Goal: Task Accomplishment & Management: Use online tool/utility

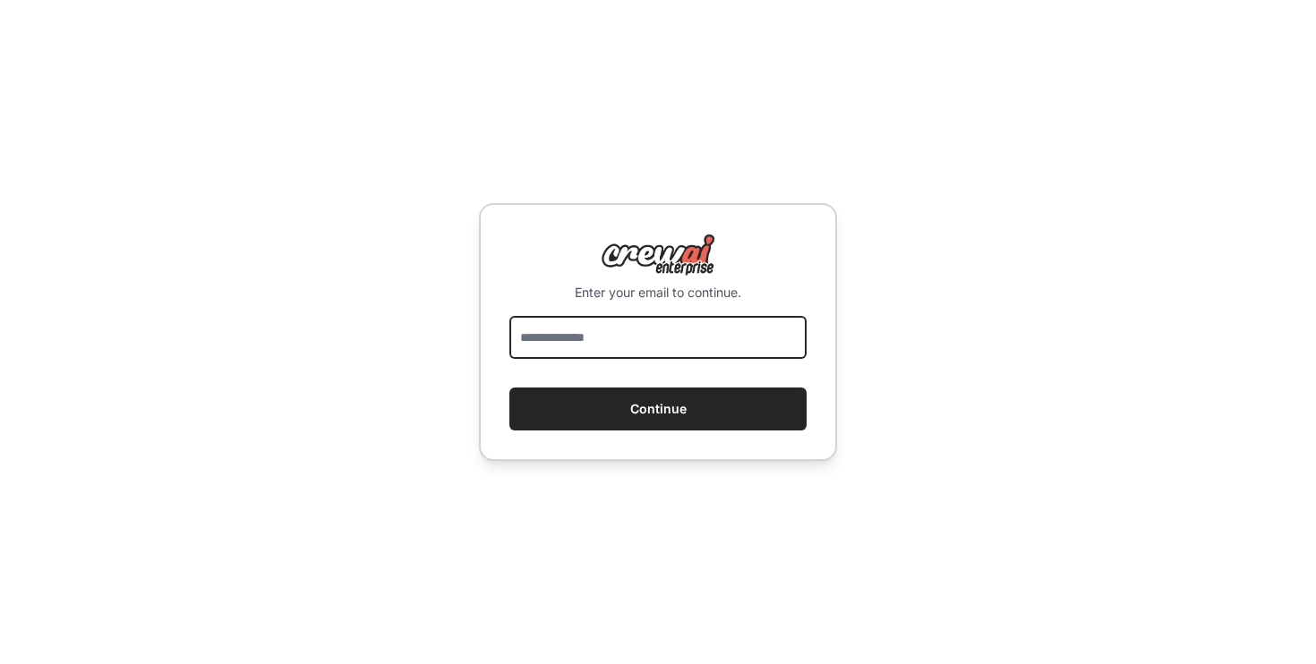
click at [557, 337] on input "email" at bounding box center [658, 337] width 297 height 43
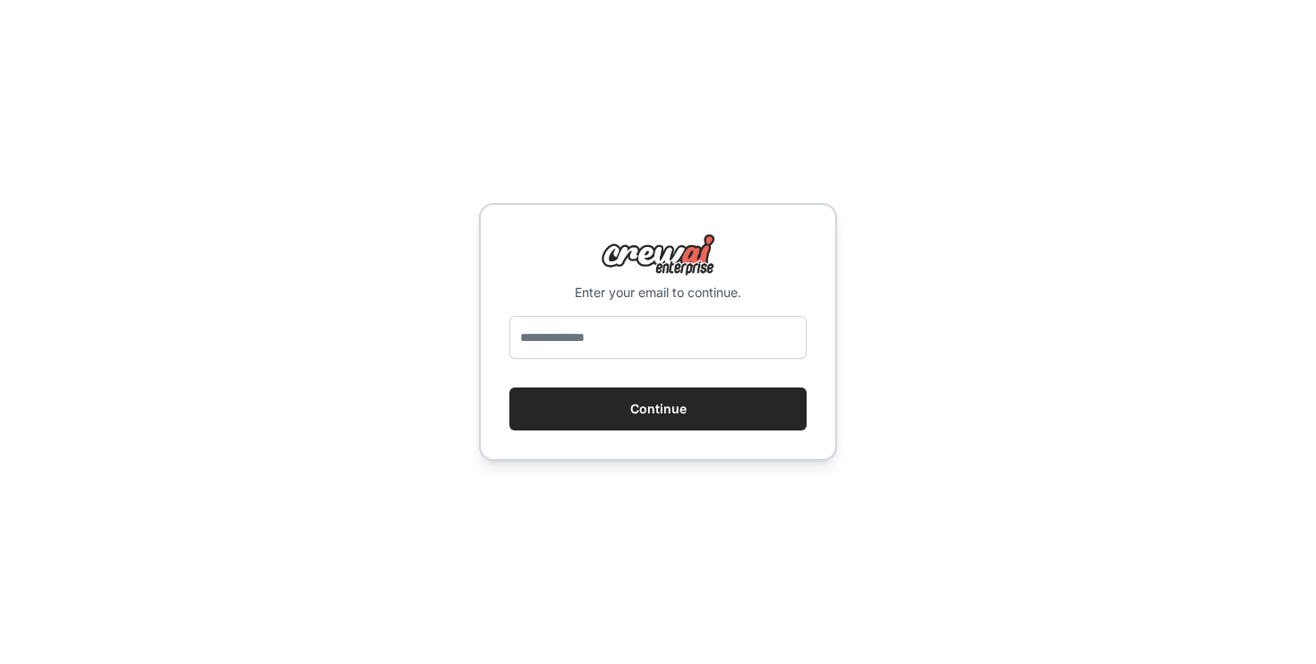
click at [493, 345] on div "Enter your email to continue. Continue" at bounding box center [658, 332] width 358 height 258
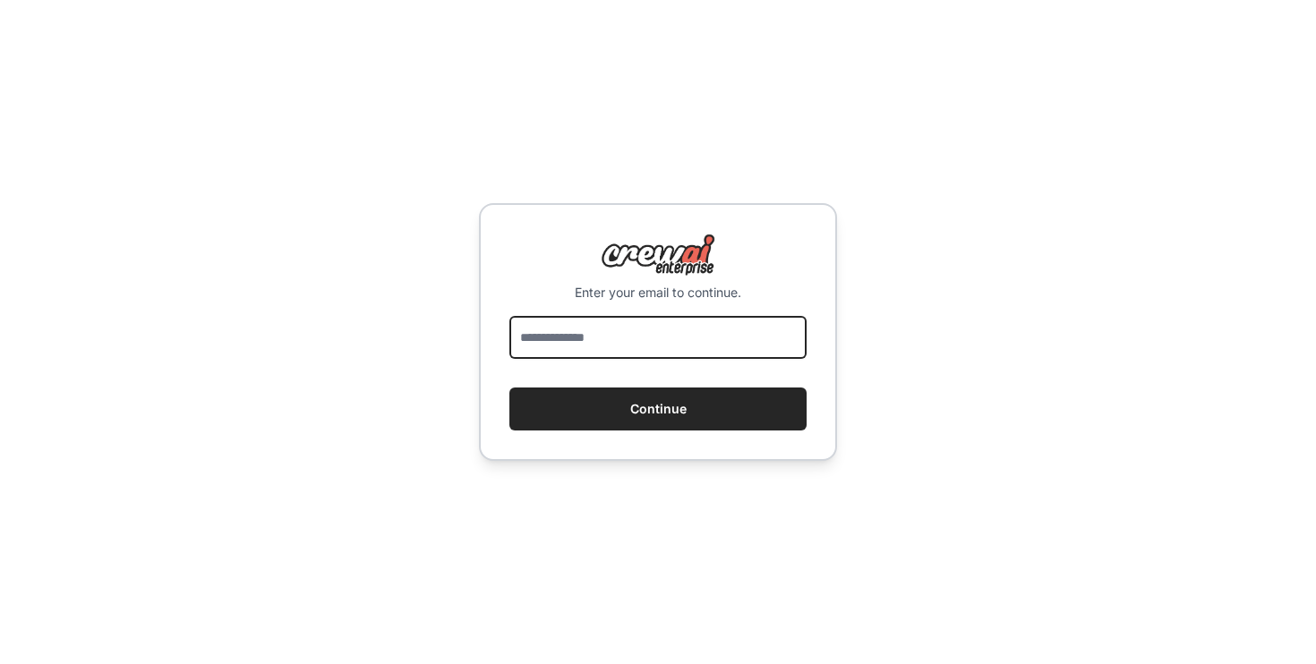
click at [689, 332] on input "email" at bounding box center [658, 337] width 297 height 43
type input "**********"
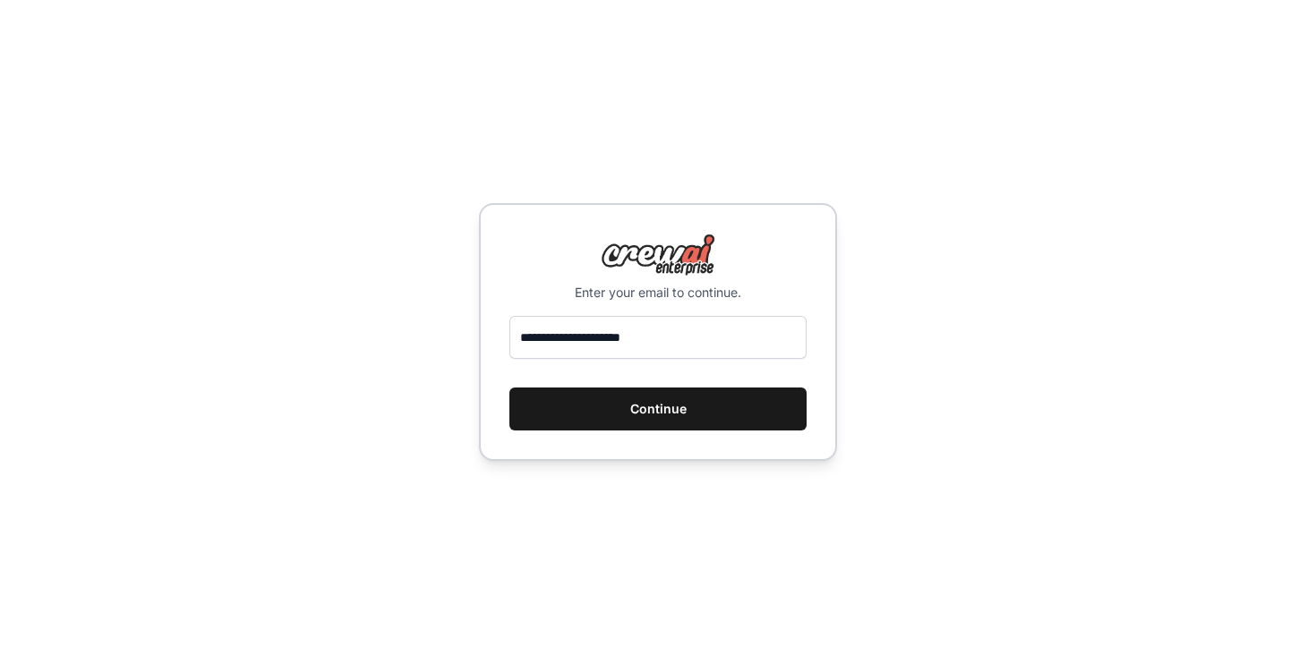
click at [684, 398] on button "Continue" at bounding box center [658, 409] width 297 height 43
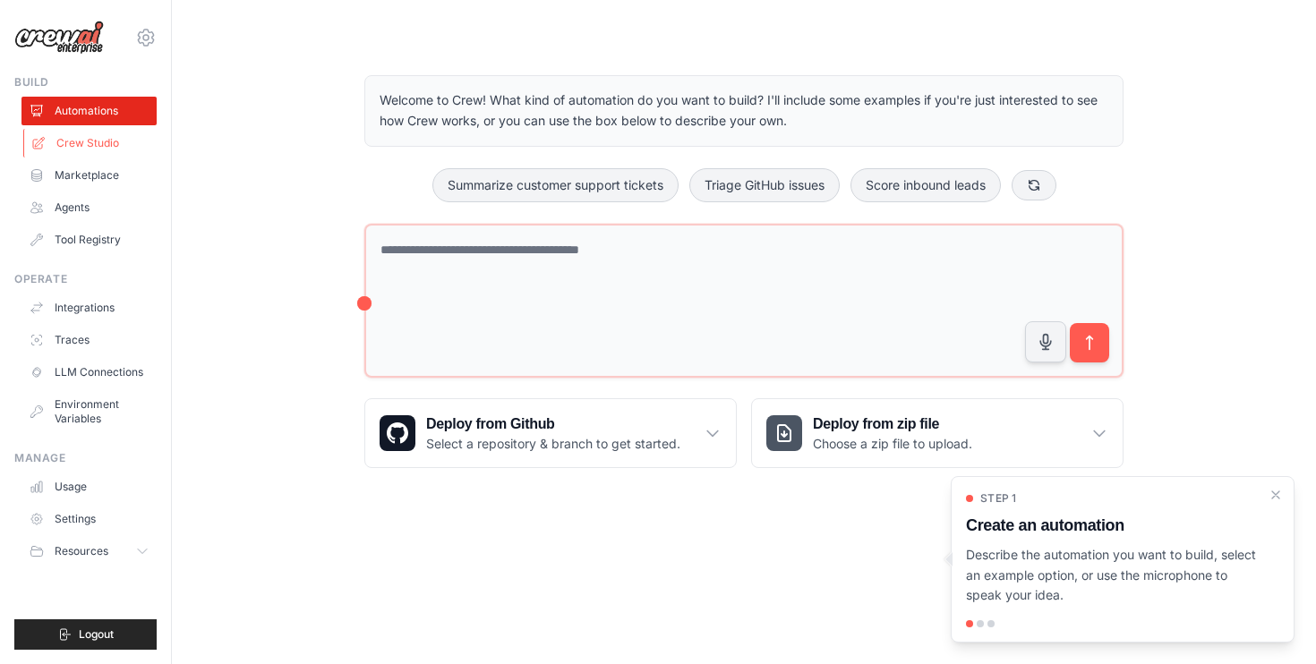
click at [103, 142] on link "Crew Studio" at bounding box center [90, 143] width 135 height 29
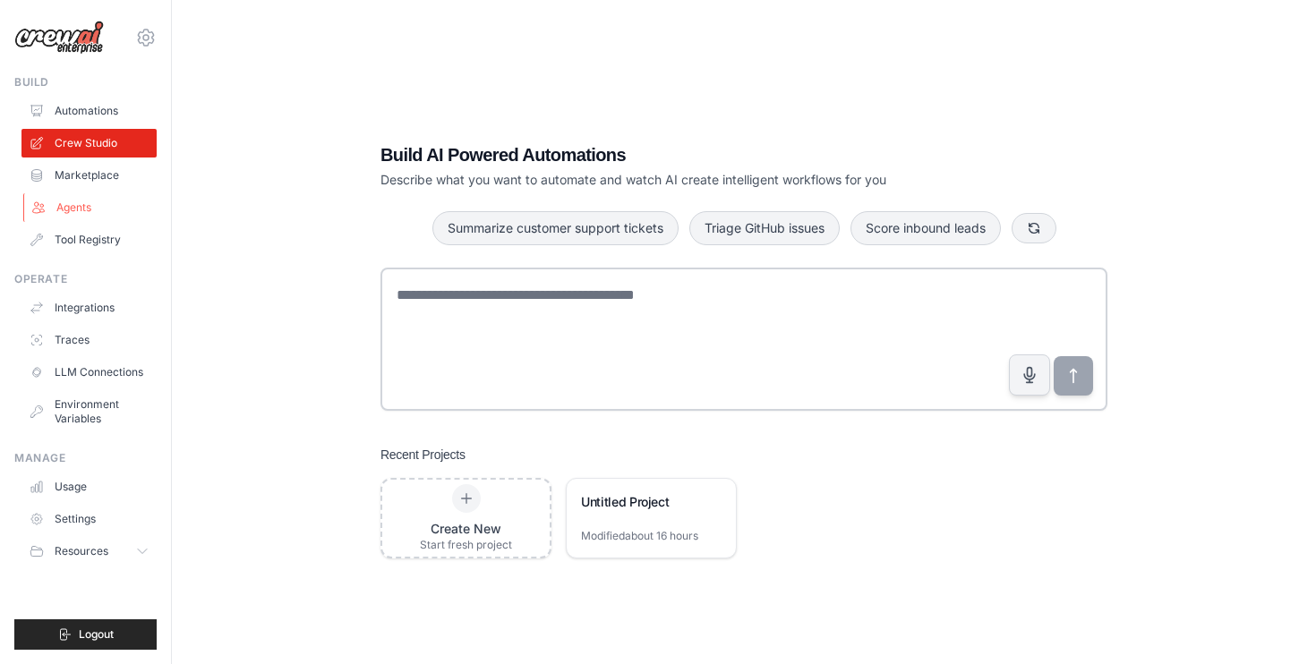
click at [91, 201] on link "Agents" at bounding box center [90, 207] width 135 height 29
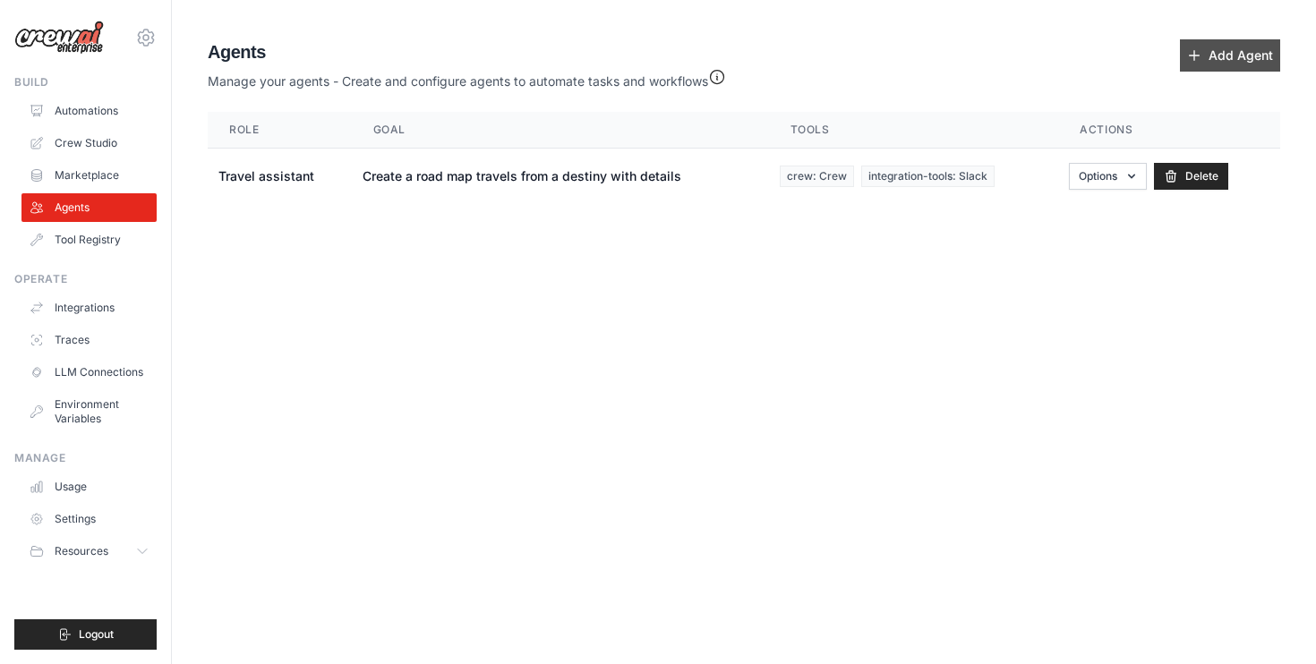
click at [1214, 46] on link "Add Agent" at bounding box center [1230, 55] width 100 height 32
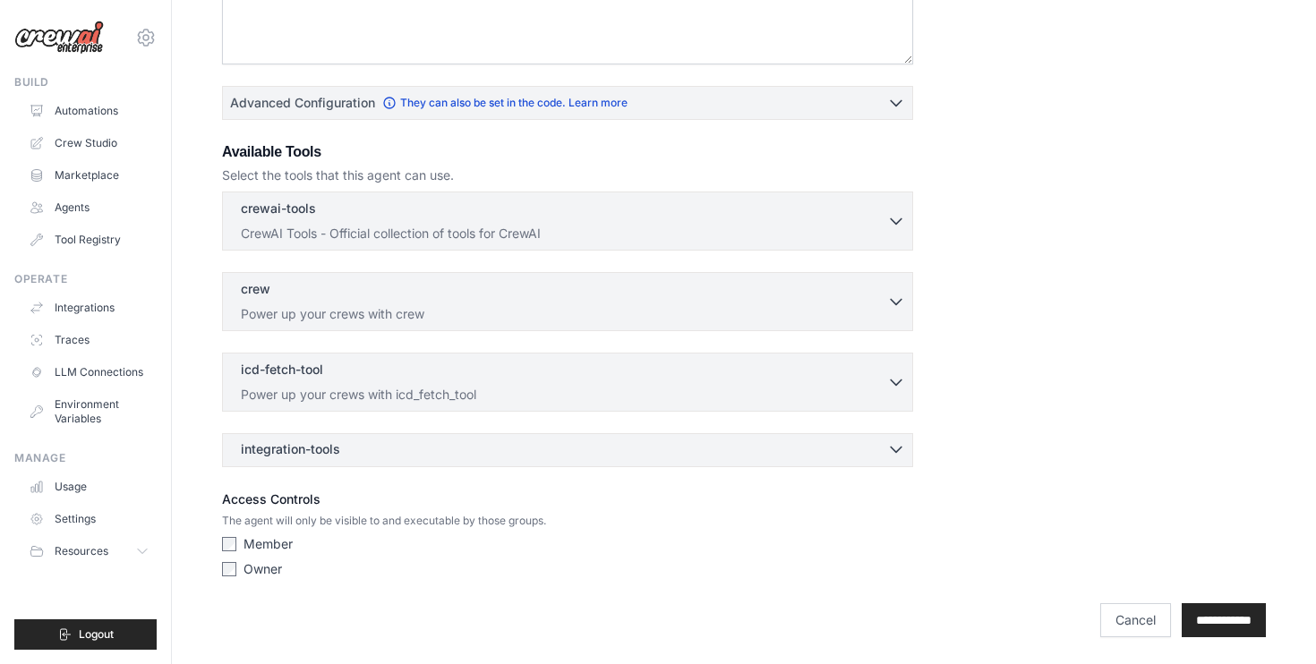
scroll to position [377, 0]
click at [1197, 600] on div "**********" at bounding box center [744, 610] width 1044 height 52
click at [1197, 612] on input "**********" at bounding box center [1224, 619] width 84 height 34
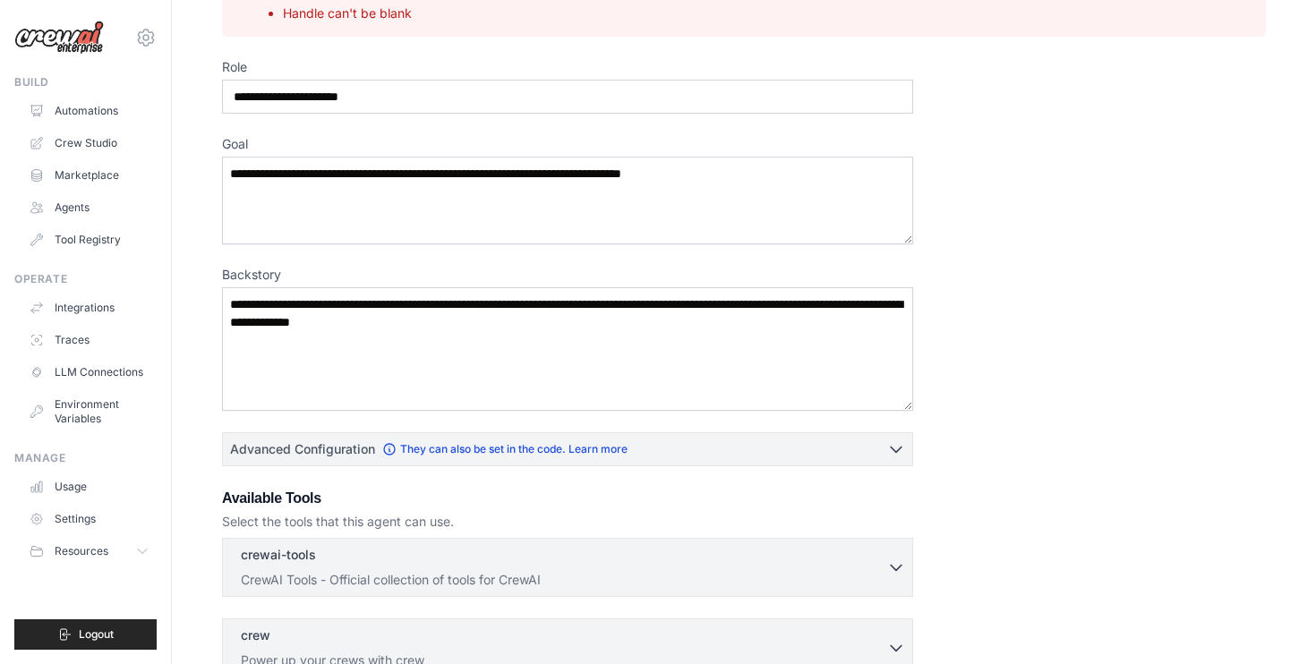
scroll to position [160, 0]
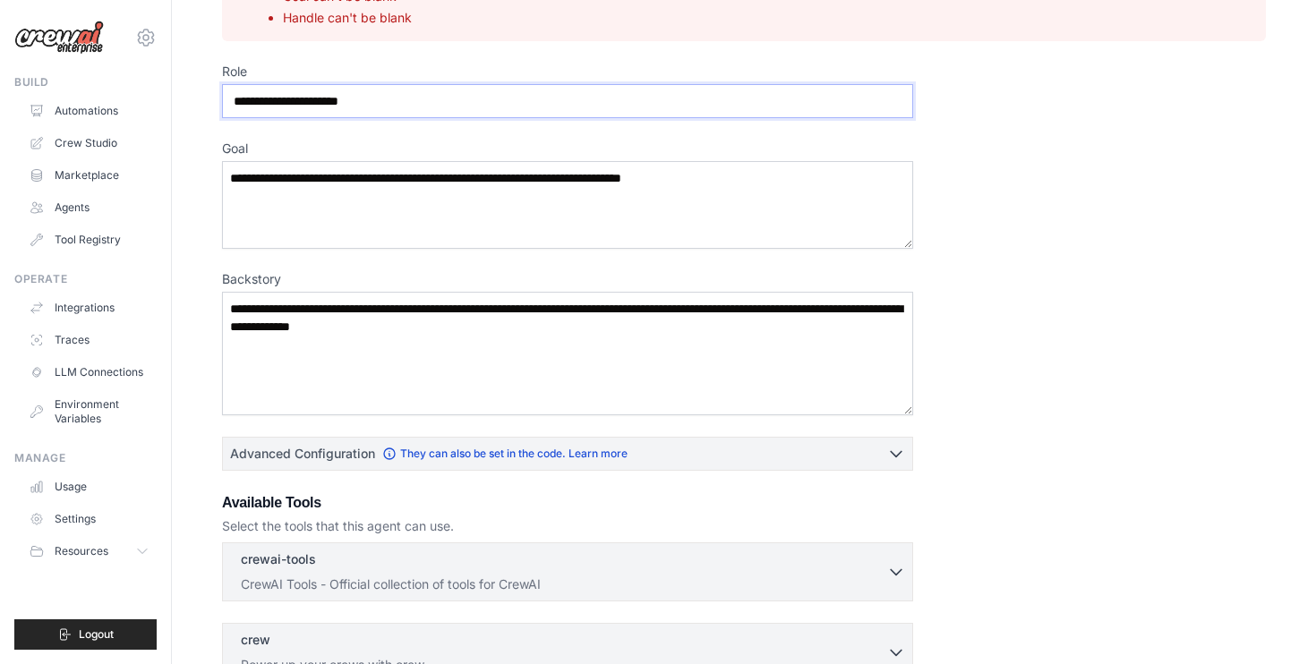
click at [455, 99] on input "Role" at bounding box center [567, 101] width 691 height 34
click at [521, 176] on textarea "Goal" at bounding box center [567, 205] width 691 height 88
drag, startPoint x: 752, startPoint y: 174, endPoint x: 515, endPoint y: 174, distance: 237.3
click at [515, 174] on textarea "Goal" at bounding box center [567, 205] width 691 height 88
click at [445, 100] on input "Role" at bounding box center [567, 101] width 691 height 34
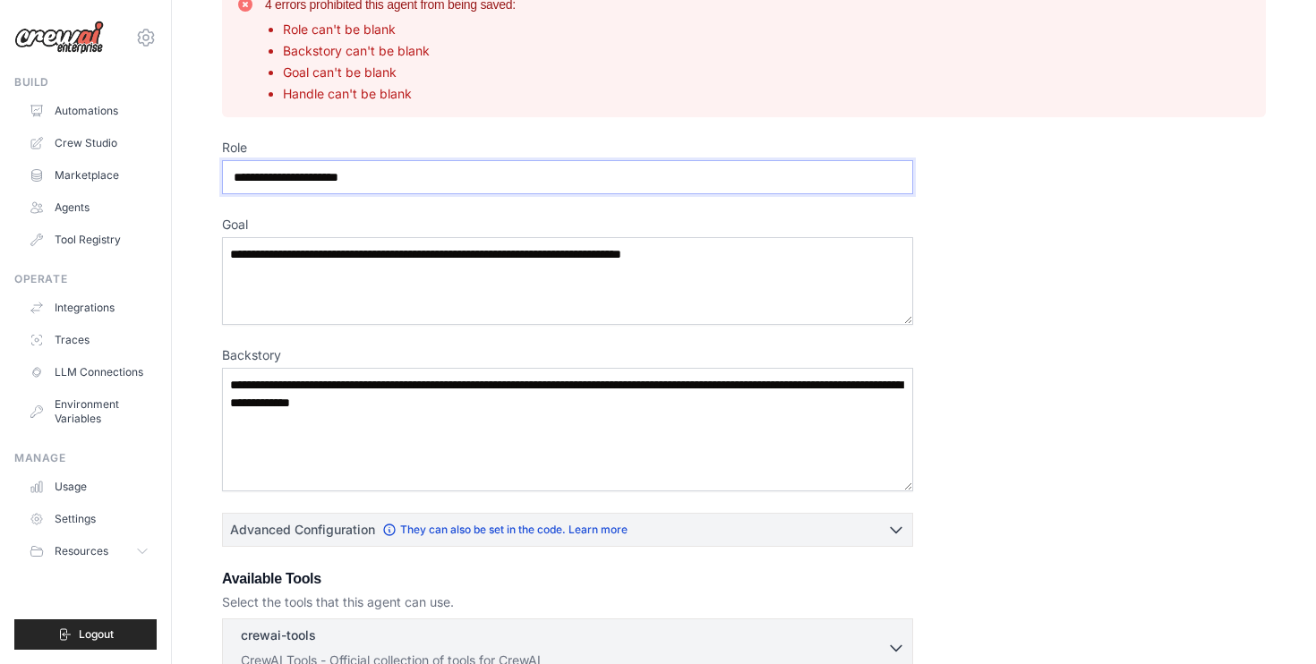
scroll to position [41, 0]
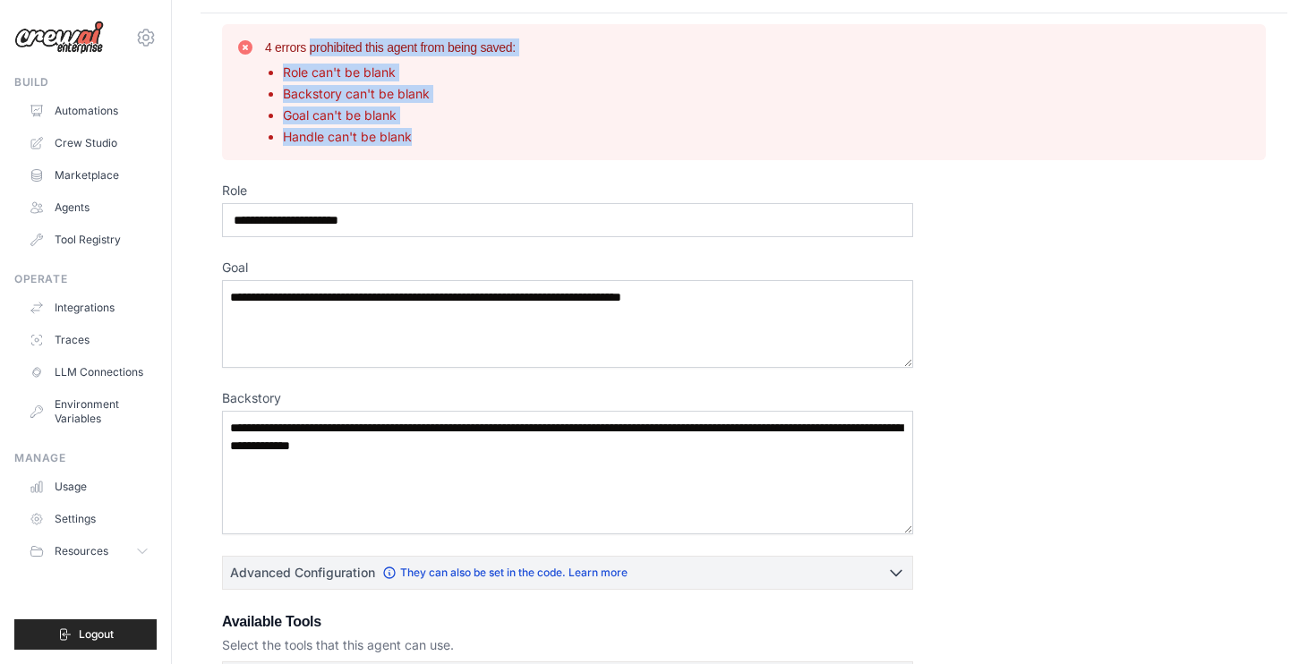
drag, startPoint x: 417, startPoint y: 142, endPoint x: 258, endPoint y: 44, distance: 187.4
click at [258, 44] on div "4 errors prohibited this agent from being saved: Role can't be blank Backstory …" at bounding box center [743, 92] width 1015 height 107
copy div "4 errors prohibited this agent from being saved: Role can't be blank Backstory …"
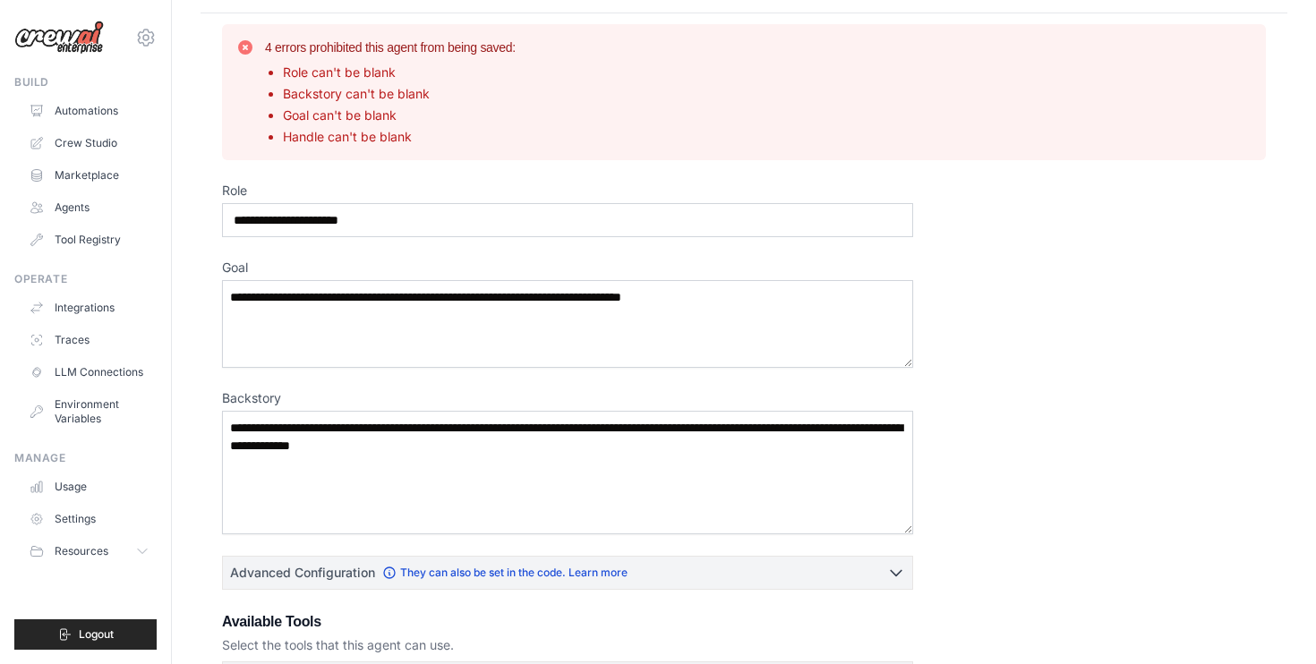
click at [390, 243] on div "Role Goal Backstory Advanced Configuration They can also be set in the code. Le…" at bounding box center [744, 619] width 1044 height 874
click at [401, 230] on input "Role" at bounding box center [567, 220] width 691 height 34
click at [254, 47] on div "4 errors prohibited this agent from being saved: Role can't be blank Backstory …" at bounding box center [743, 92] width 1015 height 107
click at [246, 46] on icon at bounding box center [245, 48] width 18 height 18
click at [324, 214] on input "Role" at bounding box center [567, 220] width 691 height 34
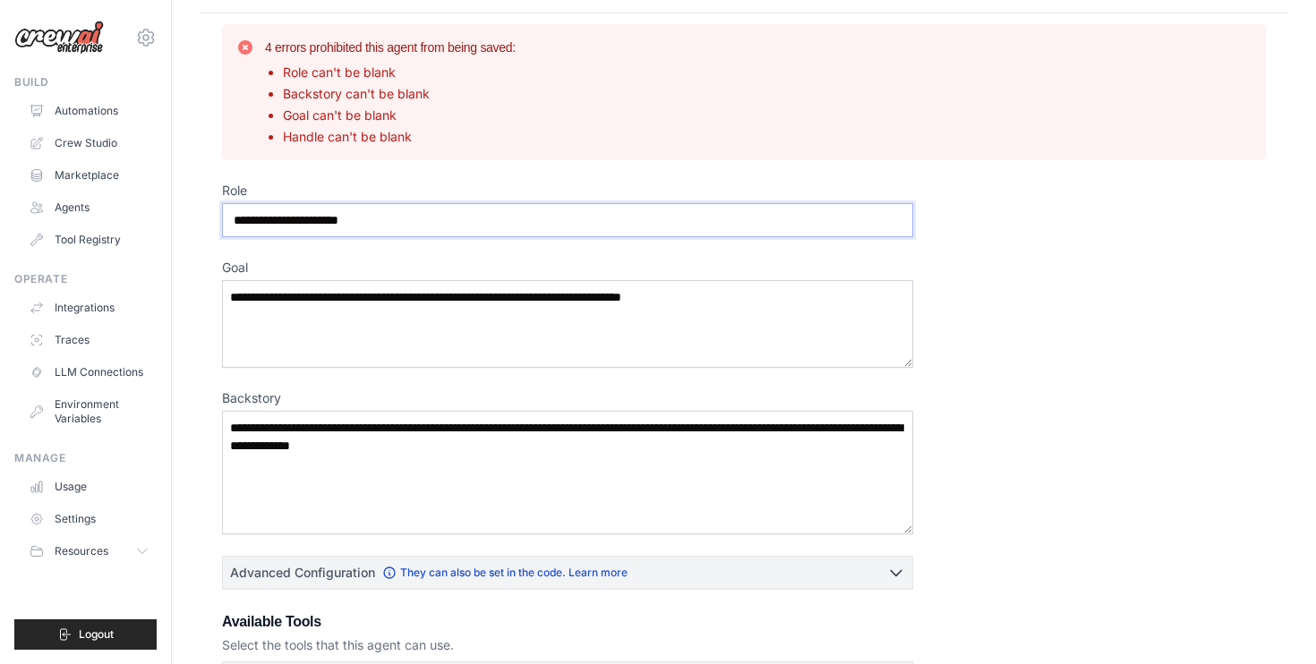
click at [324, 214] on input "Role" at bounding box center [567, 220] width 691 height 34
type input "**********"
click at [393, 294] on textarea "Goal" at bounding box center [567, 324] width 691 height 88
click at [451, 298] on textarea "Goal" at bounding box center [567, 324] width 691 height 88
paste textarea "**********"
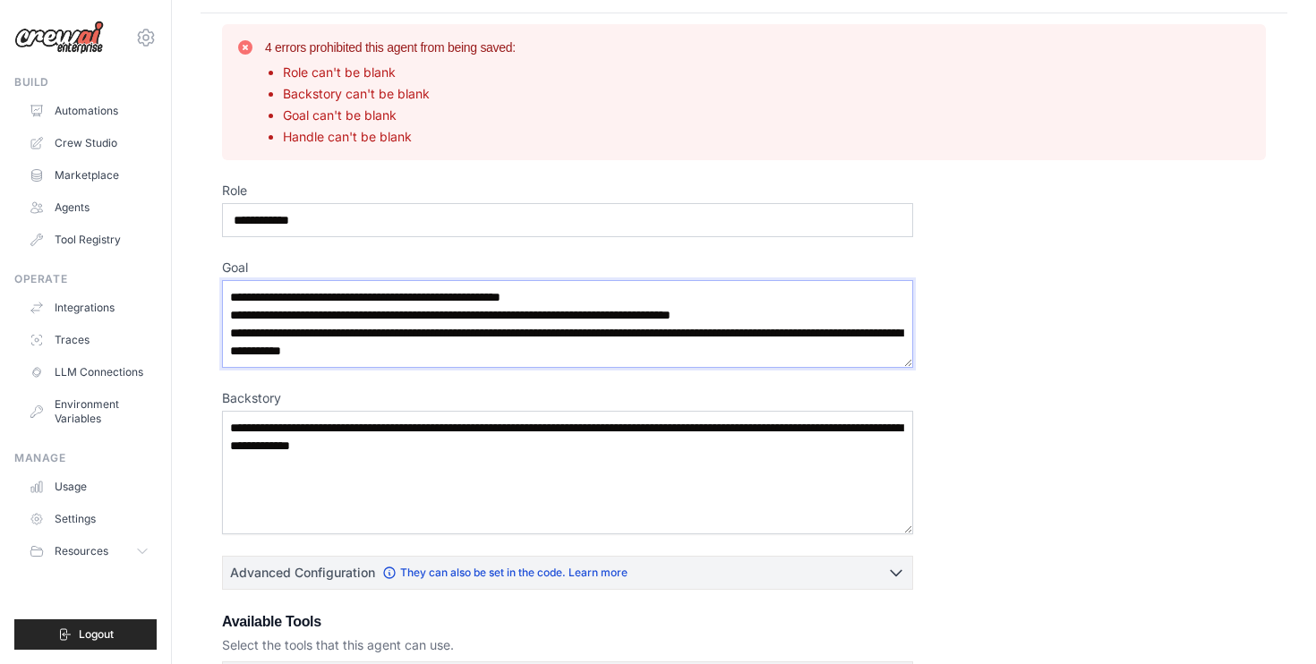
type textarea "**********"
click at [579, 445] on textarea "Backstory" at bounding box center [567, 473] width 691 height 124
paste textarea "**********"
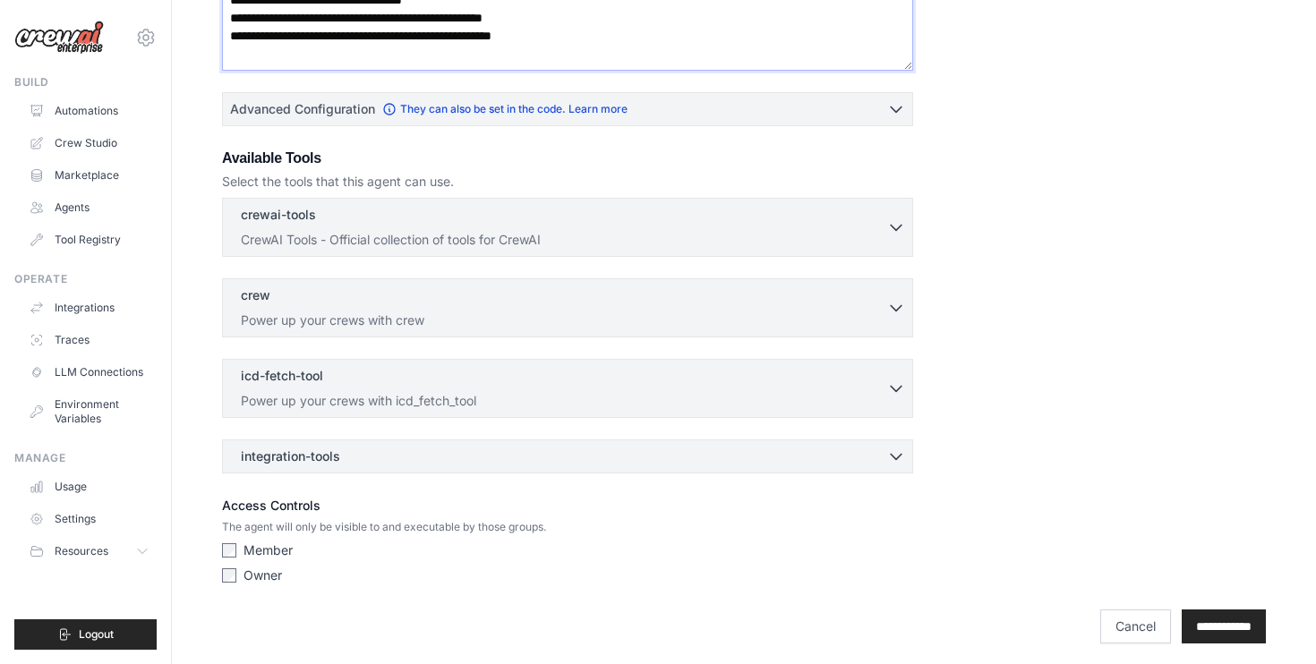
scroll to position [513, 0]
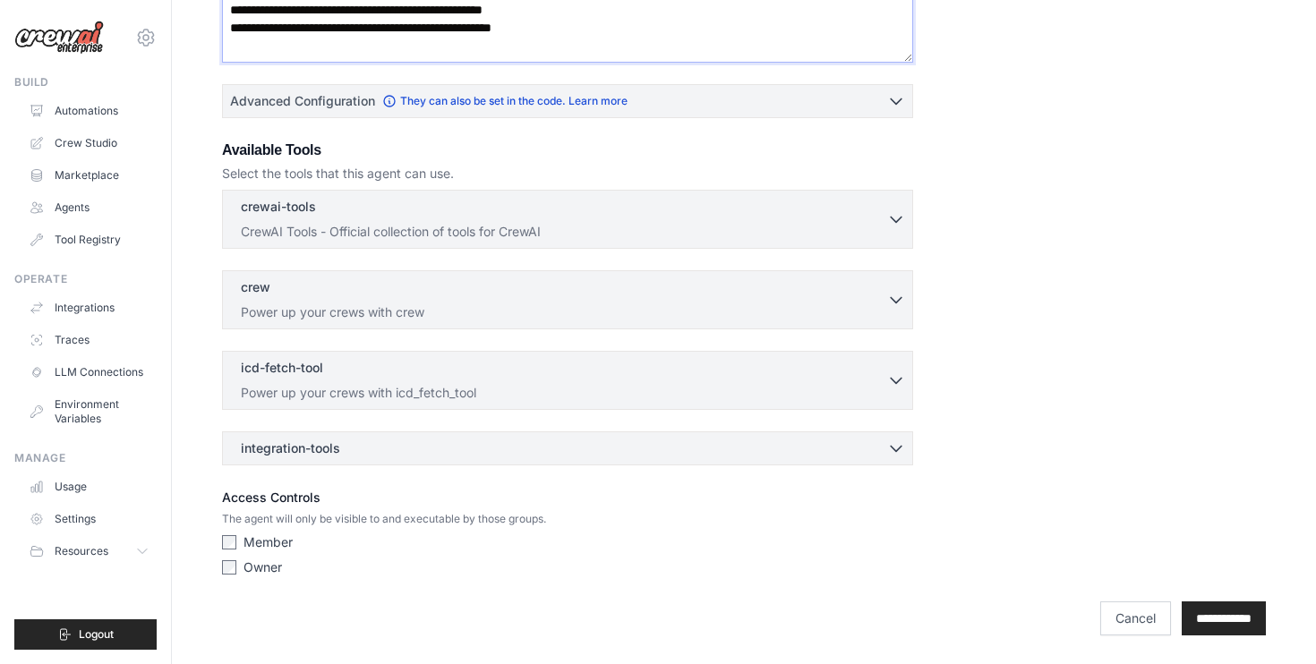
type textarea "**********"
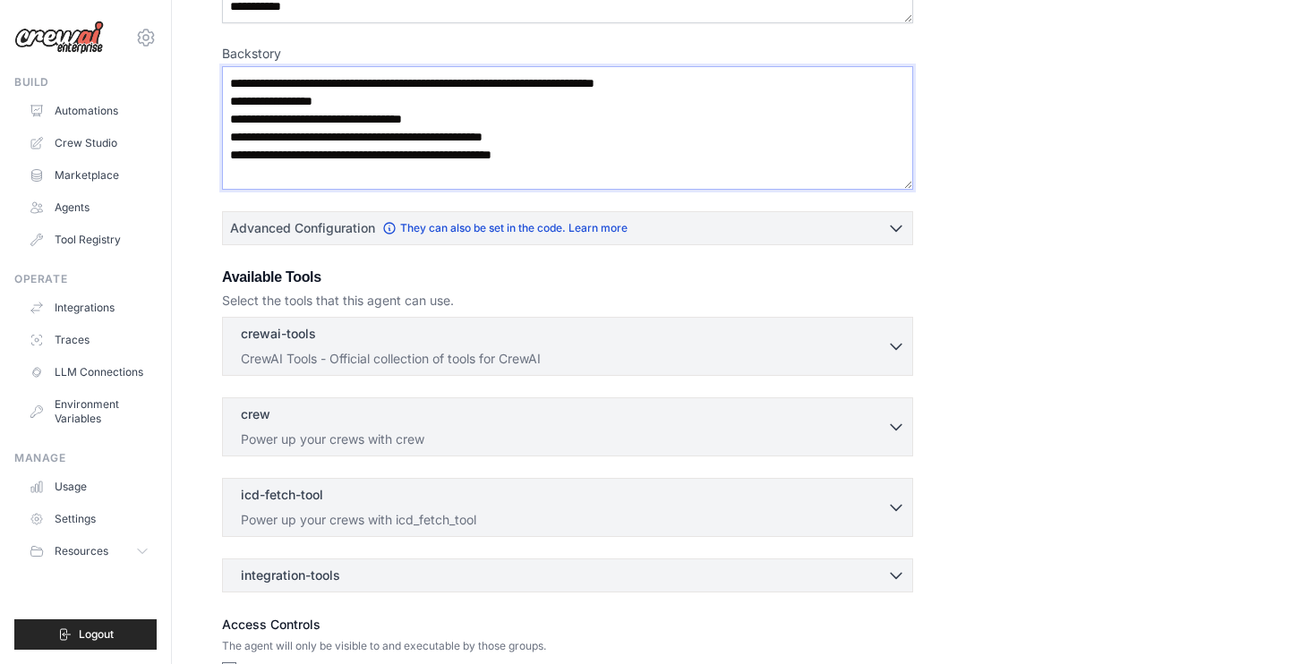
scroll to position [357, 0]
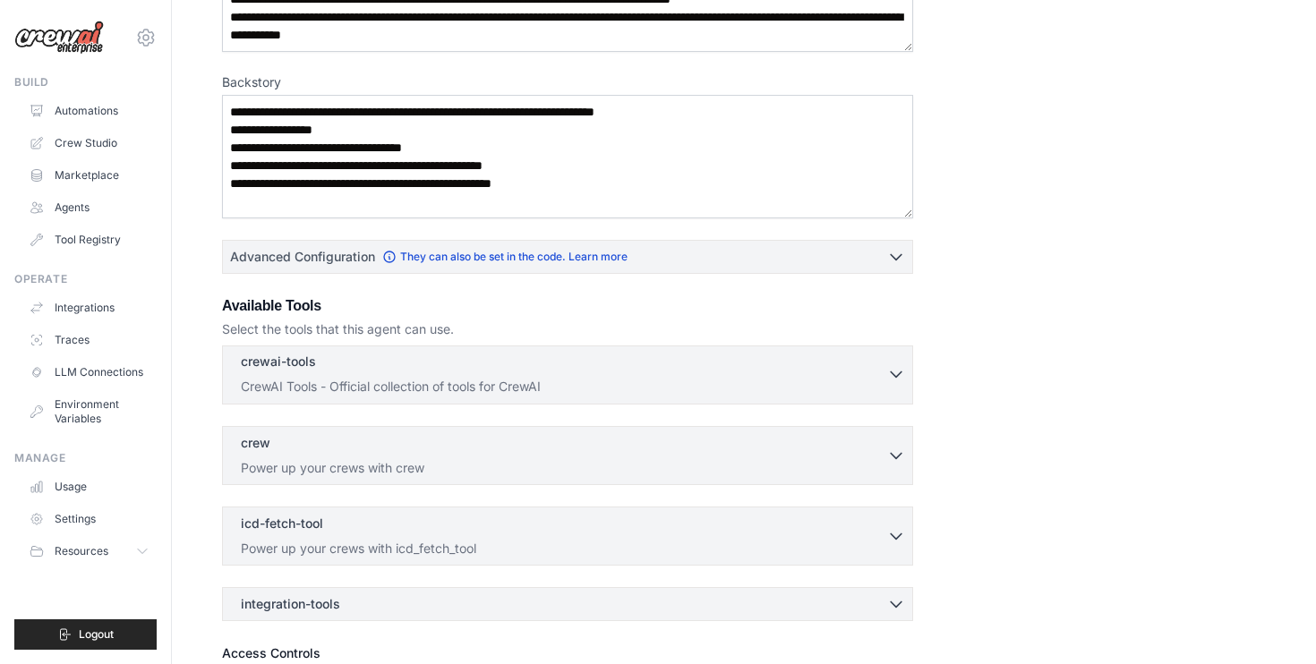
click at [688, 380] on p "CrewAI Tools - Official collection of tools for CrewAI" at bounding box center [564, 387] width 647 height 18
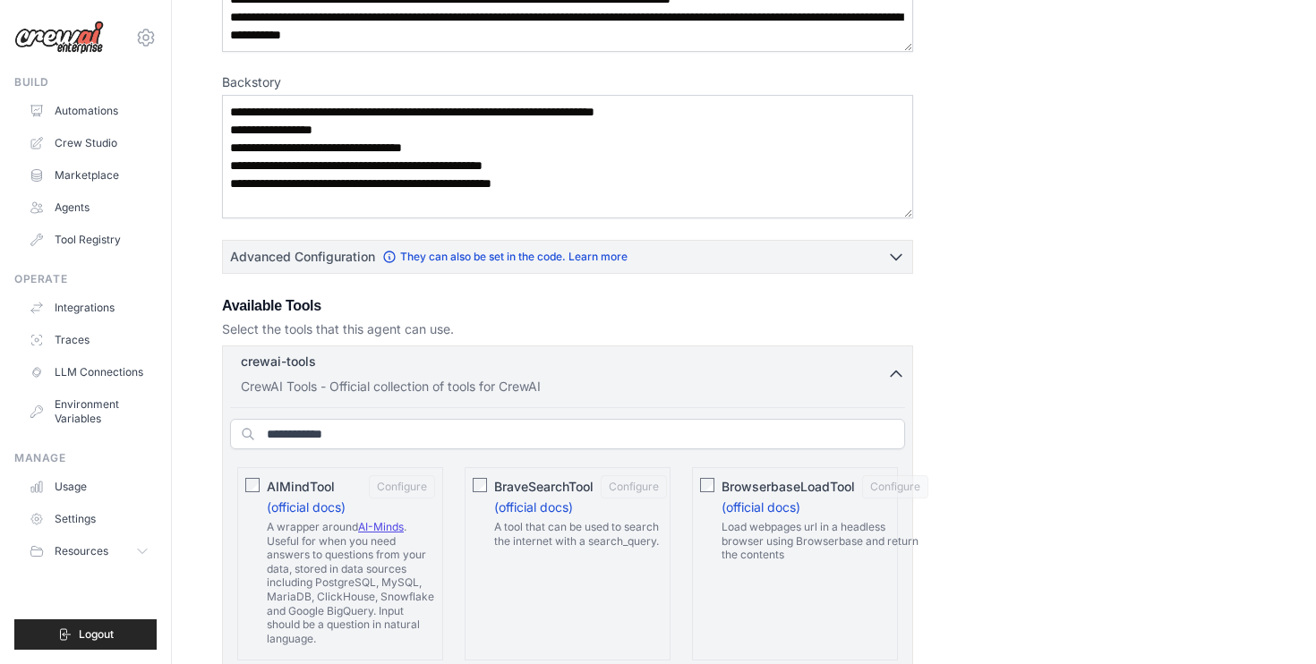
click at [686, 371] on div "crewai-tools 0 selected" at bounding box center [564, 363] width 647 height 21
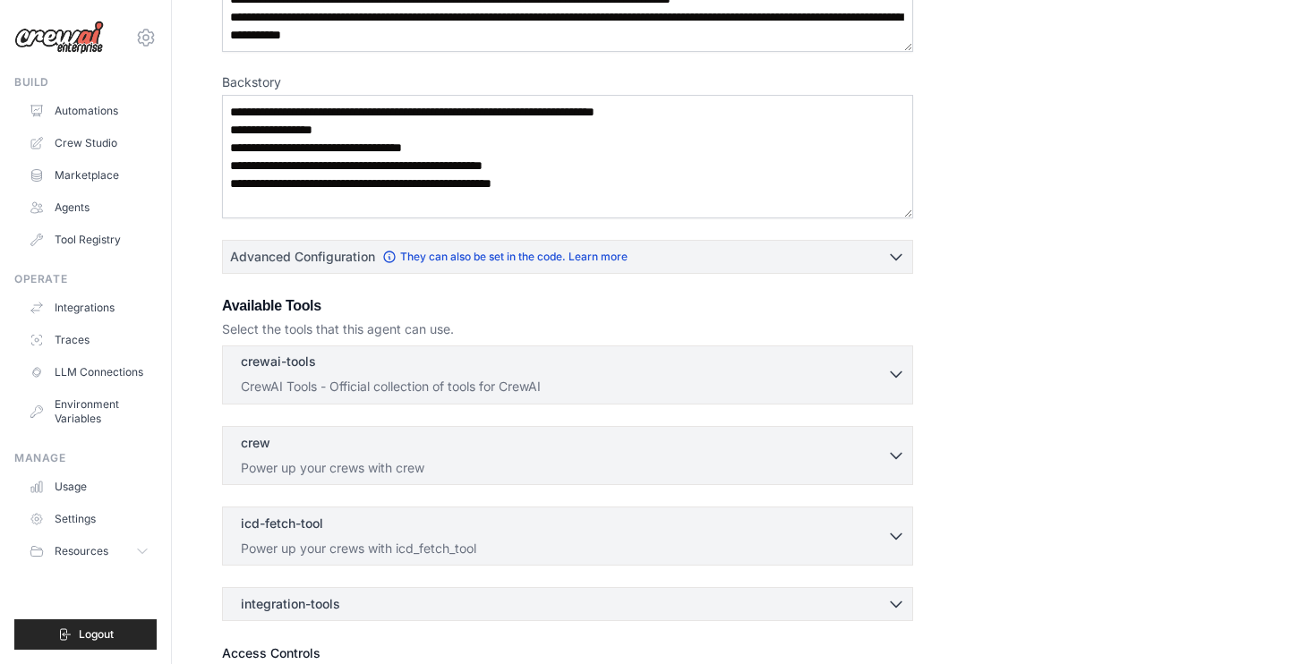
click at [687, 372] on div "crewai-tools 0 selected" at bounding box center [564, 363] width 647 height 21
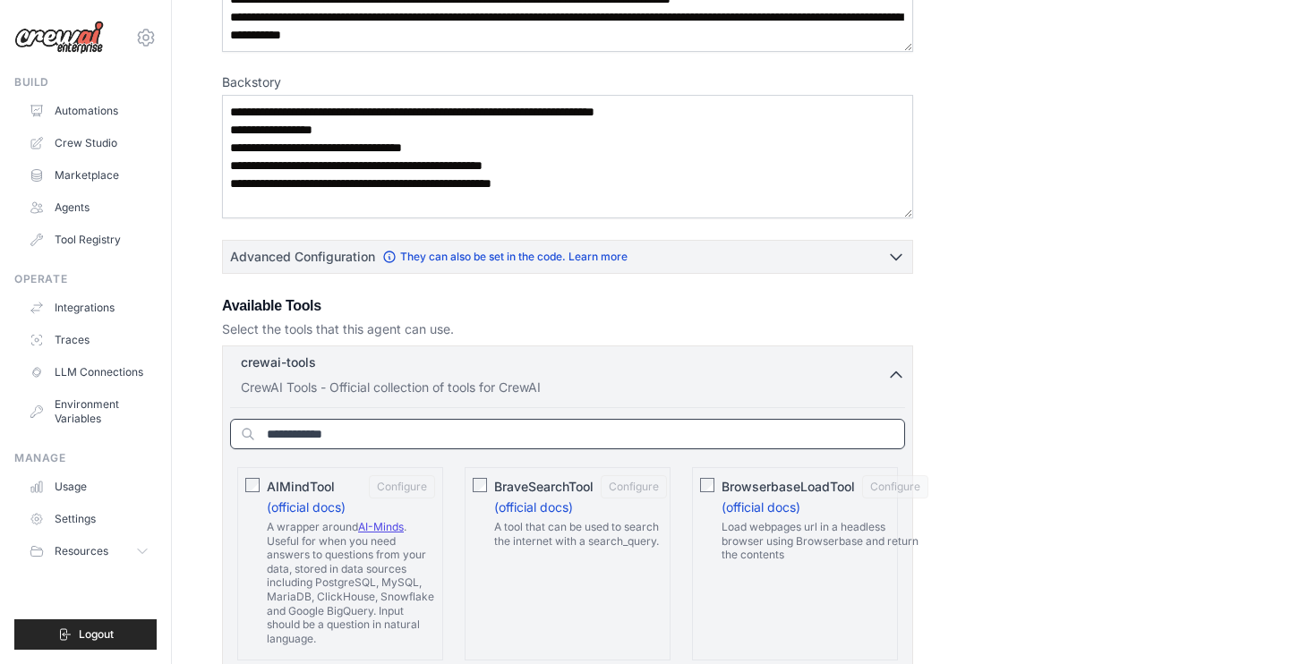
click at [638, 446] on input "text" at bounding box center [567, 434] width 675 height 30
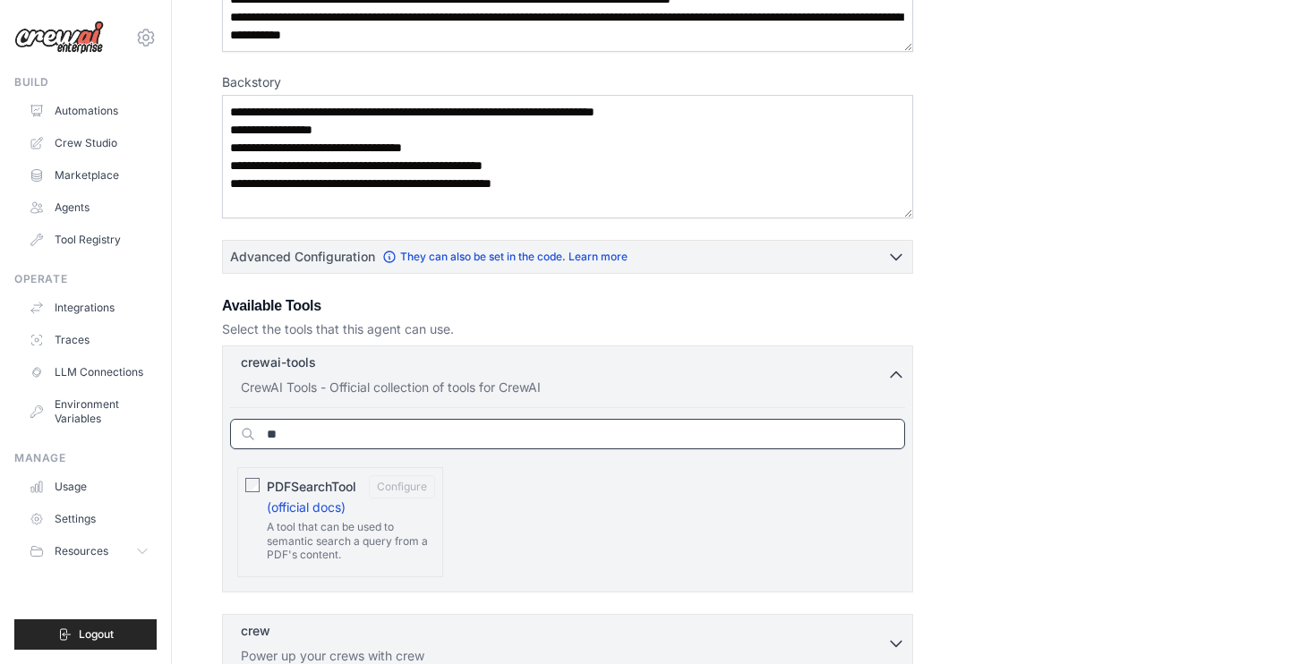
type input "*"
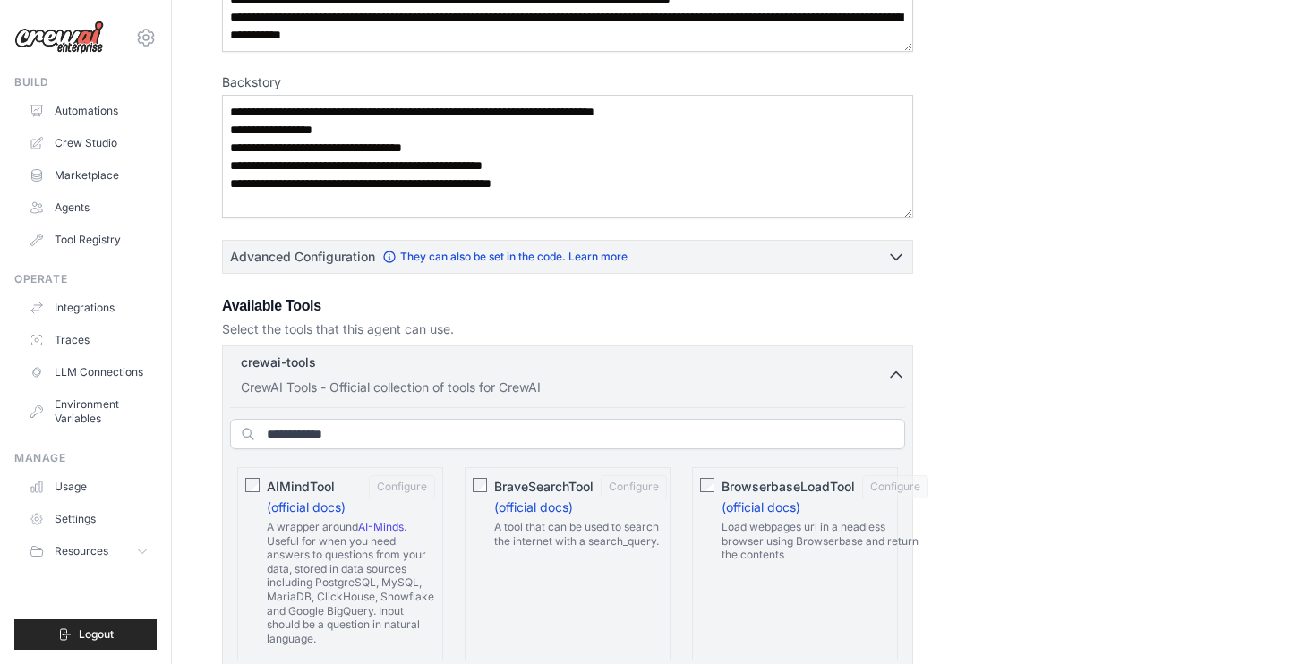
click at [880, 365] on div "crewai-tools 0 selected" at bounding box center [564, 363] width 647 height 21
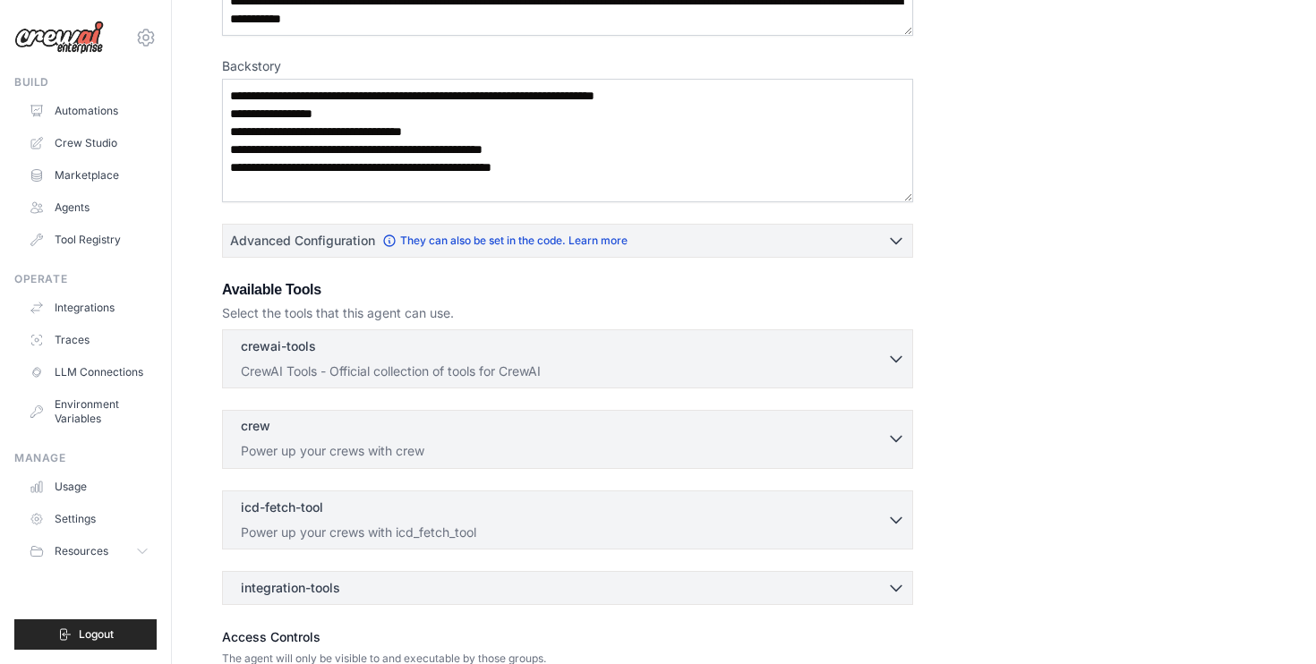
scroll to position [375, 0]
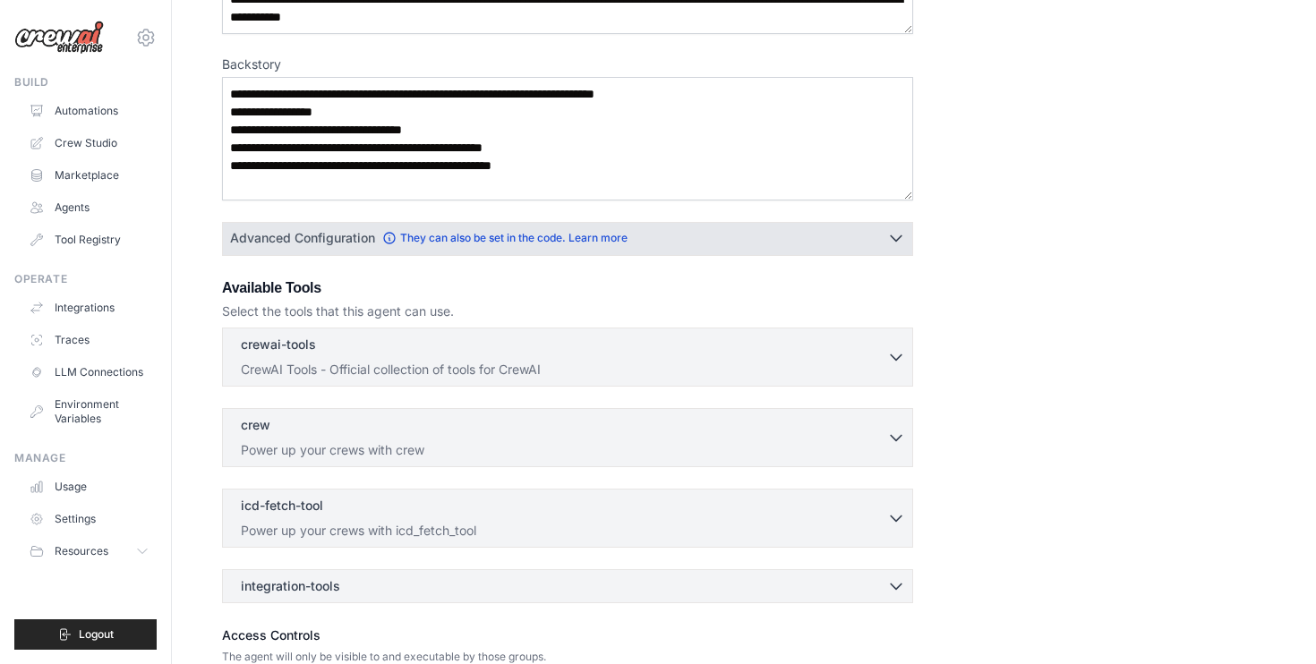
click at [895, 240] on icon "button" at bounding box center [896, 238] width 11 height 5
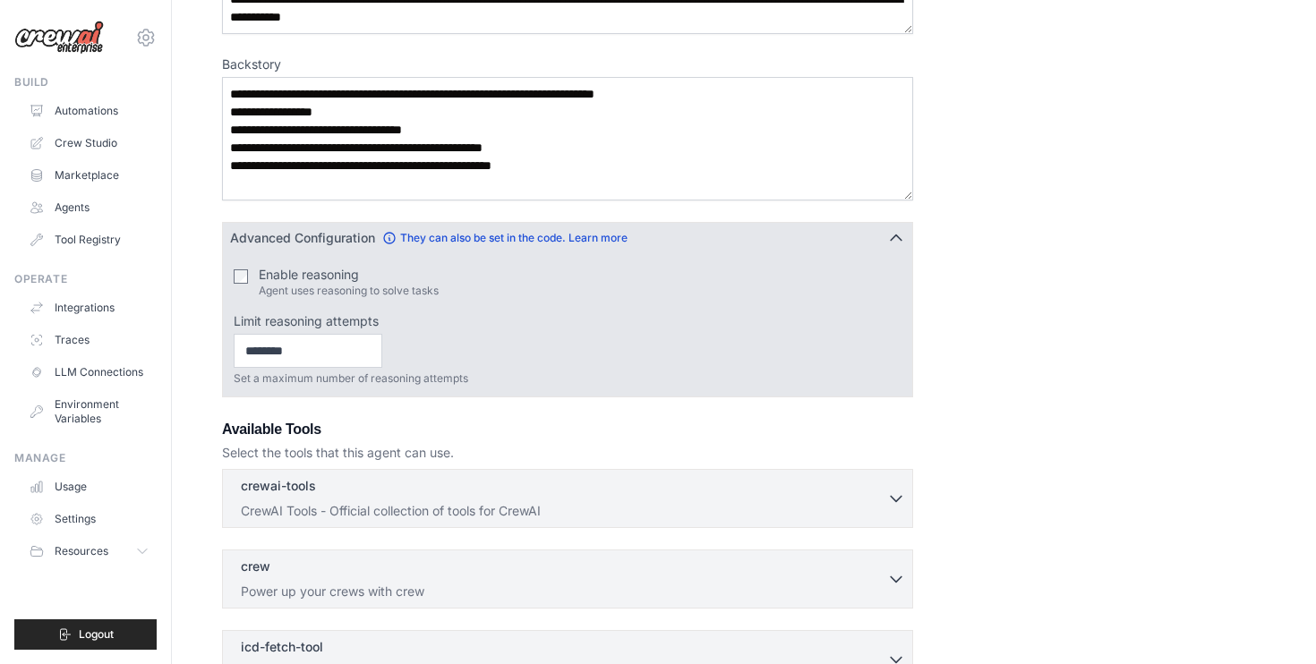
click at [895, 240] on icon "button" at bounding box center [896, 238] width 18 height 18
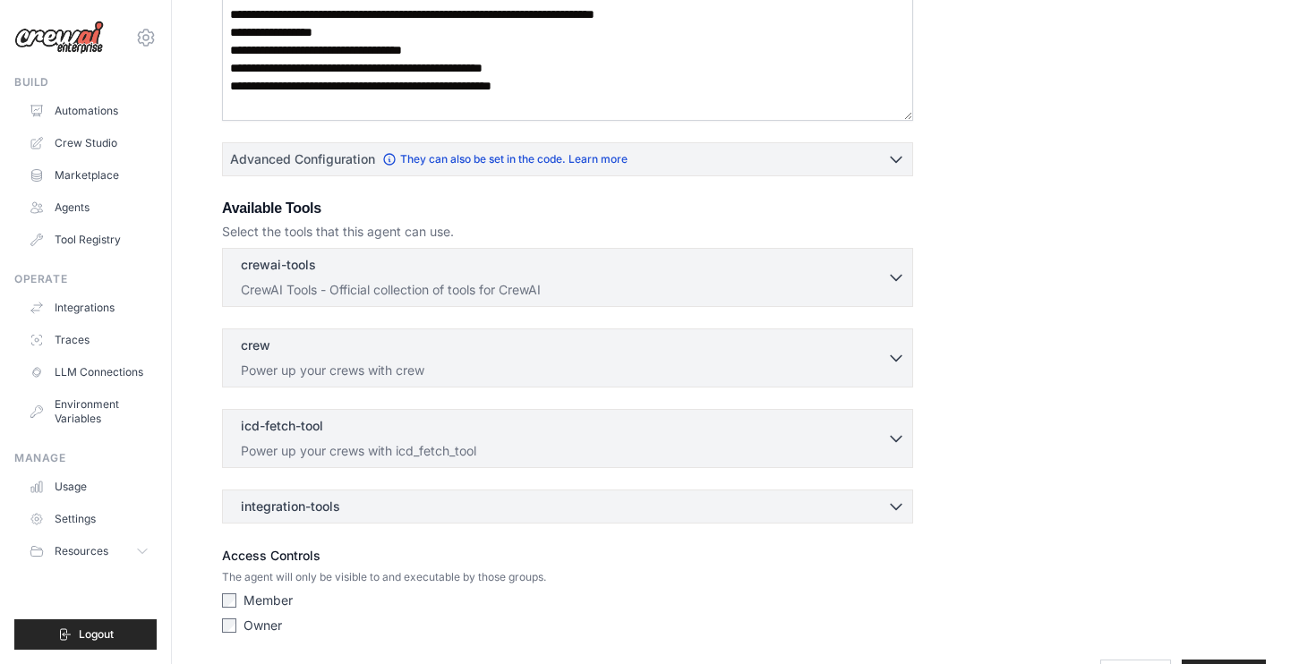
scroll to position [513, 0]
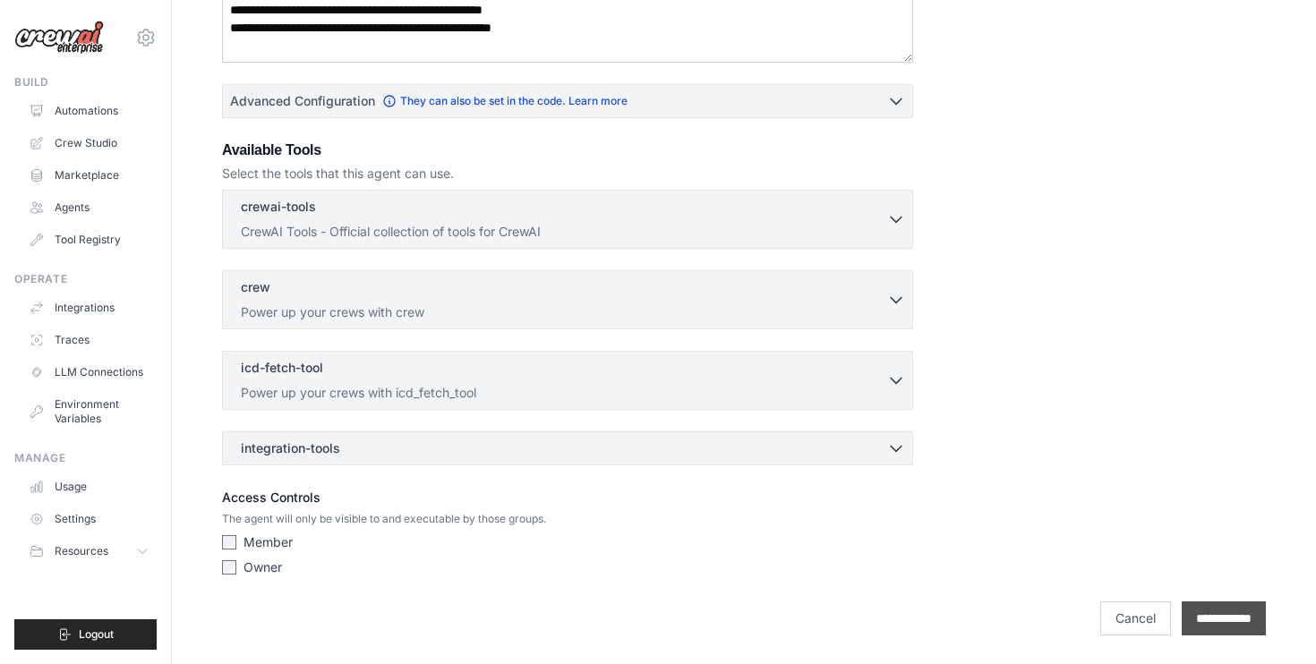
click at [1186, 610] on input "**********" at bounding box center [1224, 619] width 84 height 34
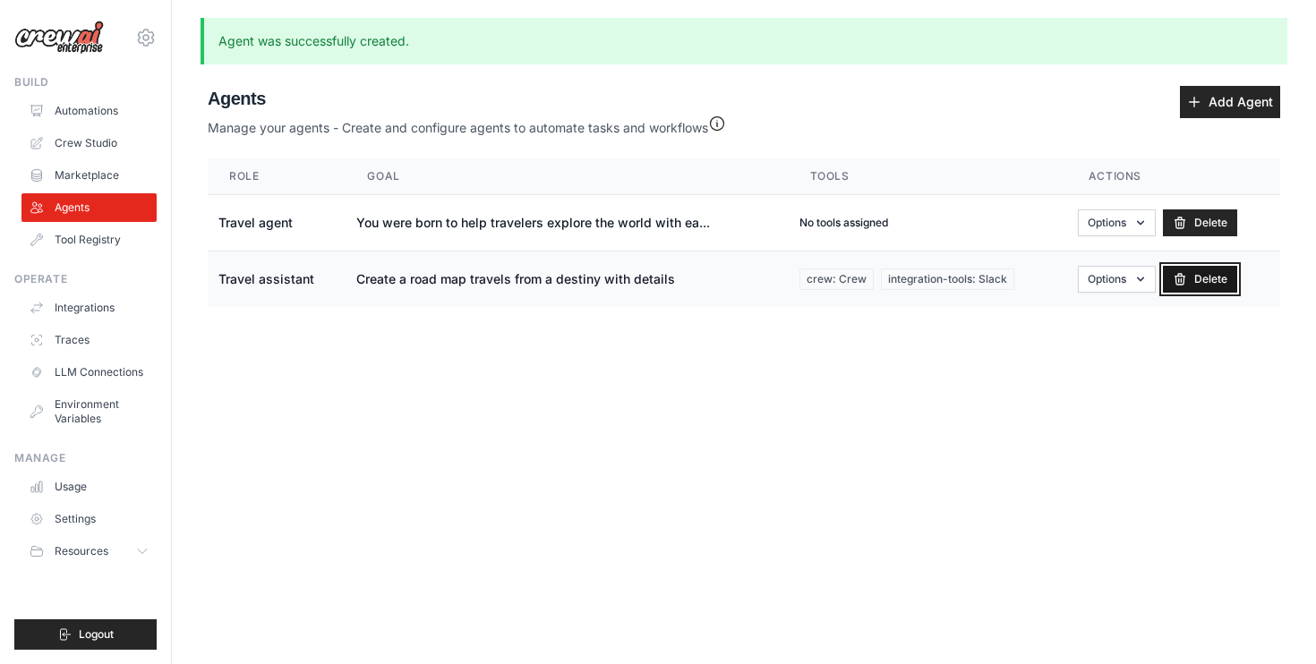
click at [1206, 271] on link "Delete" at bounding box center [1200, 279] width 74 height 27
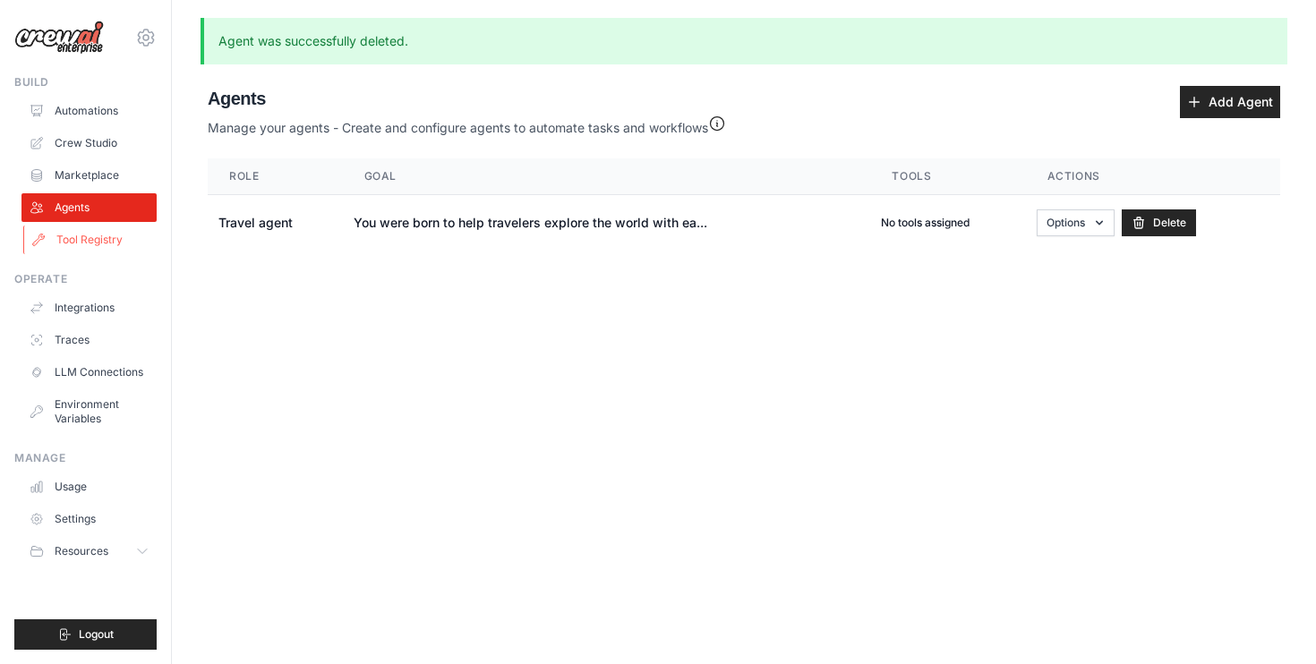
click at [107, 242] on link "Tool Registry" at bounding box center [90, 240] width 135 height 29
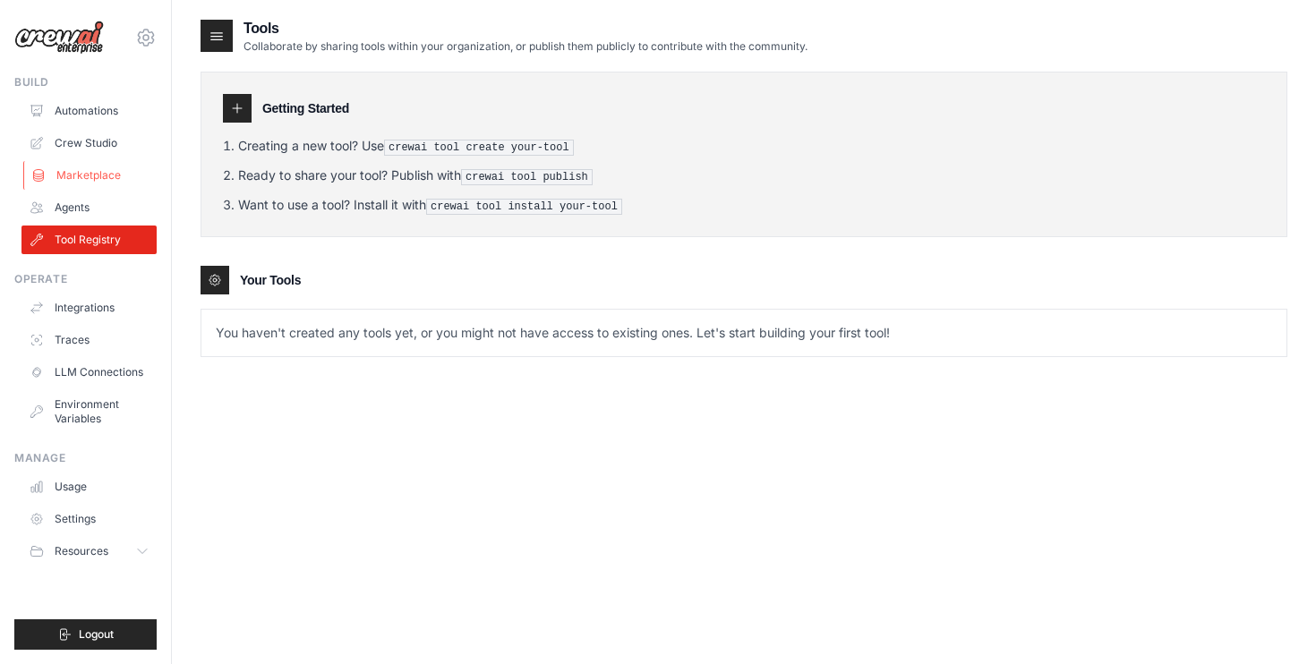
click at [87, 182] on link "Marketplace" at bounding box center [90, 175] width 135 height 29
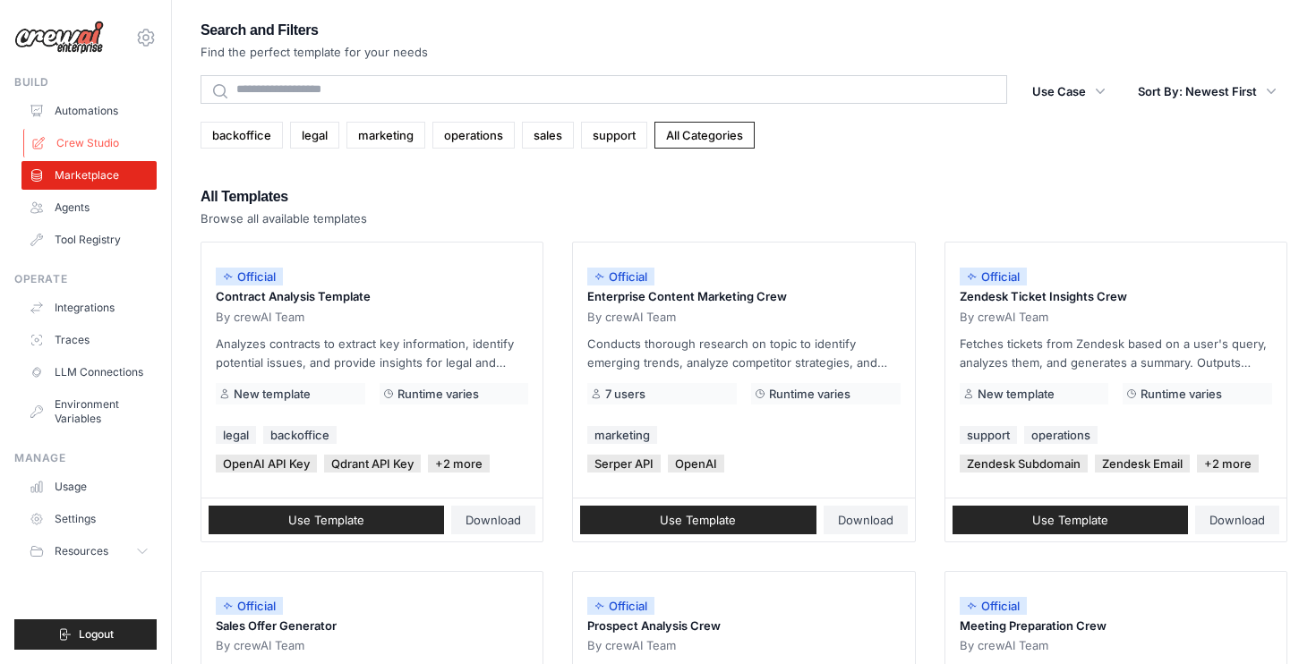
click at [84, 149] on link "Crew Studio" at bounding box center [90, 143] width 135 height 29
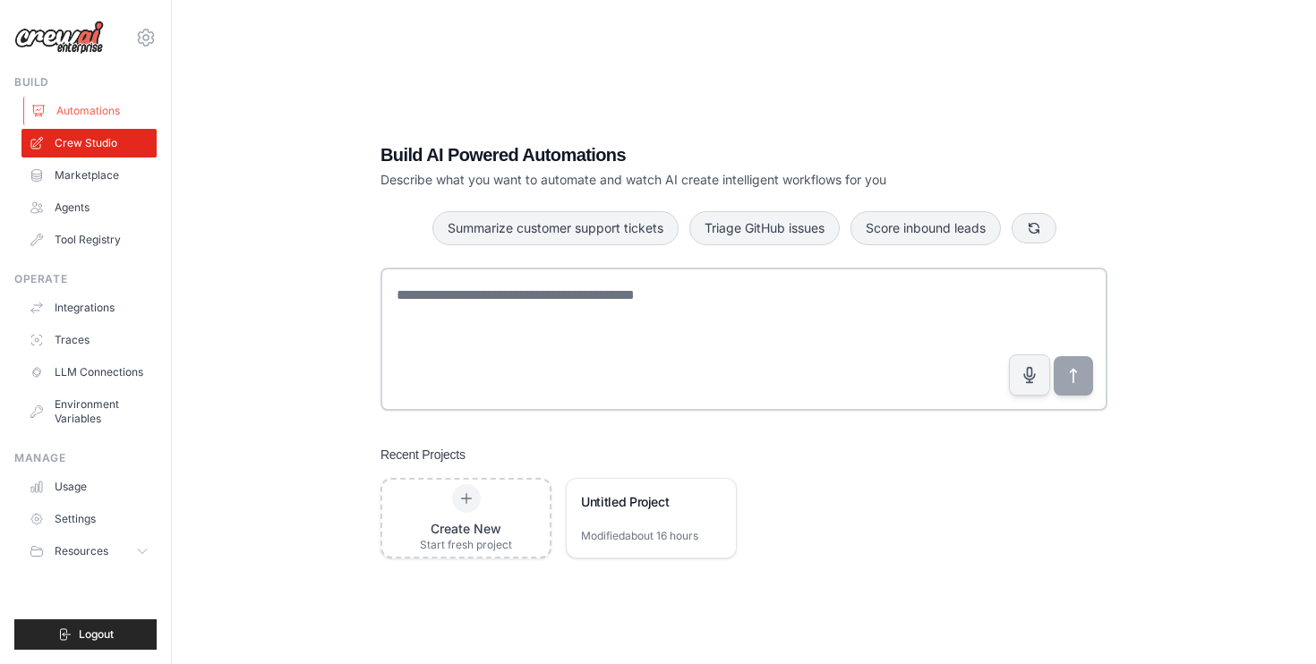
click at [90, 111] on link "Automations" at bounding box center [90, 111] width 135 height 29
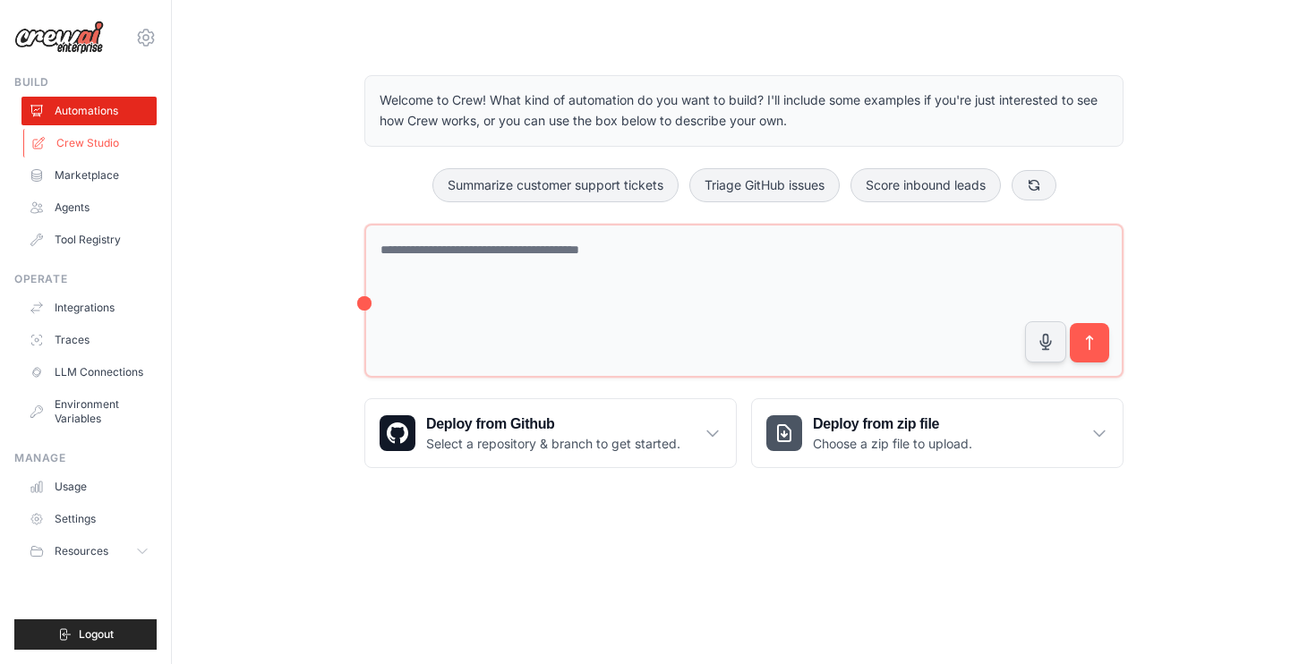
click at [93, 146] on link "Crew Studio" at bounding box center [90, 143] width 135 height 29
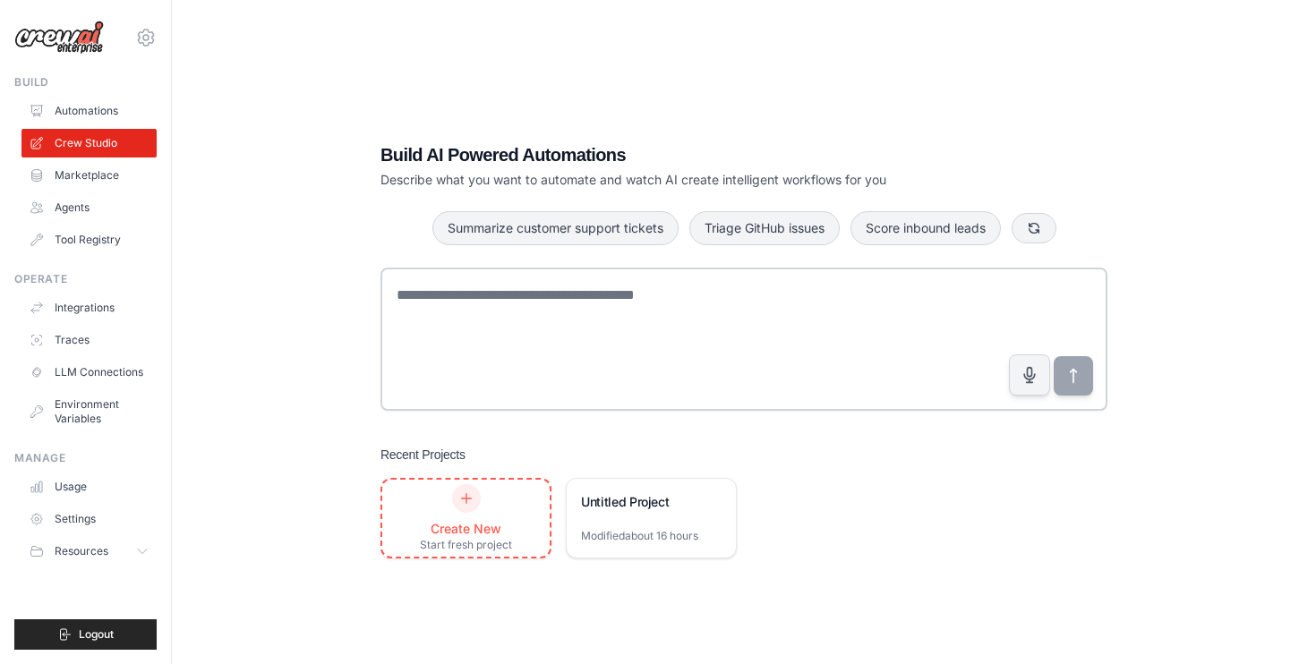
click at [498, 511] on div "Create New Start fresh project" at bounding box center [466, 518] width 92 height 68
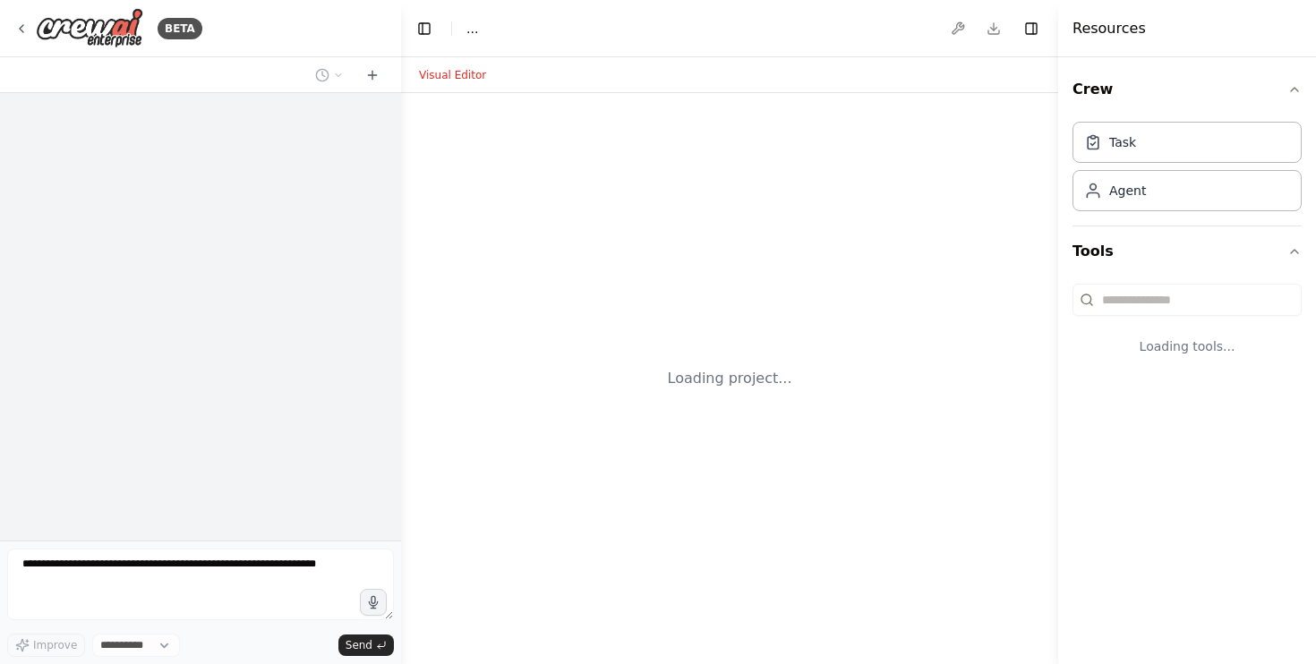
select select "****"
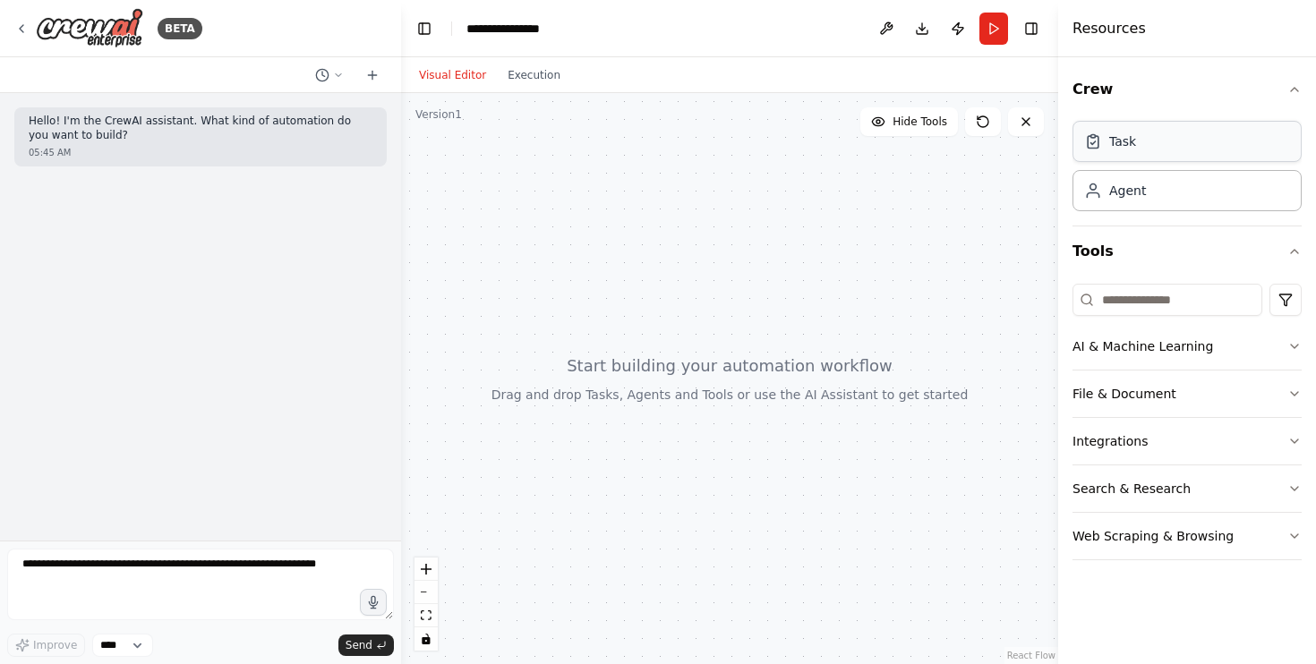
click at [1114, 144] on div "Task" at bounding box center [1122, 142] width 27 height 18
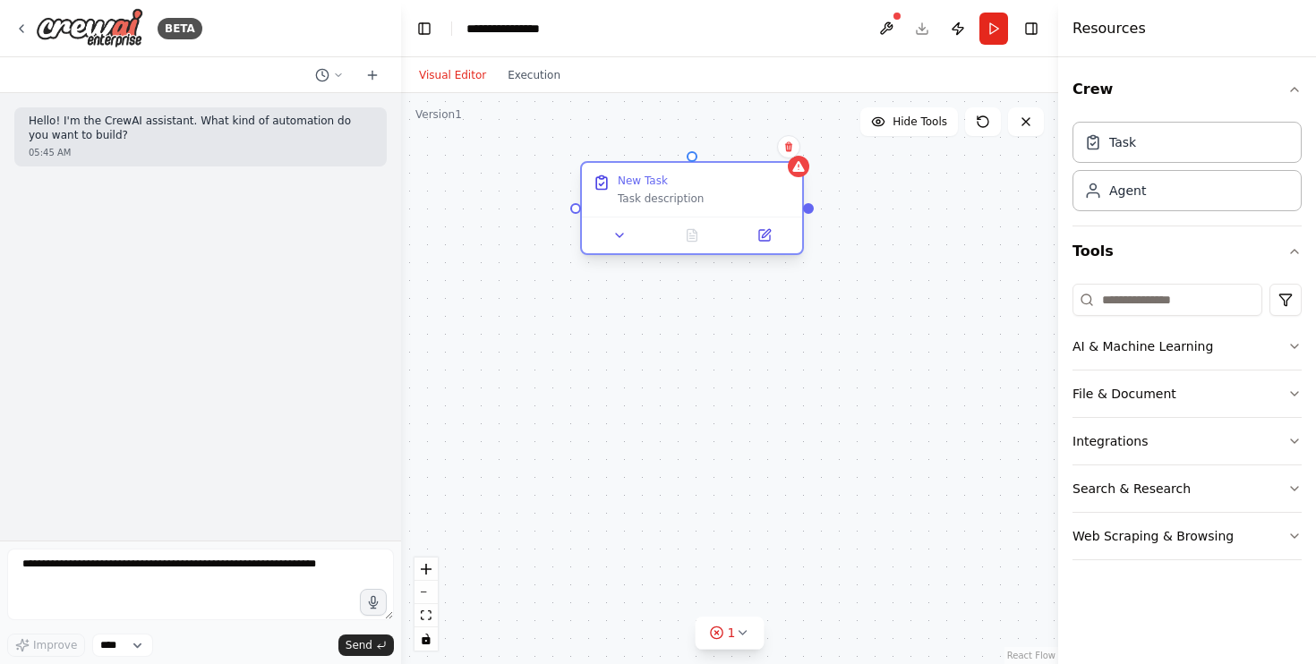
drag, startPoint x: 886, startPoint y: 193, endPoint x: 699, endPoint y: 191, distance: 186.3
click at [699, 192] on div "Task description" at bounding box center [705, 199] width 174 height 14
click at [809, 380] on div "Role of the agent" at bounding box center [830, 380] width 174 height 18
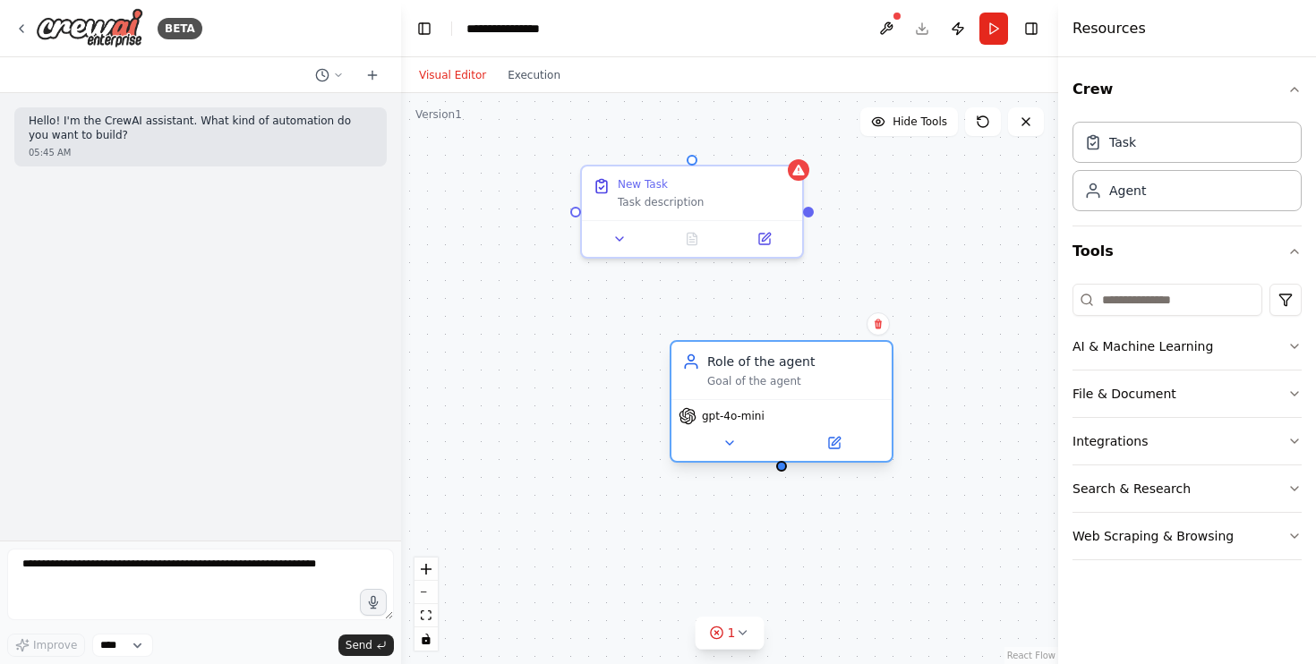
drag, startPoint x: 809, startPoint y: 395, endPoint x: 765, endPoint y: 377, distance: 47.4
click at [765, 377] on div "Goal of the agent" at bounding box center [794, 381] width 174 height 14
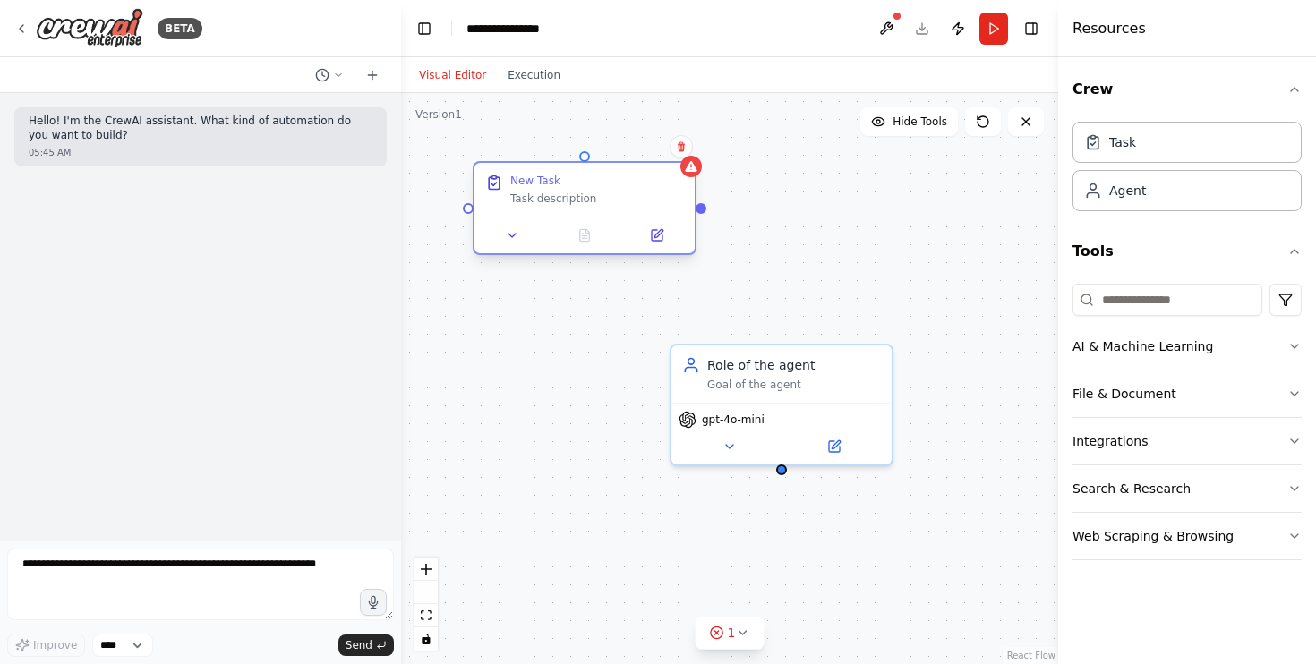
drag, startPoint x: 706, startPoint y: 186, endPoint x: 597, endPoint y: 191, distance: 108.4
click at [597, 191] on div "New Task Task description" at bounding box center [597, 190] width 174 height 32
click at [692, 170] on icon at bounding box center [691, 166] width 12 height 11
click at [706, 213] on div "New Task Task description Role of the agent Goal of the agent gpt-4o-mini" at bounding box center [729, 378] width 657 height 571
drag, startPoint x: 584, startPoint y: 156, endPoint x: 775, endPoint y: 467, distance: 364.6
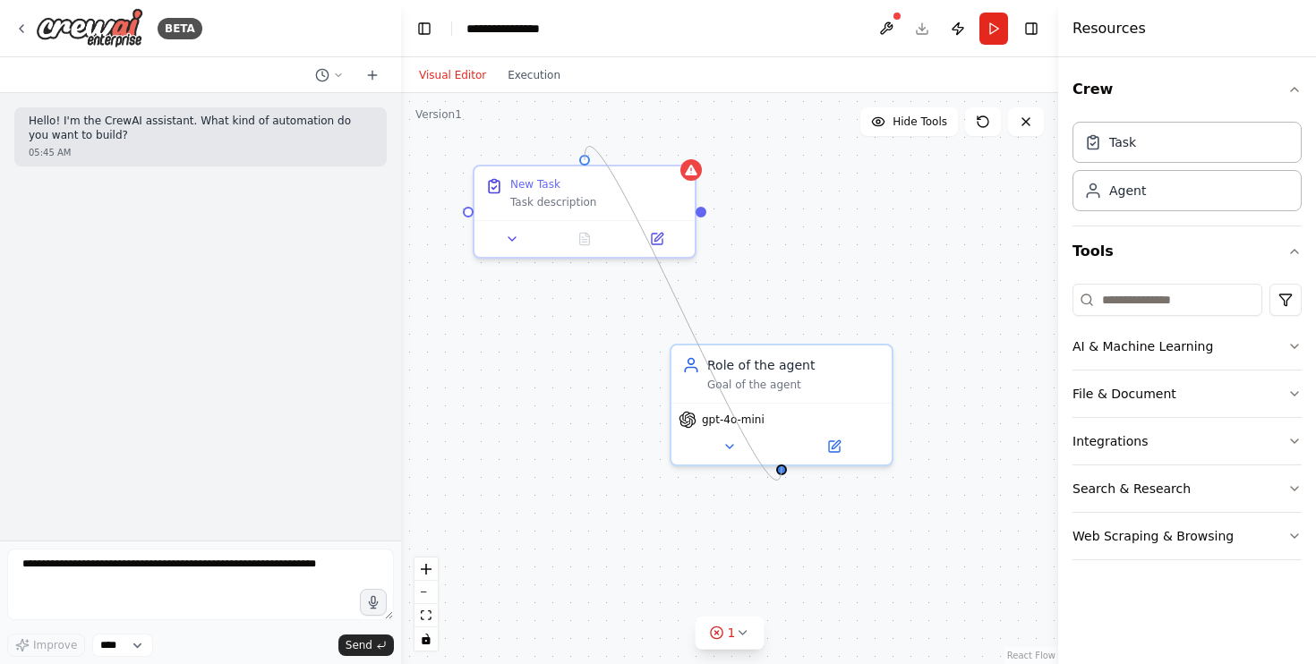
click at [775, 467] on div "New Task Task description Role of the agent Goal of the agent gpt-4o-mini" at bounding box center [729, 378] width 657 height 571
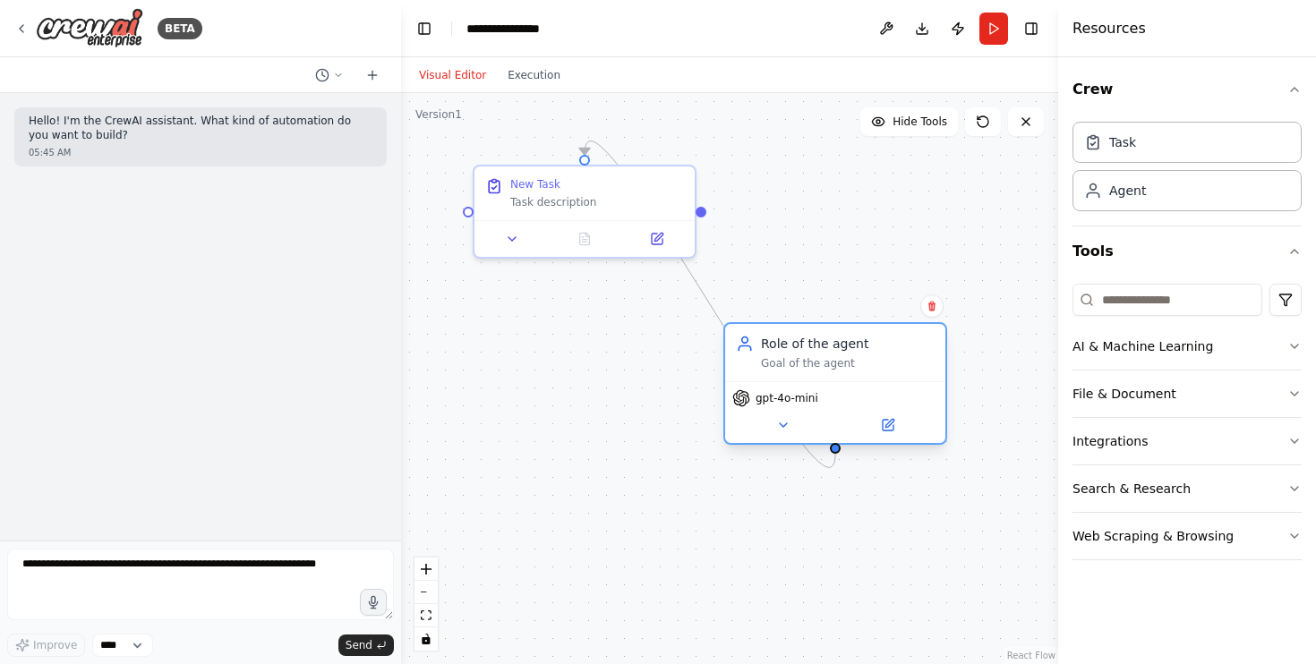
drag, startPoint x: 809, startPoint y: 365, endPoint x: 869, endPoint y: 337, distance: 66.5
click at [869, 338] on div "Role of the agent Goal of the agent" at bounding box center [848, 353] width 174 height 36
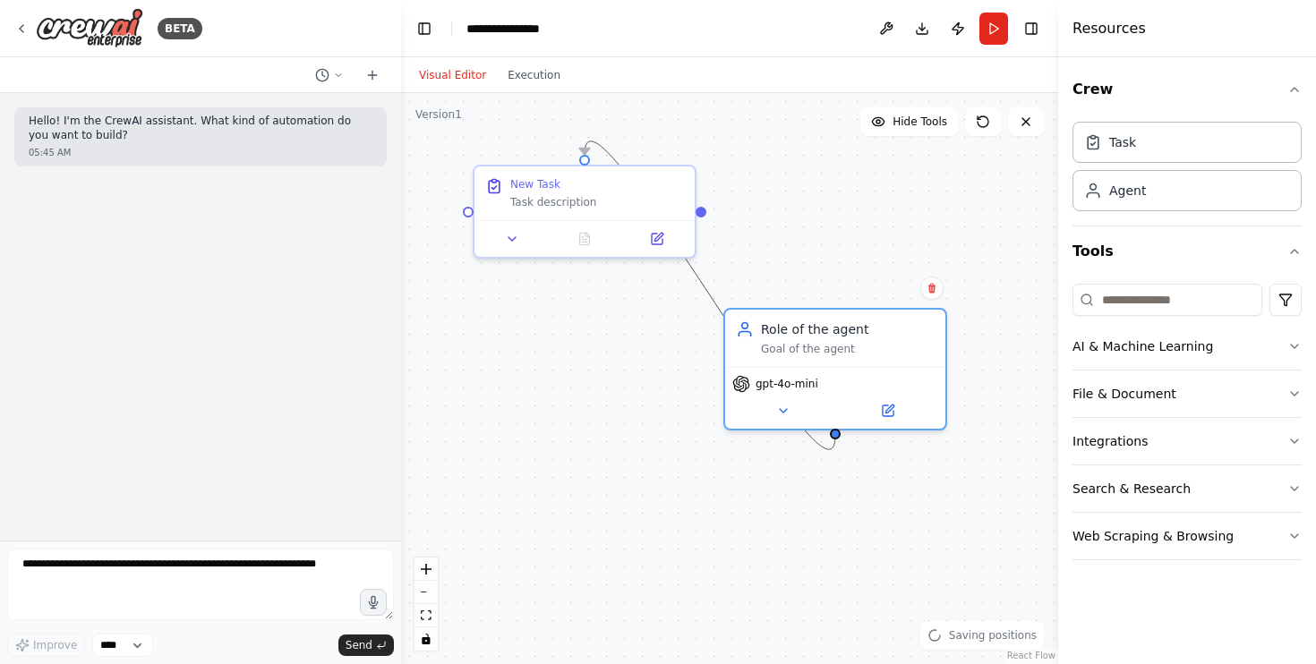
click at [715, 293] on icon "Edge from 469fb3c8-ef39-406e-93ad-c18f1f9758e8 to e07ac0e2-1d25-4978-8e60-50a2f…" at bounding box center [710, 295] width 251 height 308
click at [715, 293] on icon at bounding box center [710, 295] width 13 height 14
click at [779, 408] on icon at bounding box center [783, 407] width 14 height 14
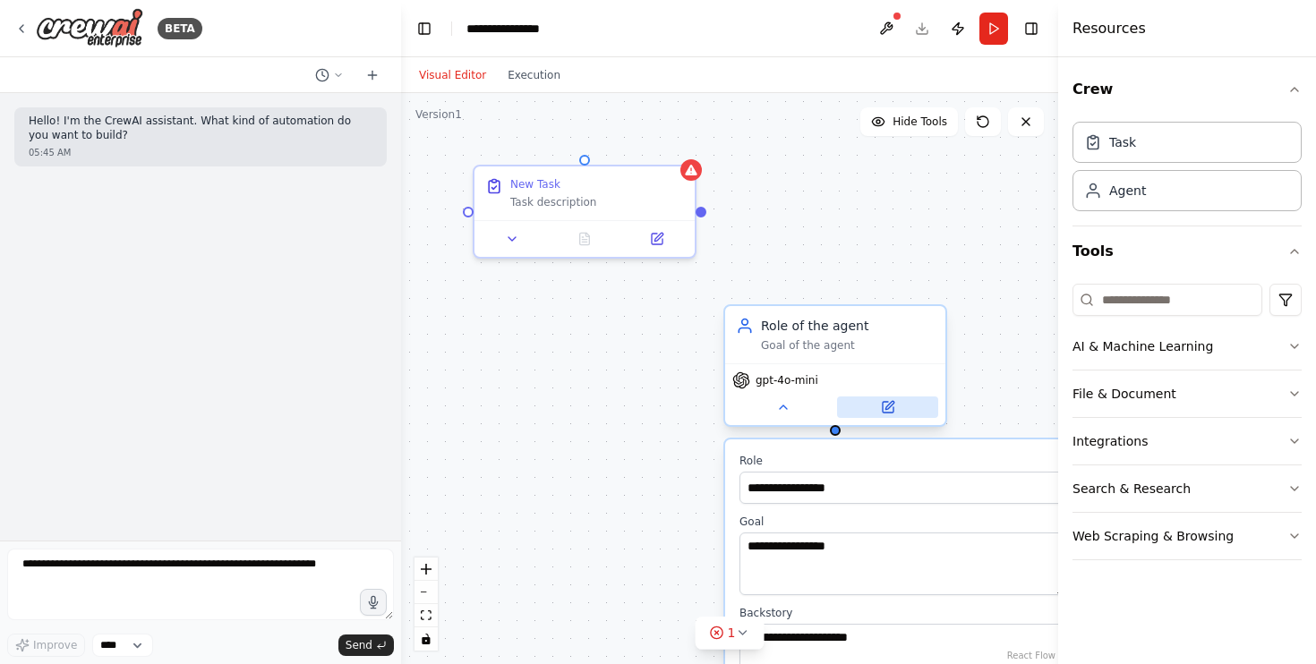
click at [891, 407] on icon at bounding box center [888, 407] width 11 height 11
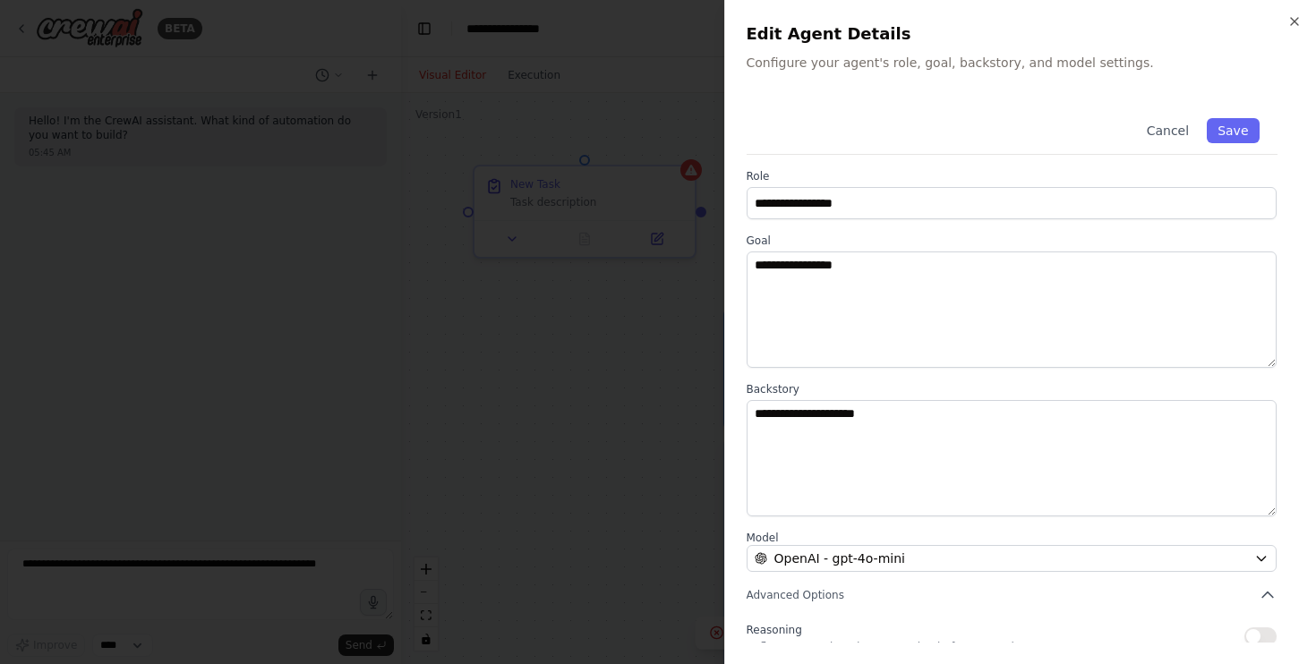
scroll to position [147, 0]
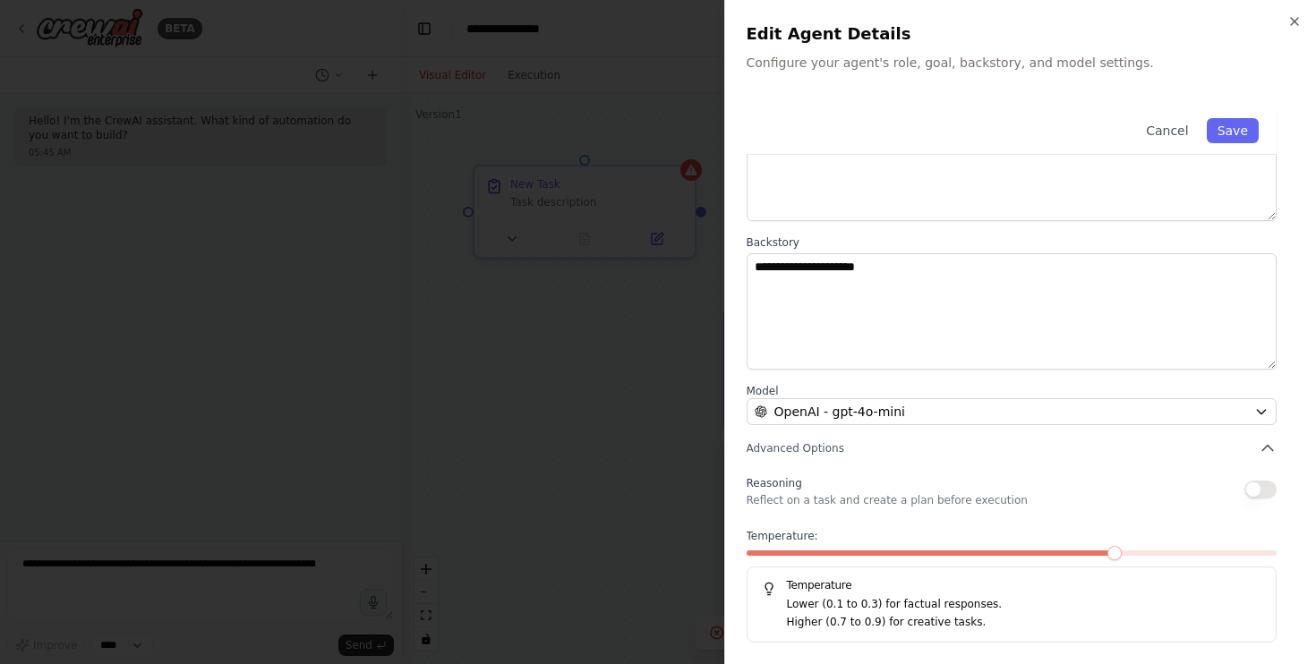
click at [610, 370] on div at bounding box center [658, 332] width 1316 height 664
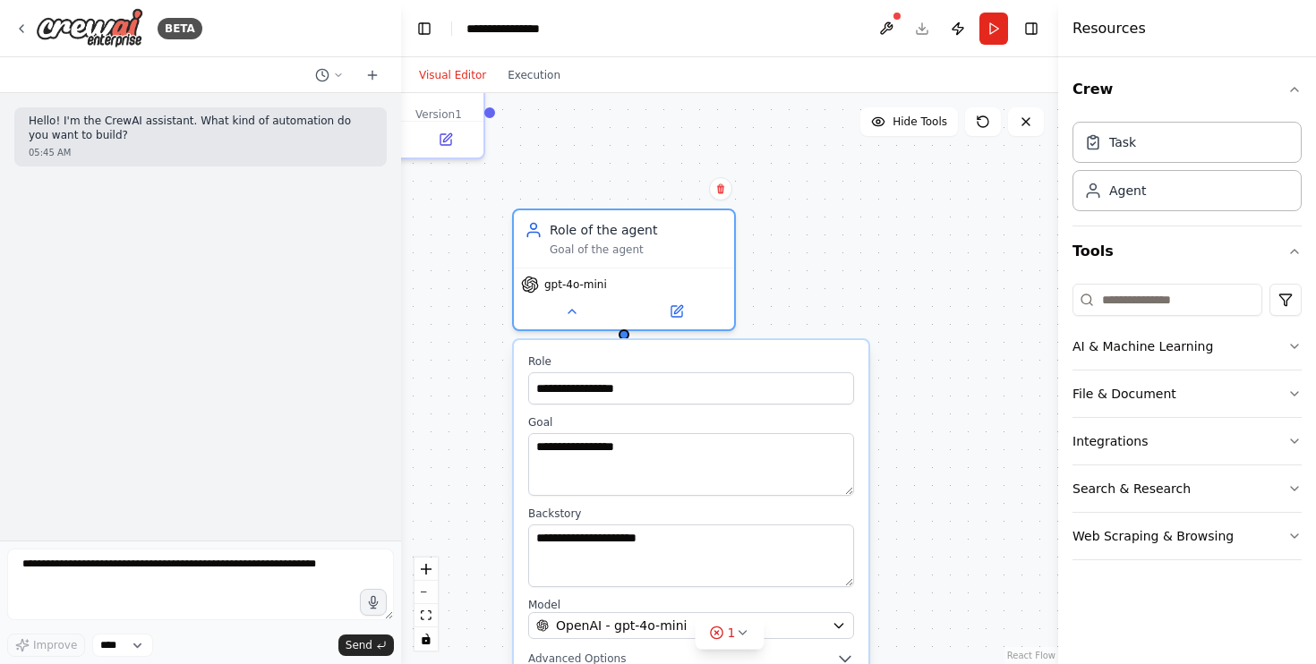
drag, startPoint x: 661, startPoint y: 454, endPoint x: 450, endPoint y: 355, distance: 233.5
click at [450, 355] on div "**********" at bounding box center [729, 378] width 657 height 571
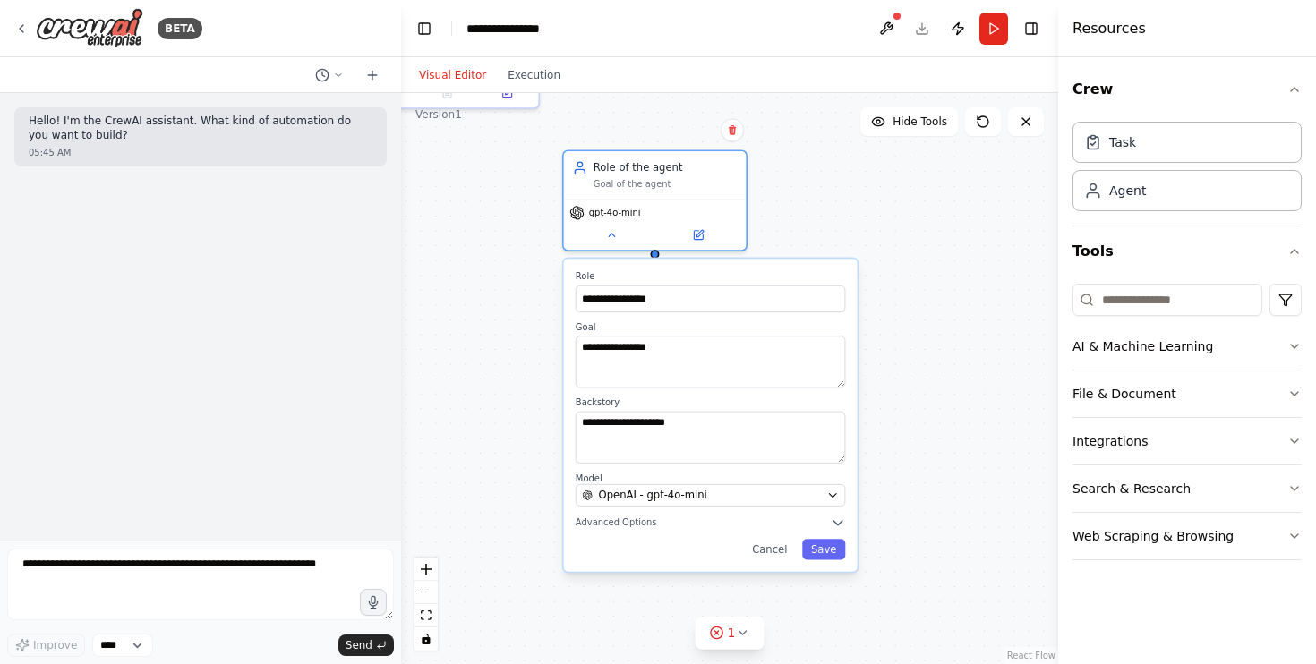
drag, startPoint x: 492, startPoint y: 431, endPoint x: 511, endPoint y: 335, distance: 97.8
click at [511, 335] on div "**********" at bounding box center [729, 378] width 657 height 571
click at [691, 501] on span "OpenAI - gpt-4o-mini" at bounding box center [651, 495] width 108 height 15
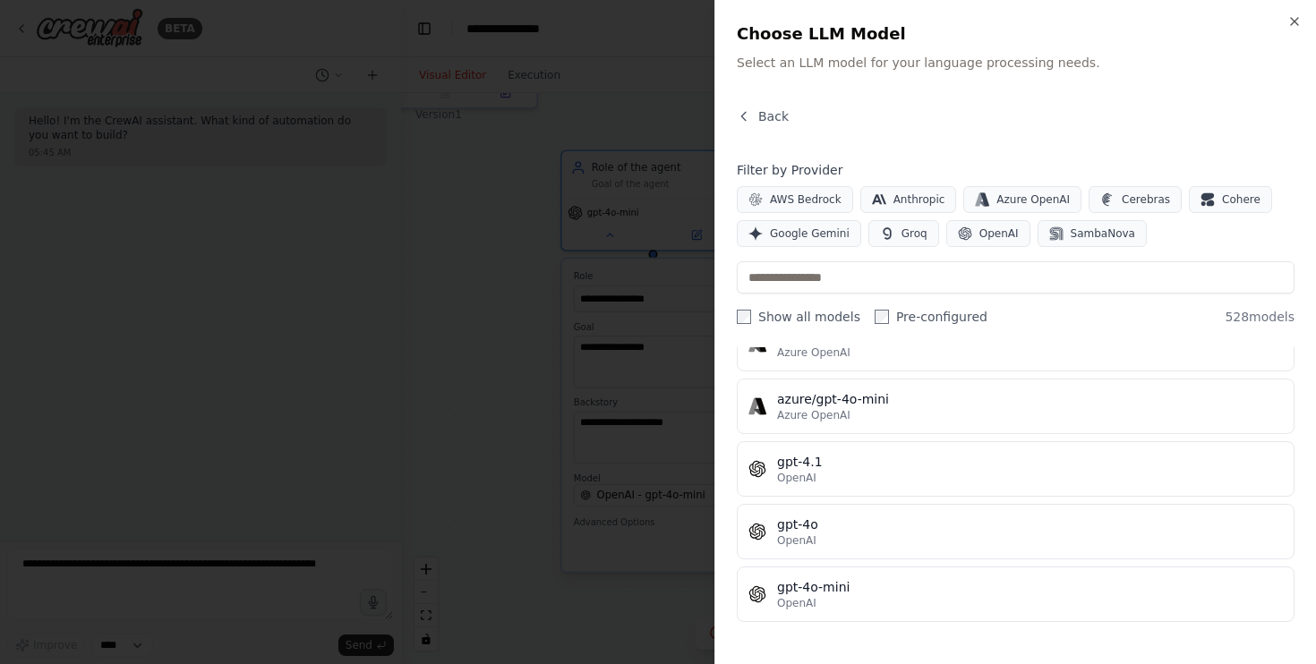
scroll to position [0, 0]
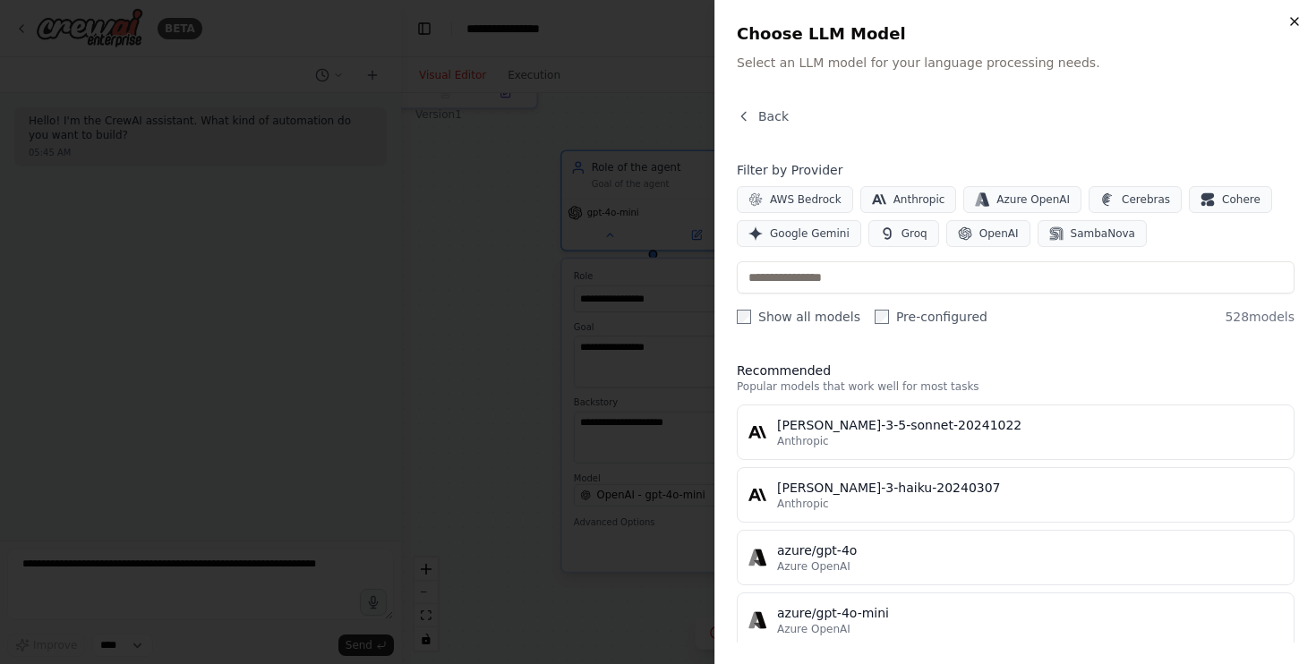
click at [1297, 21] on icon "button" at bounding box center [1295, 21] width 14 height 14
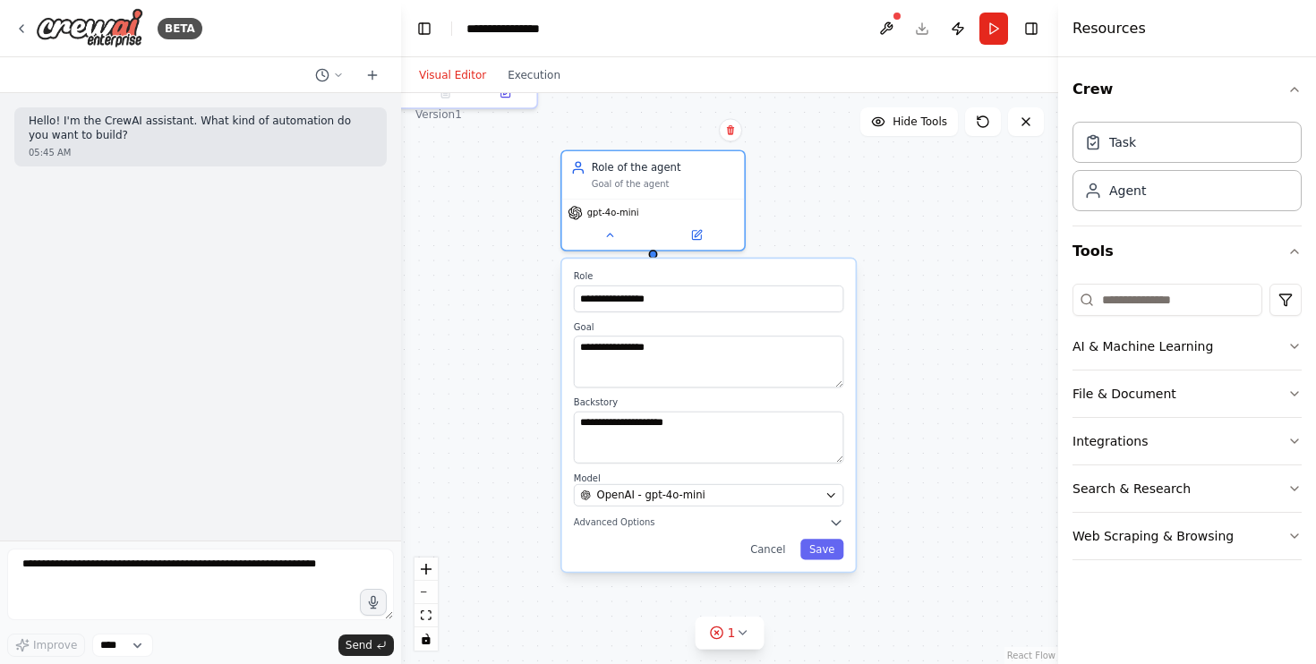
click at [489, 298] on div "**********" at bounding box center [729, 378] width 657 height 571
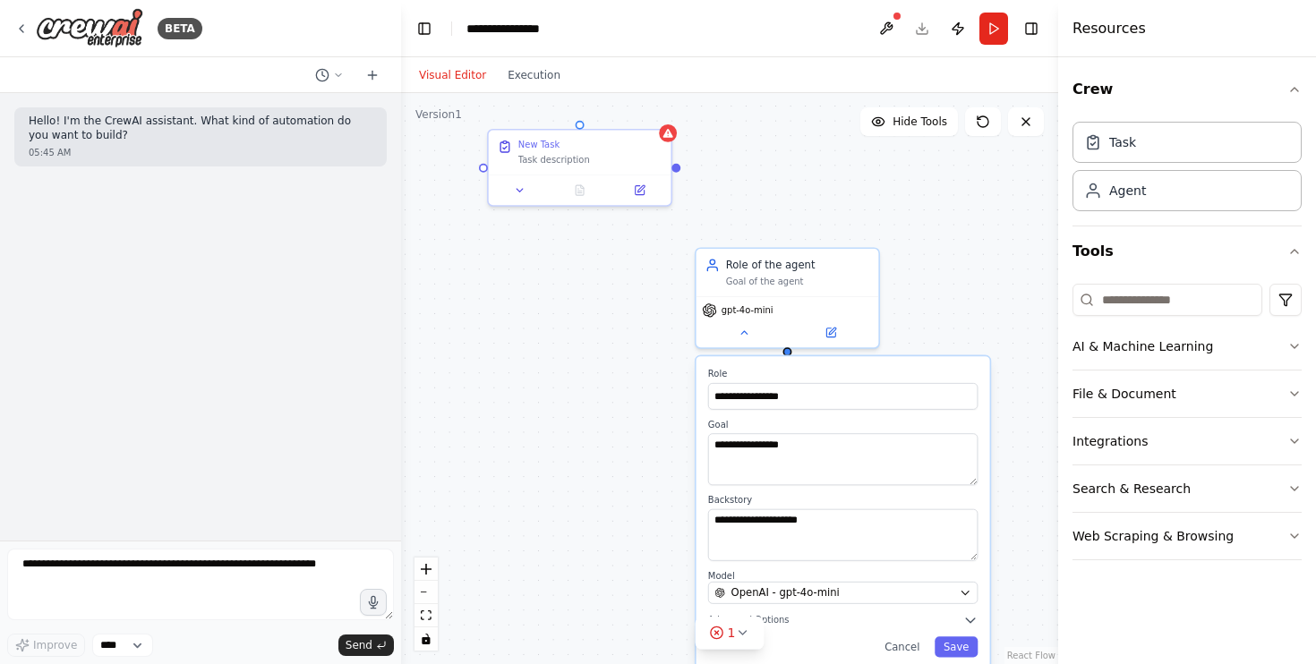
drag, startPoint x: 785, startPoint y: 190, endPoint x: 925, endPoint y: 287, distance: 169.9
click at [925, 287] on div "**********" at bounding box center [729, 378] width 657 height 571
click at [620, 274] on div "**********" at bounding box center [729, 378] width 657 height 571
click at [821, 259] on div "Role of the agent" at bounding box center [804, 262] width 144 height 15
click at [866, 228] on icon at bounding box center [870, 227] width 11 height 11
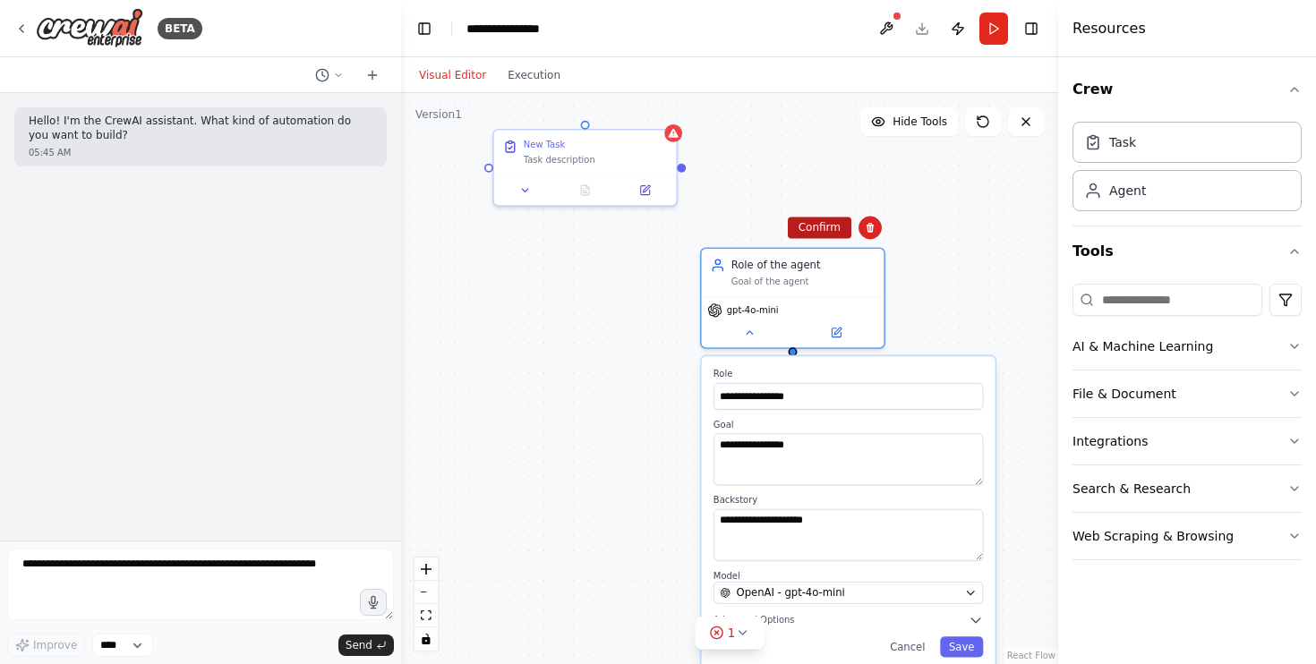
click at [839, 221] on button "Confirm" at bounding box center [820, 227] width 64 height 21
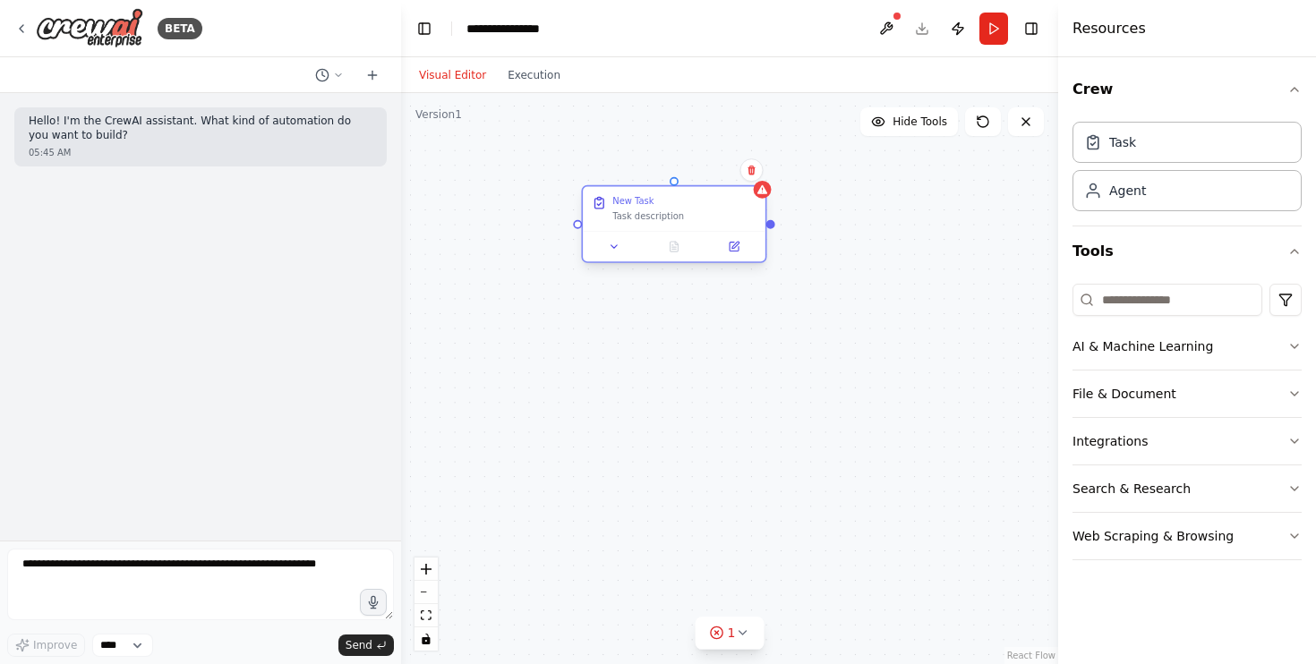
drag, startPoint x: 634, startPoint y: 143, endPoint x: 731, endPoint y: 214, distance: 119.8
click at [732, 207] on div "New Task" at bounding box center [684, 201] width 144 height 12
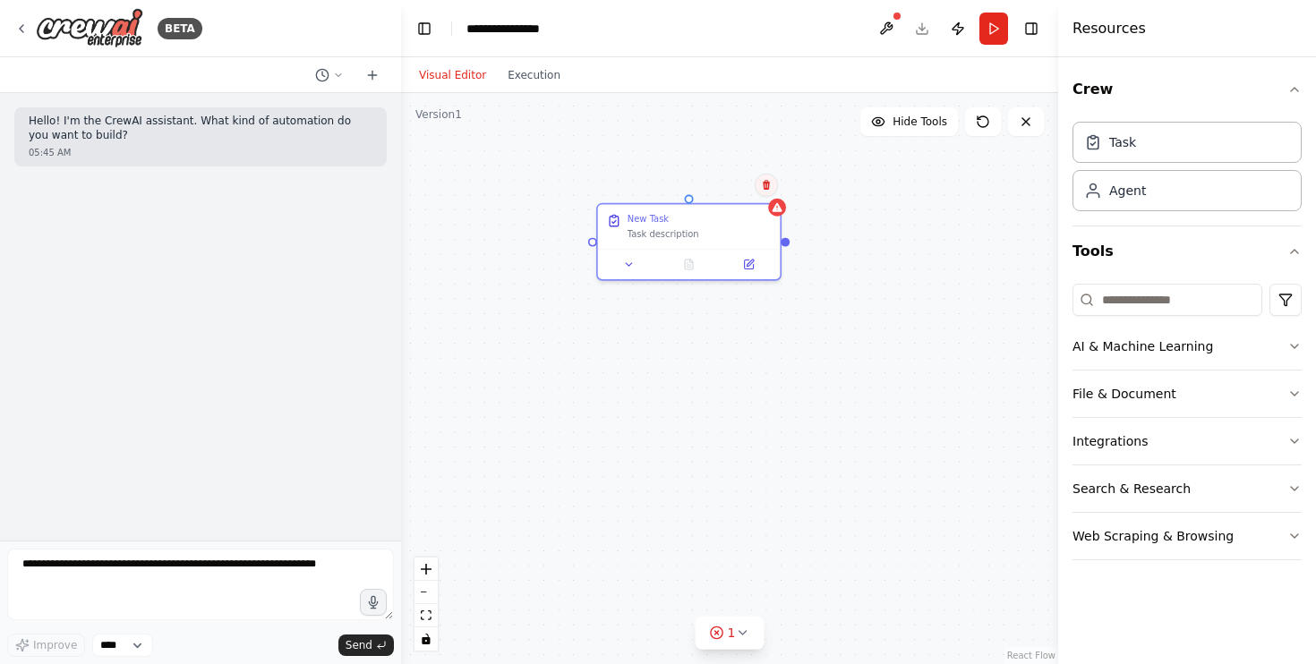
click at [762, 180] on icon at bounding box center [766, 185] width 11 height 11
click at [710, 181] on button "Confirm" at bounding box center [716, 185] width 64 height 21
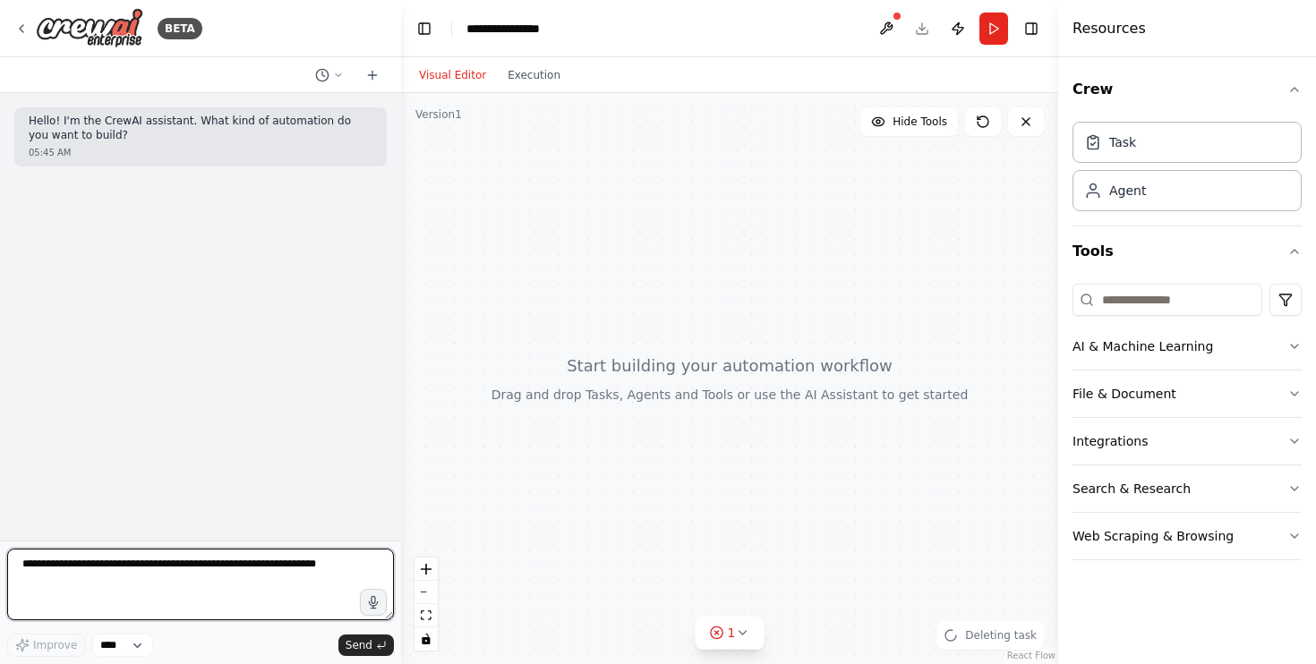
click at [167, 587] on textarea at bounding box center [200, 585] width 387 height 72
type textarea "*"
click at [160, 560] on textarea "**********" at bounding box center [200, 585] width 387 height 72
type textarea "**********"
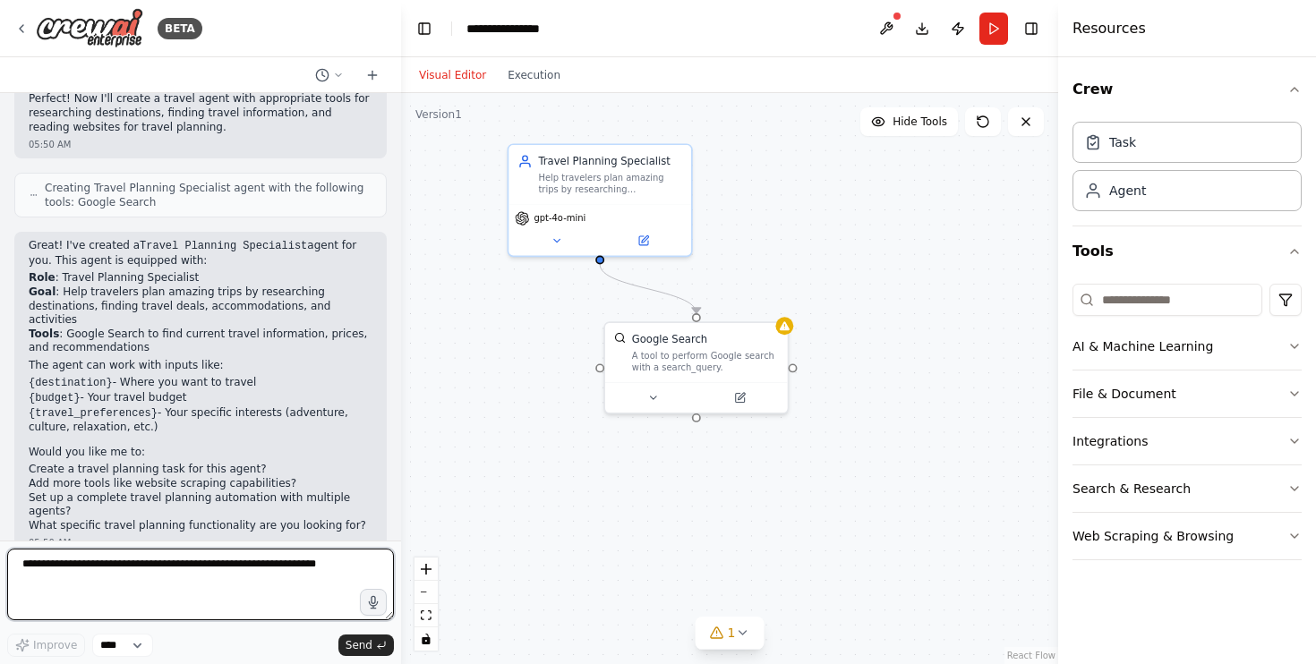
scroll to position [535, 0]
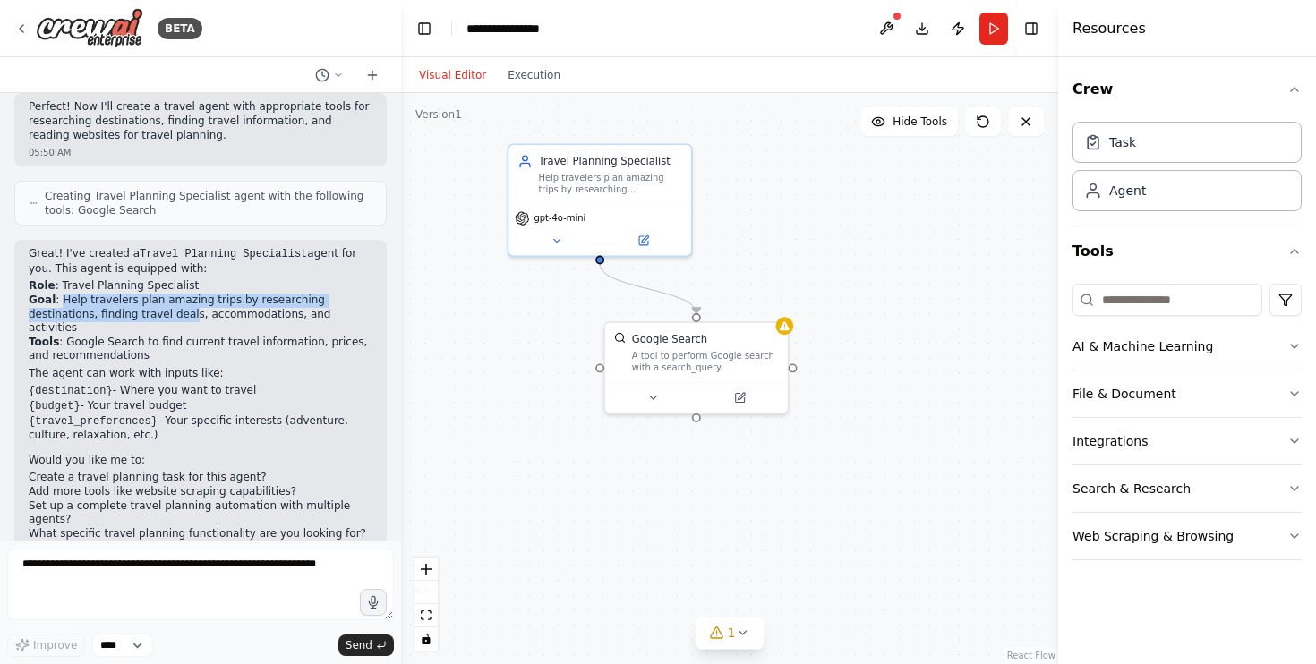
drag, startPoint x: 63, startPoint y: 302, endPoint x: 122, endPoint y: 315, distance: 60.6
click at [122, 315] on p "Role : Travel Planning Specialist Goal : Help travelers plan amazing trips by r…" at bounding box center [201, 321] width 344 height 84
click at [168, 305] on p "Role : Travel Planning Specialist Goal : Help travelers plan amazing trips by r…" at bounding box center [201, 321] width 344 height 84
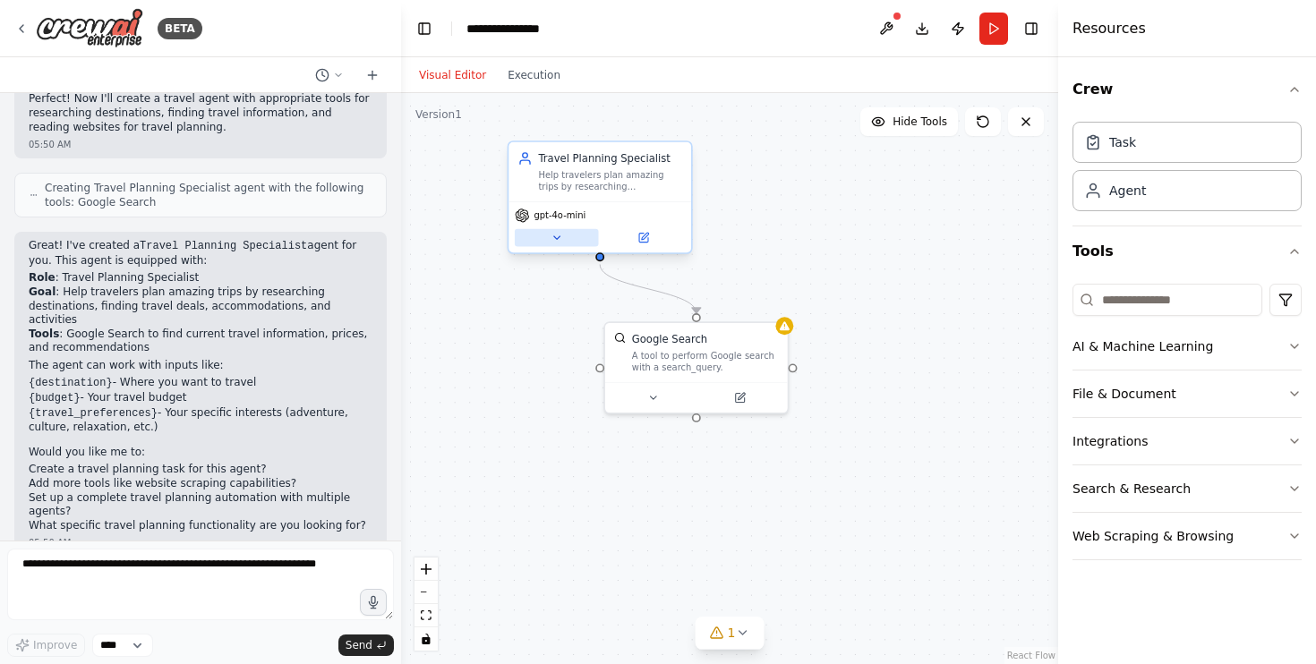
click at [565, 238] on button at bounding box center [557, 238] width 84 height 18
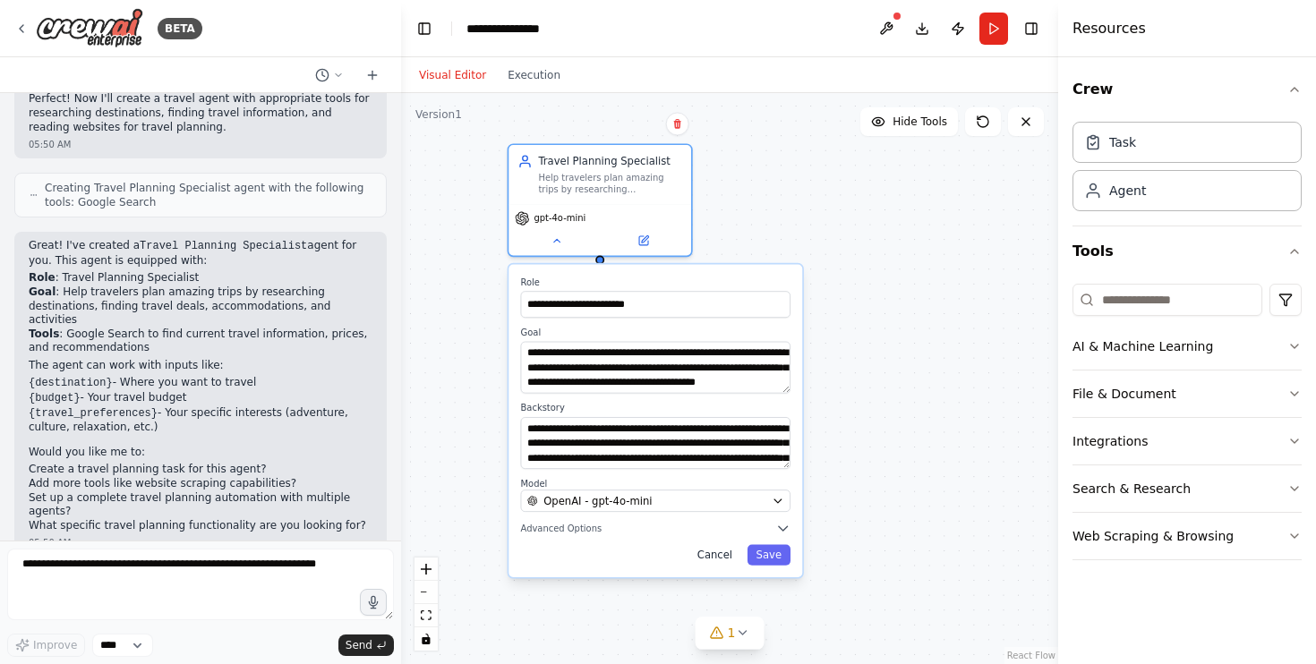
click at [725, 556] on button "Cancel" at bounding box center [715, 555] width 53 height 21
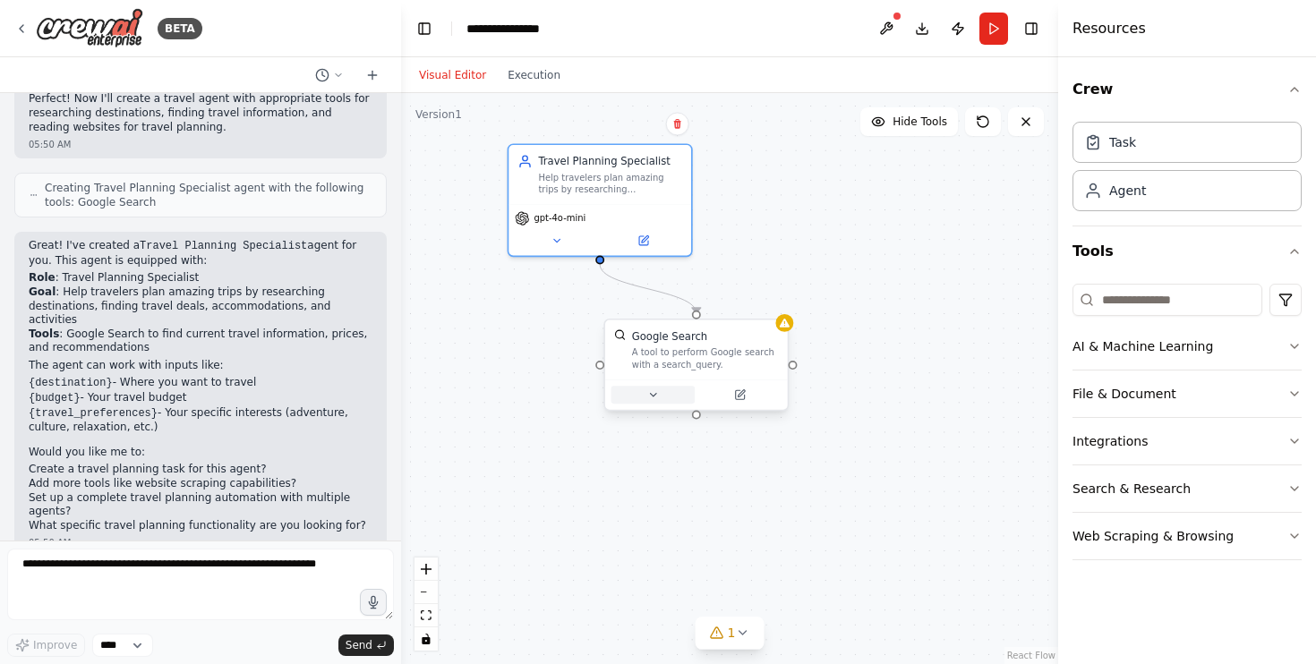
click at [664, 399] on button at bounding box center [654, 395] width 84 height 18
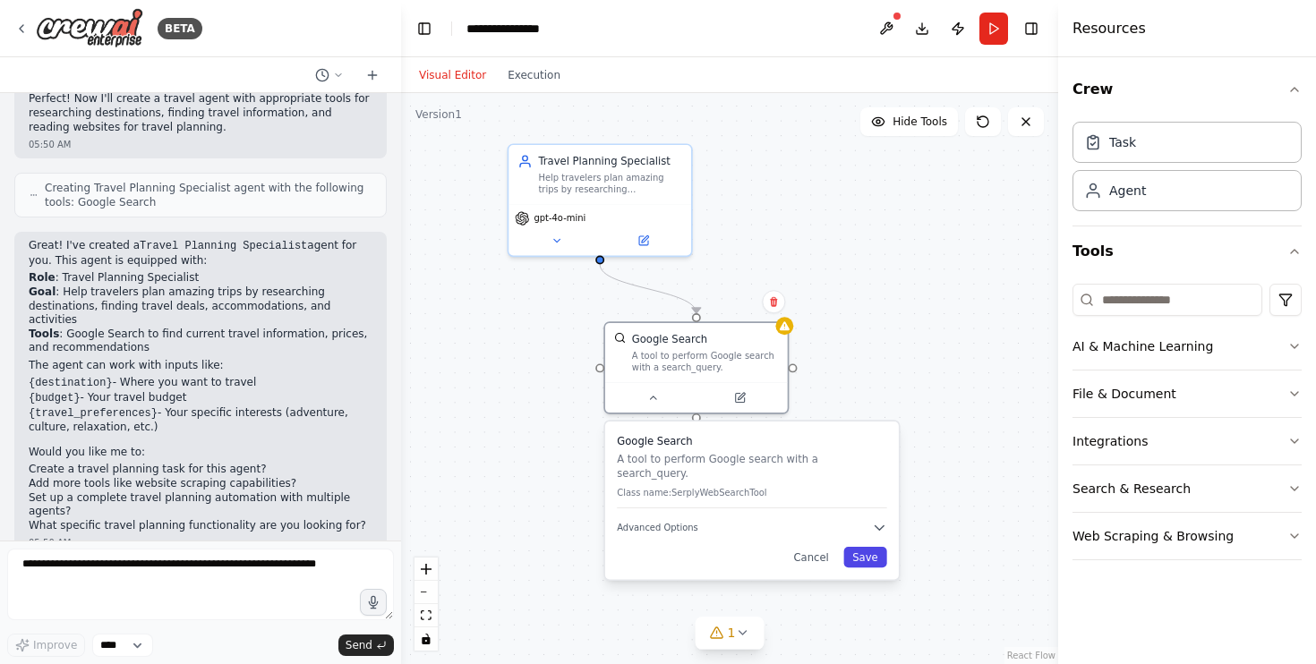
click at [871, 547] on button "Save" at bounding box center [865, 557] width 43 height 21
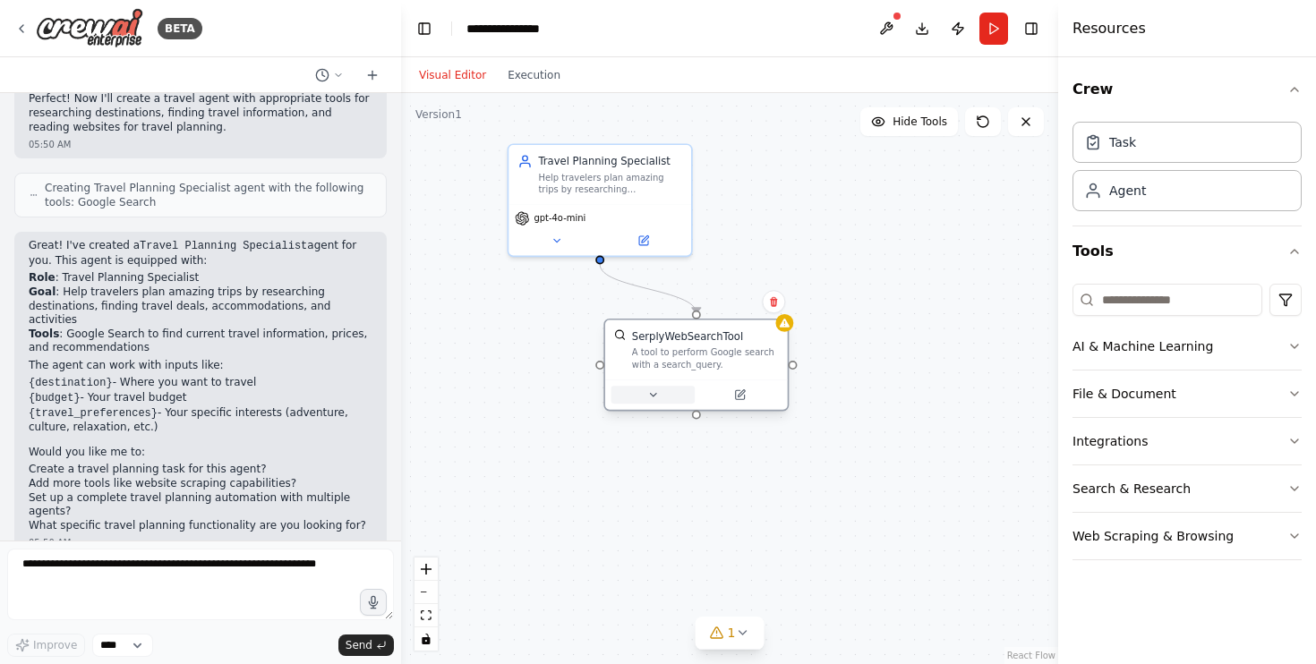
click at [654, 399] on icon at bounding box center [653, 396] width 12 height 12
click at [814, 529] on button "Cancel" at bounding box center [811, 539] width 53 height 21
click at [648, 395] on button at bounding box center [654, 395] width 84 height 18
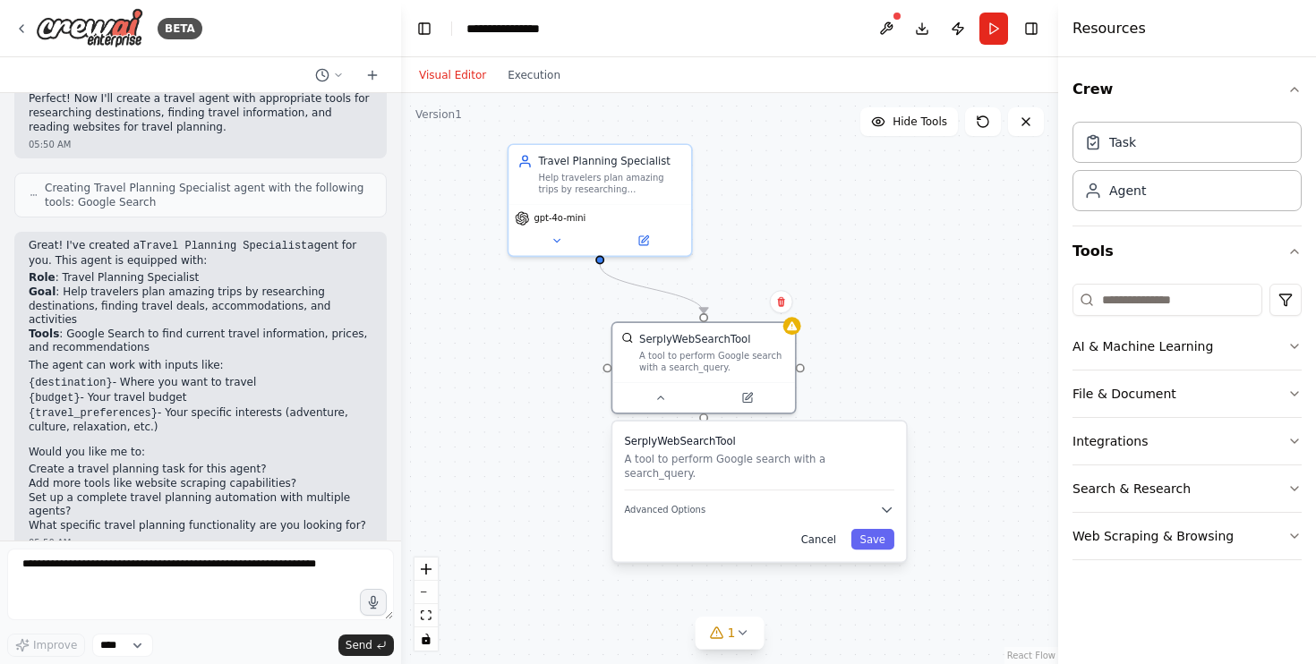
click at [826, 529] on button "Cancel" at bounding box center [818, 539] width 53 height 21
click at [998, 37] on button "Run" at bounding box center [994, 29] width 29 height 32
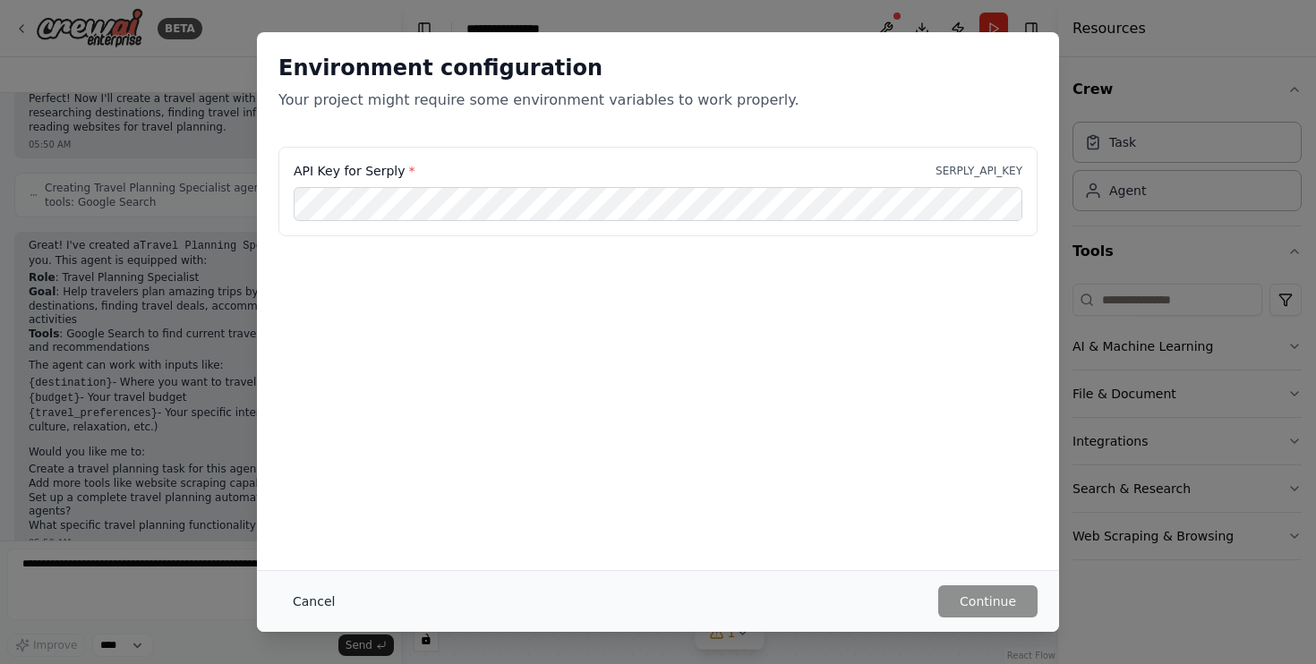
click at [307, 595] on button "Cancel" at bounding box center [313, 602] width 71 height 32
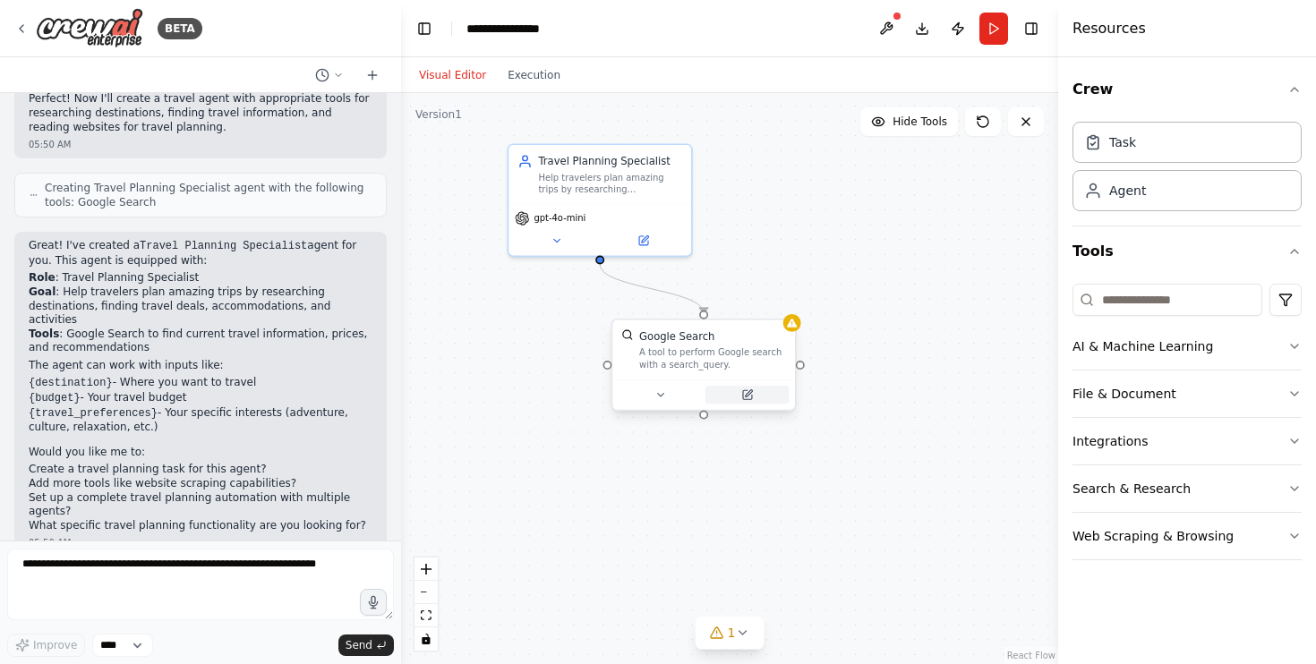
click at [749, 391] on icon at bounding box center [748, 393] width 7 height 7
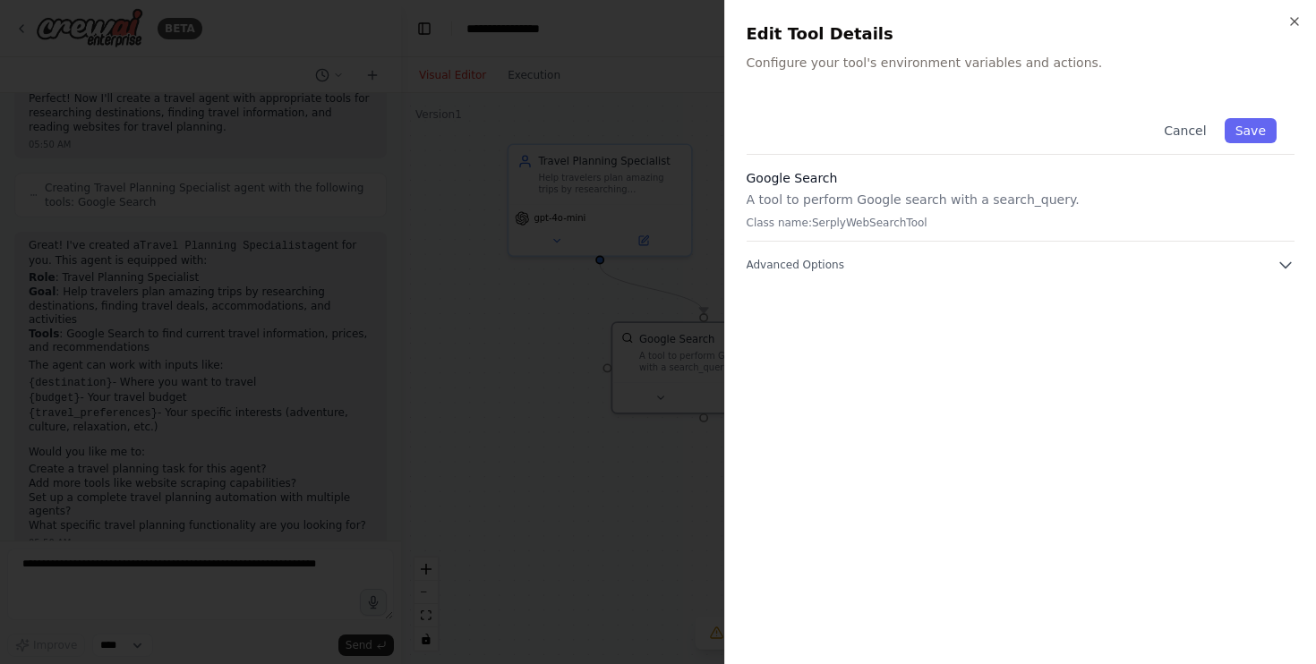
click at [862, 189] on div "Google Search A tool to perform Google search with a search_query. Class name: …" at bounding box center [1021, 205] width 549 height 73
click at [1255, 133] on button "Save" at bounding box center [1251, 130] width 52 height 25
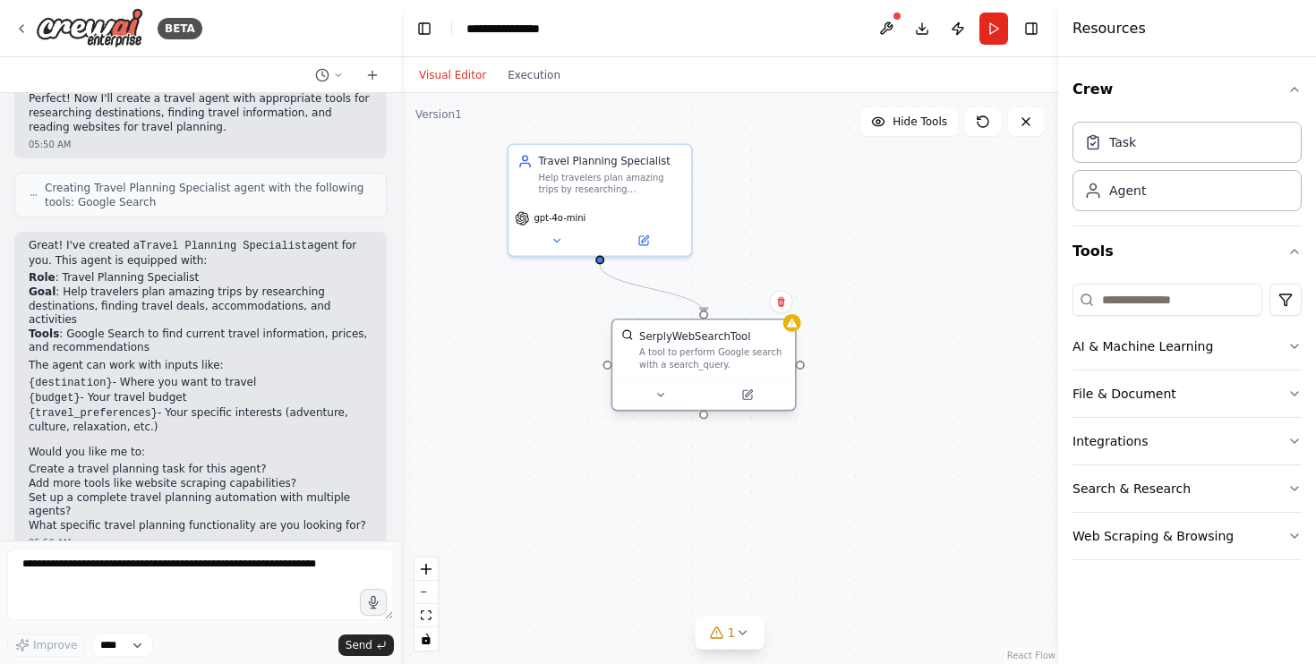
click at [729, 358] on div "A tool to perform Google search with a search_query." at bounding box center [712, 359] width 147 height 24
click at [749, 398] on icon at bounding box center [747, 394] width 9 height 9
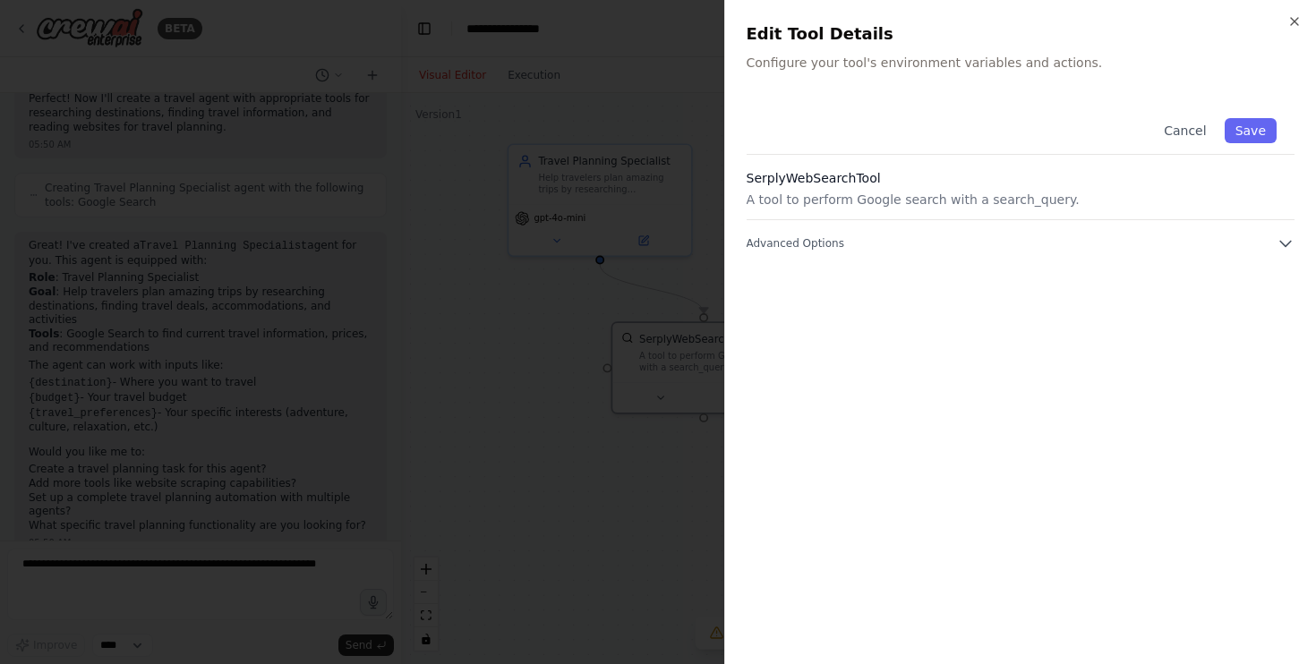
click at [829, 233] on div "Cancel Save SerplyWebSearchTool A tool to perform Google search with a search_q…" at bounding box center [1021, 176] width 549 height 152
click at [882, 238] on button "Advanced Options" at bounding box center [1021, 244] width 549 height 18
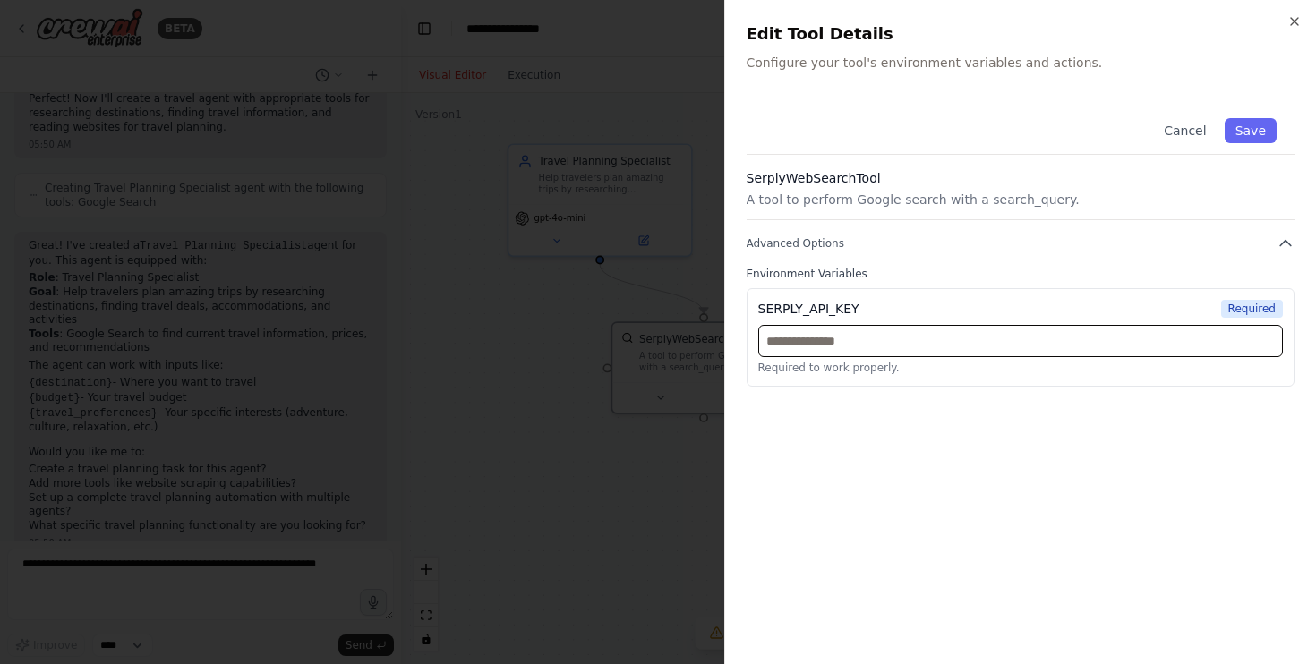
click at [909, 335] on input "text" at bounding box center [1021, 341] width 526 height 32
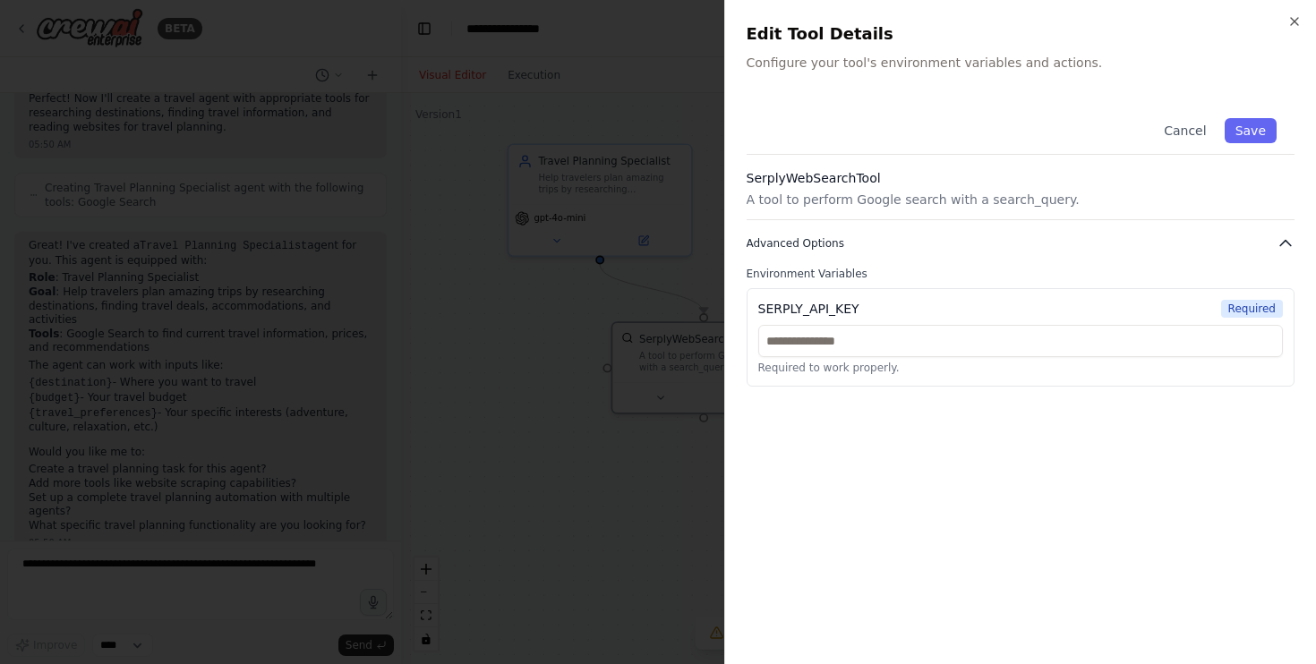
click at [1272, 244] on button "Advanced Options" at bounding box center [1021, 244] width 549 height 18
click at [1077, 206] on p "A tool to perform Google search with a search_query." at bounding box center [1021, 200] width 549 height 18
click at [869, 200] on p "A tool to perform Google search with a search_query." at bounding box center [1021, 200] width 549 height 18
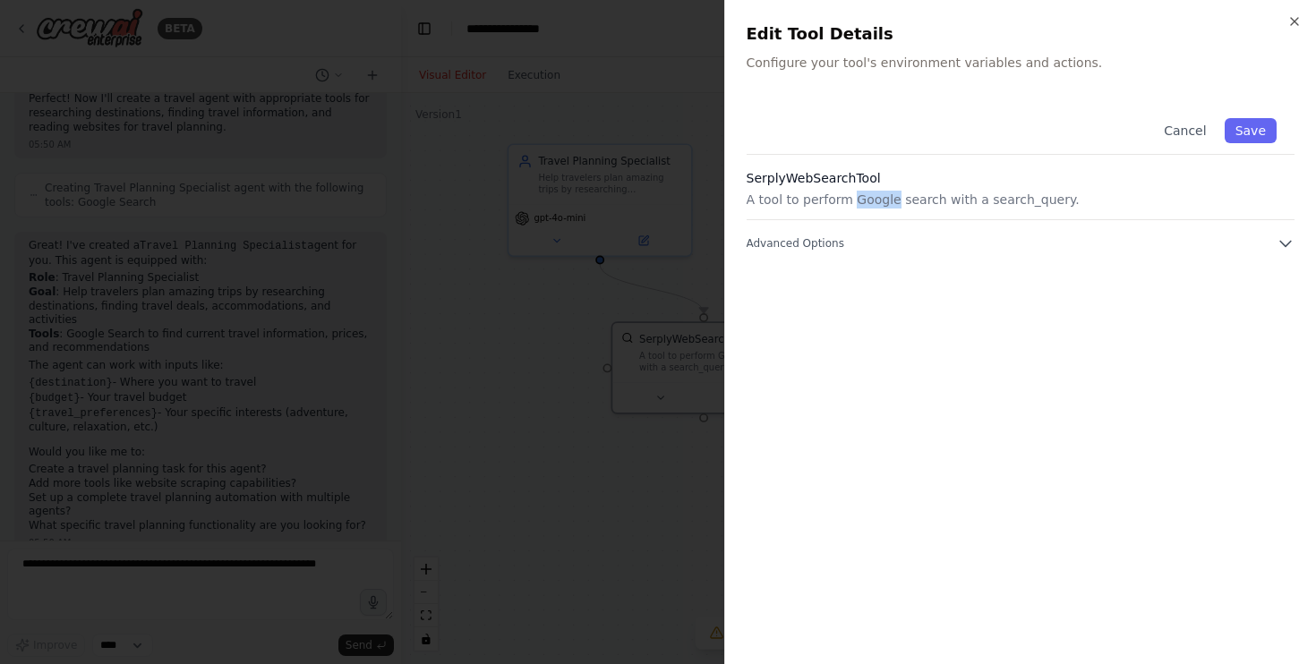
click at [869, 200] on p "A tool to perform Google search with a search_query." at bounding box center [1021, 200] width 549 height 18
click at [927, 204] on p "A tool to perform Google search with a search_query." at bounding box center [1021, 200] width 549 height 18
click at [939, 232] on div "Cancel Save SerplyWebSearchTool A tool to perform Google search with a search_q…" at bounding box center [1021, 176] width 549 height 152
click at [1283, 235] on icon "button" at bounding box center [1286, 244] width 18 height 18
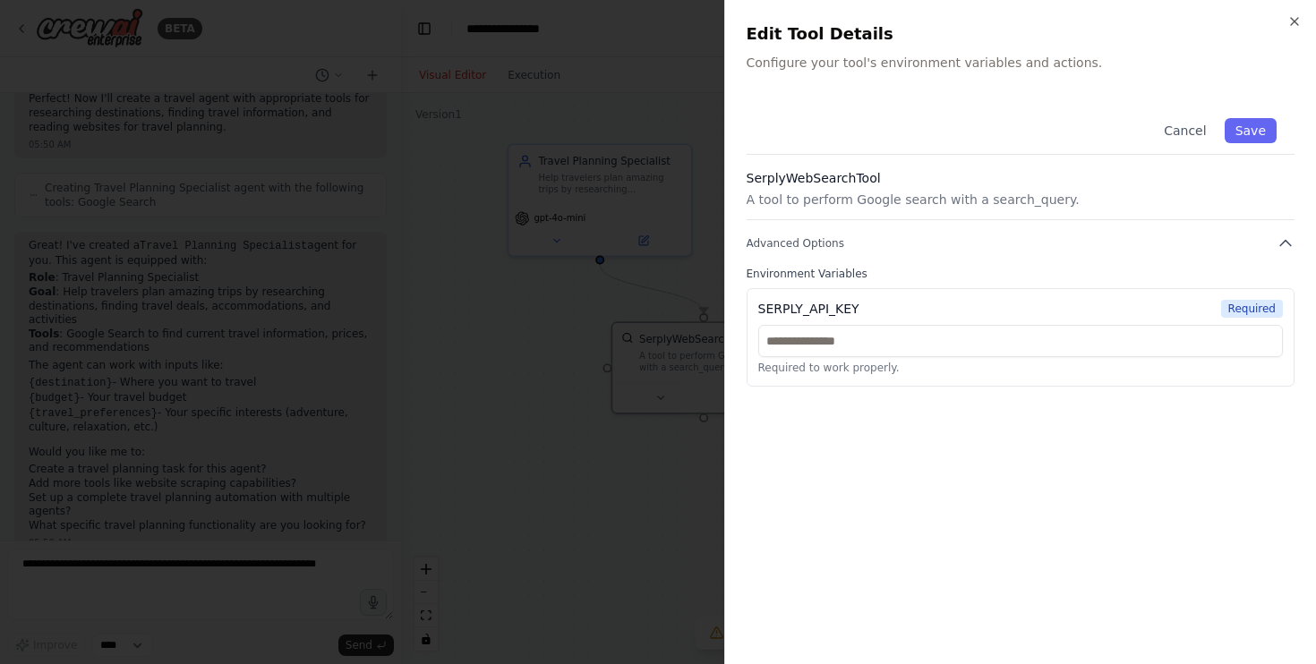
click at [1082, 270] on label "Environment Variables" at bounding box center [1021, 274] width 549 height 14
click at [1192, 131] on button "Cancel" at bounding box center [1185, 130] width 64 height 25
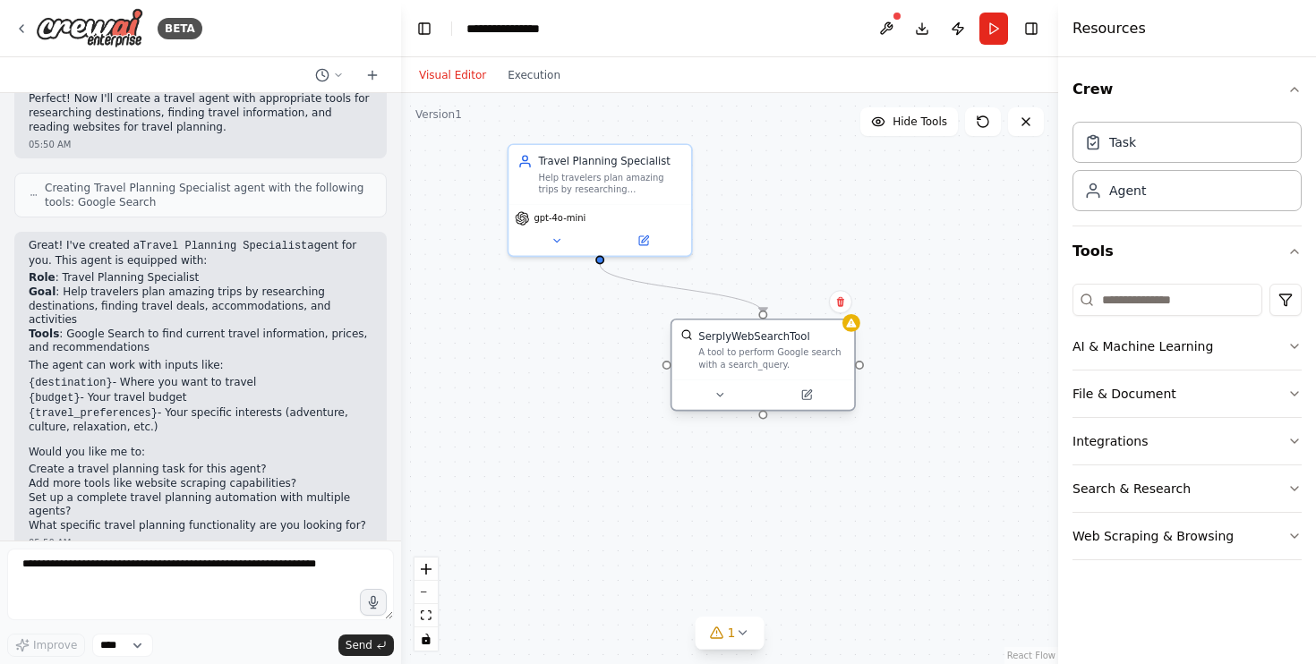
drag, startPoint x: 738, startPoint y: 348, endPoint x: 791, endPoint y: 348, distance: 52.8
click at [791, 348] on div "A tool to perform Google search with a search_query." at bounding box center [771, 359] width 147 height 24
click at [800, 396] on button at bounding box center [807, 395] width 84 height 18
click at [722, 394] on icon at bounding box center [720, 395] width 6 height 3
click at [878, 529] on button "Cancel" at bounding box center [878, 539] width 53 height 21
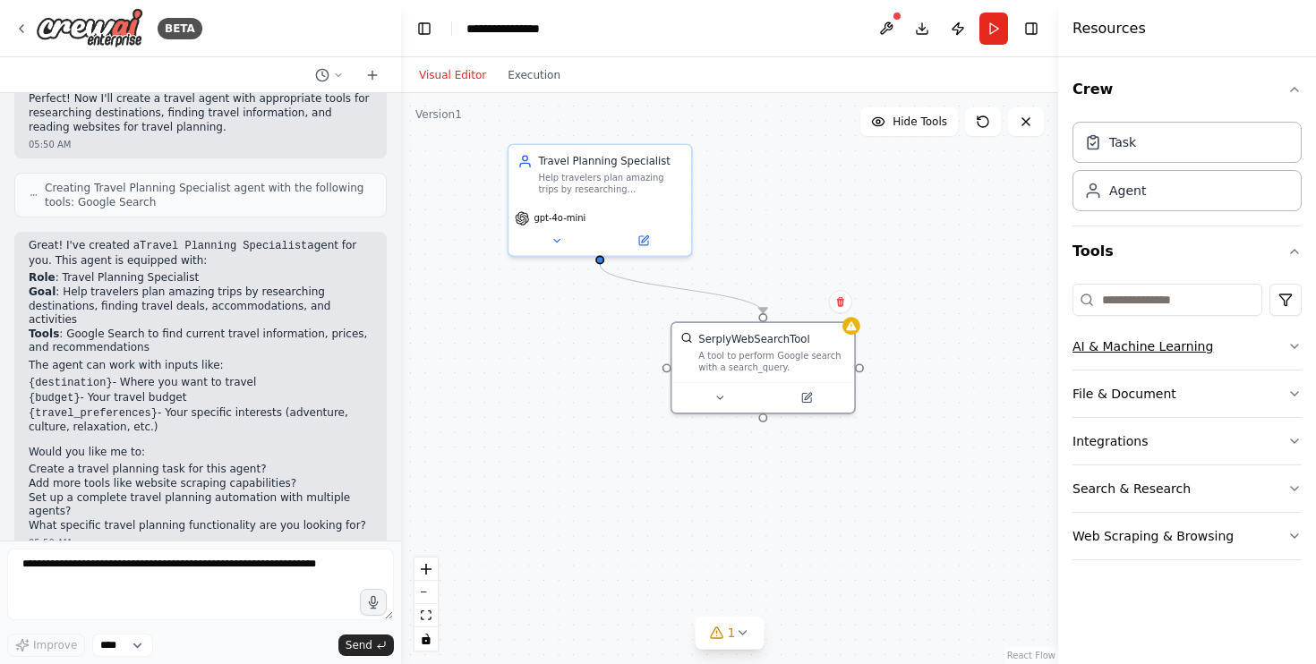
click at [1285, 338] on button "AI & Machine Learning" at bounding box center [1187, 346] width 229 height 47
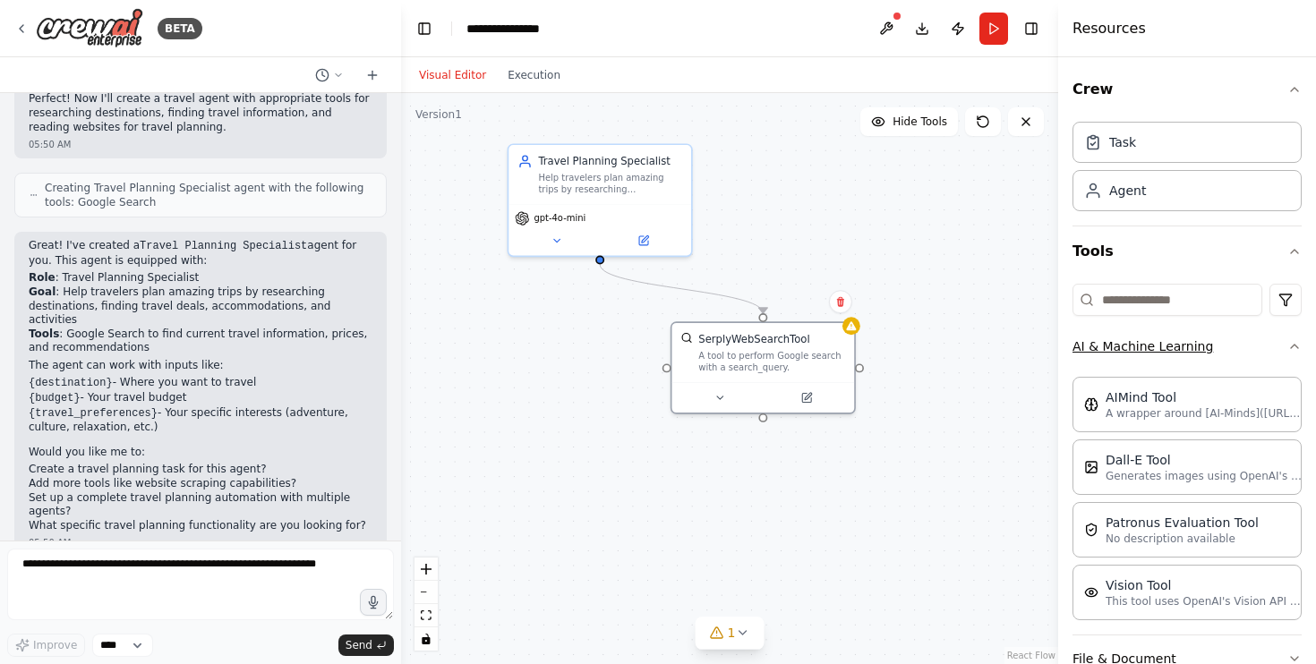
click at [1285, 338] on button "AI & Machine Learning" at bounding box center [1187, 346] width 229 height 47
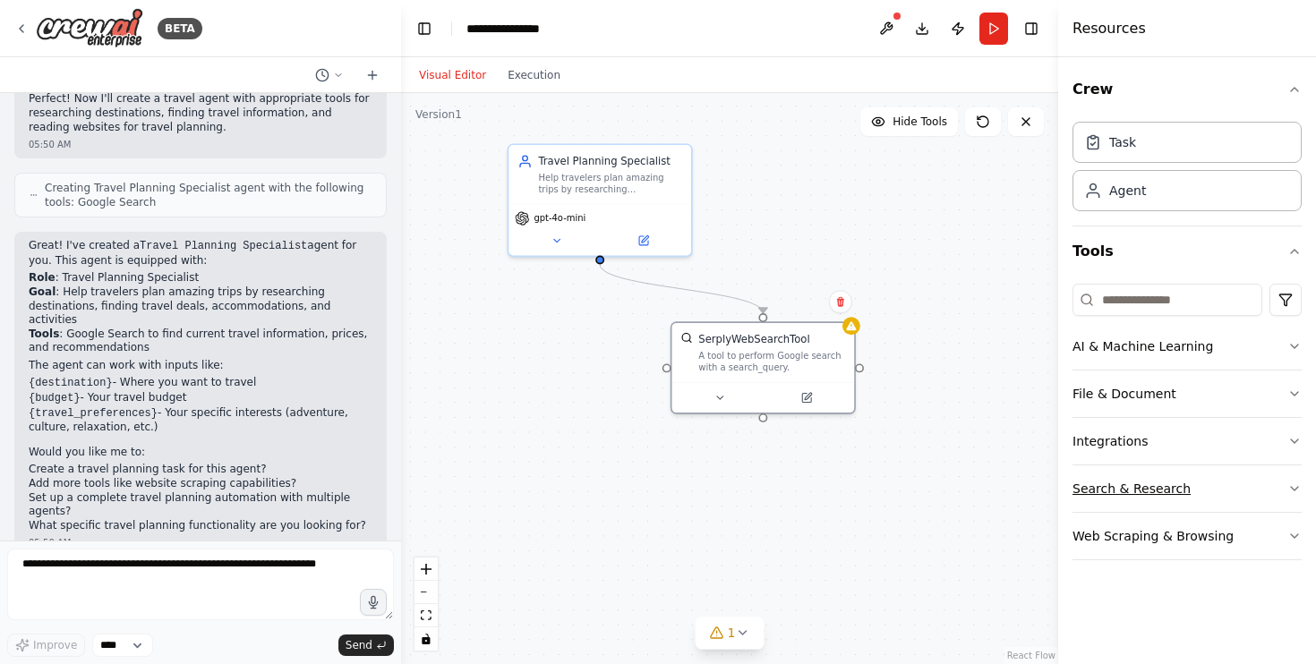
click at [1272, 481] on button "Search & Research" at bounding box center [1187, 489] width 229 height 47
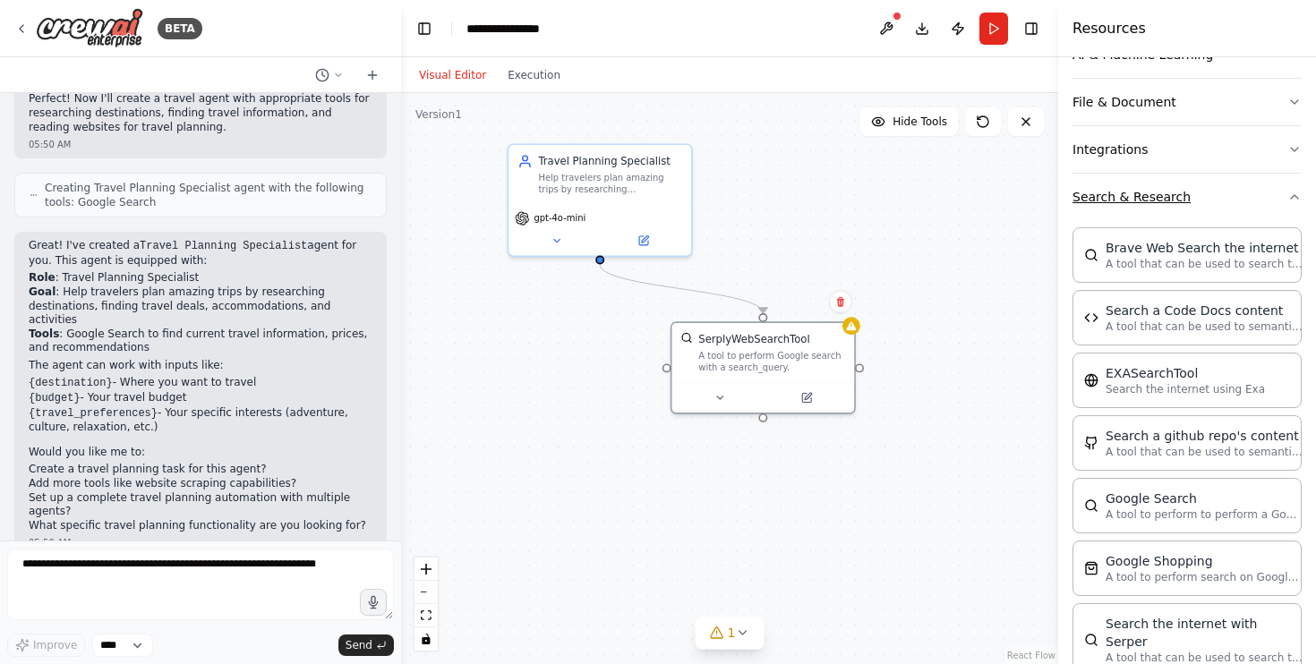
scroll to position [307, 0]
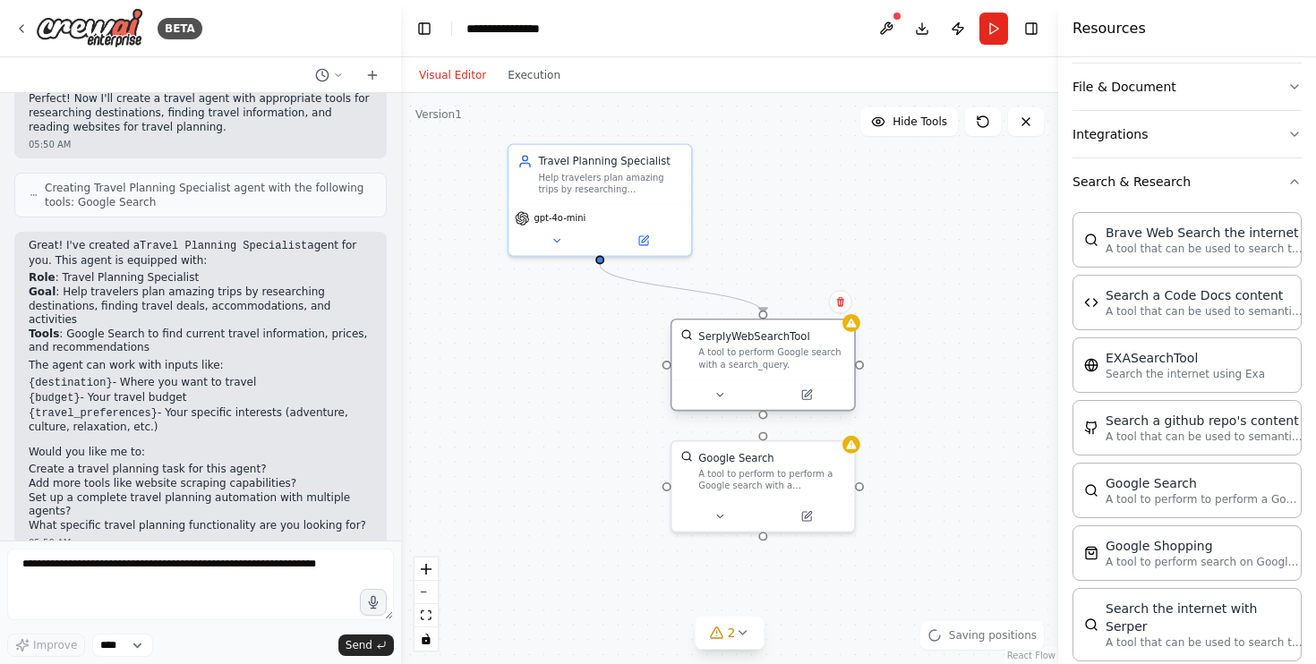
click at [805, 342] on div "SerplyWebSearchTool" at bounding box center [753, 337] width 111 height 15
click at [835, 305] on icon at bounding box center [840, 301] width 11 height 11
click at [800, 302] on button "Confirm" at bounding box center [790, 301] width 64 height 21
drag, startPoint x: 598, startPoint y: 261, endPoint x: 765, endPoint y: 437, distance: 242.6
click at [765, 437] on div "Travel Planning Specialist Help travelers plan amazing trips by researching des…" at bounding box center [705, 306] width 544 height 473
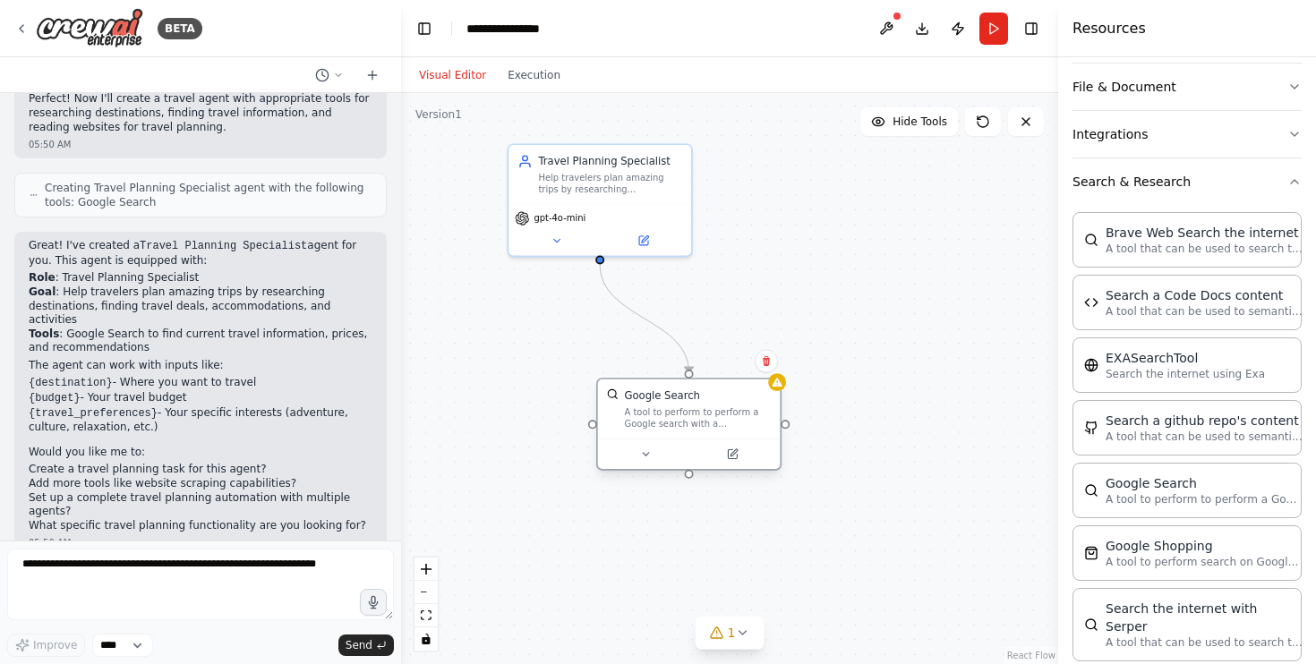
drag, startPoint x: 757, startPoint y: 472, endPoint x: 679, endPoint y: 406, distance: 102.3
click at [679, 407] on div "A tool to perform to perform a Google search with a search_query." at bounding box center [697, 419] width 147 height 24
click at [639, 454] on icon at bounding box center [645, 455] width 12 height 12
click at [881, 373] on div ".deletable-edge-delete-btn { width: 20px; height: 20px; border: 0px solid #ffff…" at bounding box center [729, 378] width 657 height 571
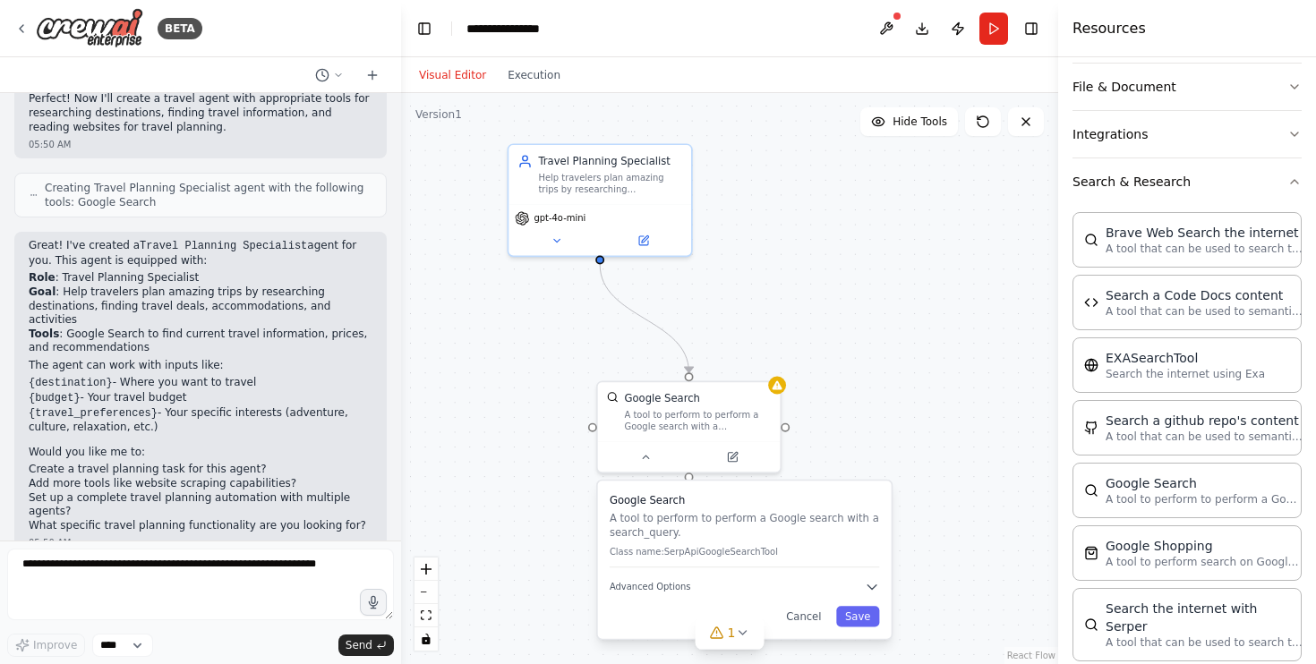
click at [810, 634] on div "Google Search A tool to perform to perform a Google search with a search_query.…" at bounding box center [745, 560] width 294 height 158
click at [810, 627] on button "Cancel" at bounding box center [803, 616] width 53 height 21
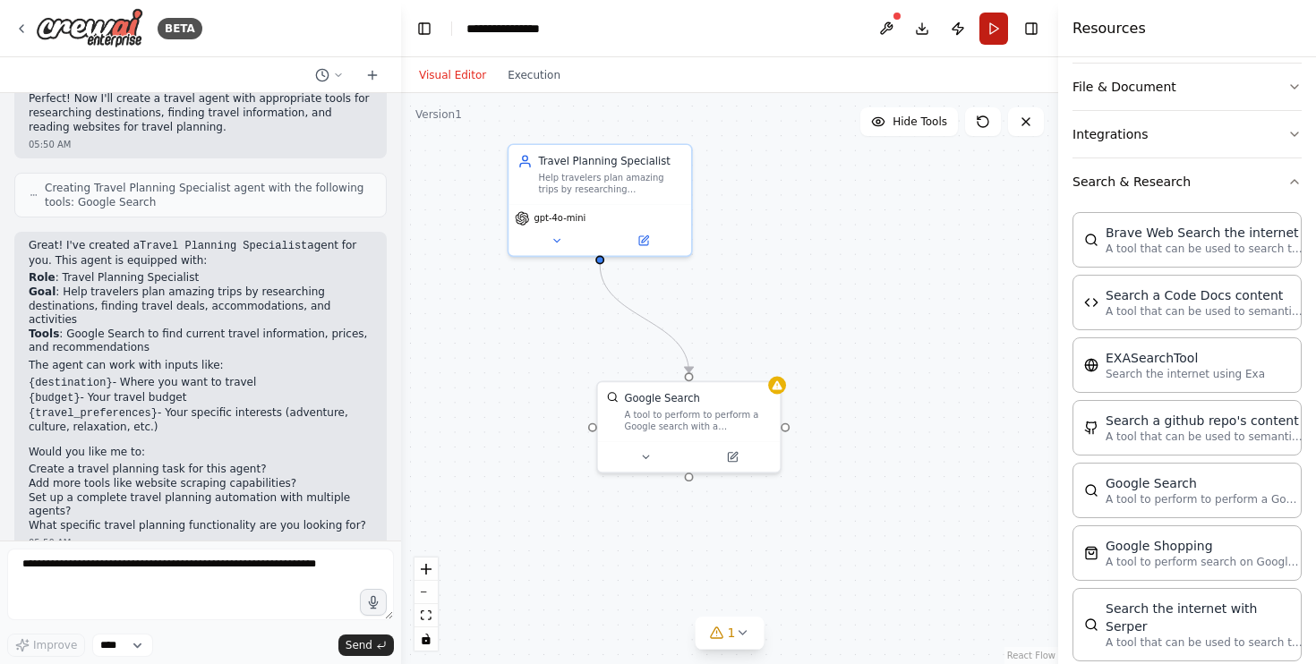
click at [993, 26] on button "Run" at bounding box center [994, 29] width 29 height 32
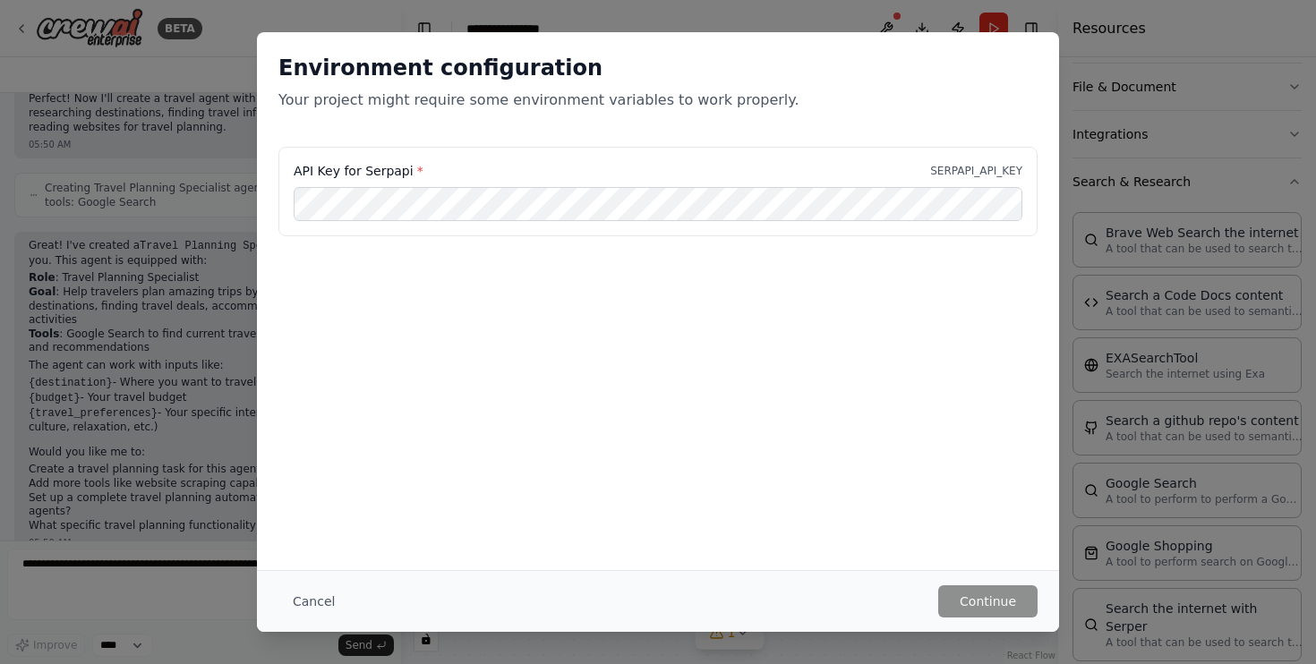
drag, startPoint x: 360, startPoint y: 170, endPoint x: 404, endPoint y: 174, distance: 44.0
click at [404, 174] on label "API Key for Serpapi *" at bounding box center [359, 171] width 130 height 18
click at [995, 596] on button "Continue" at bounding box center [987, 602] width 99 height 32
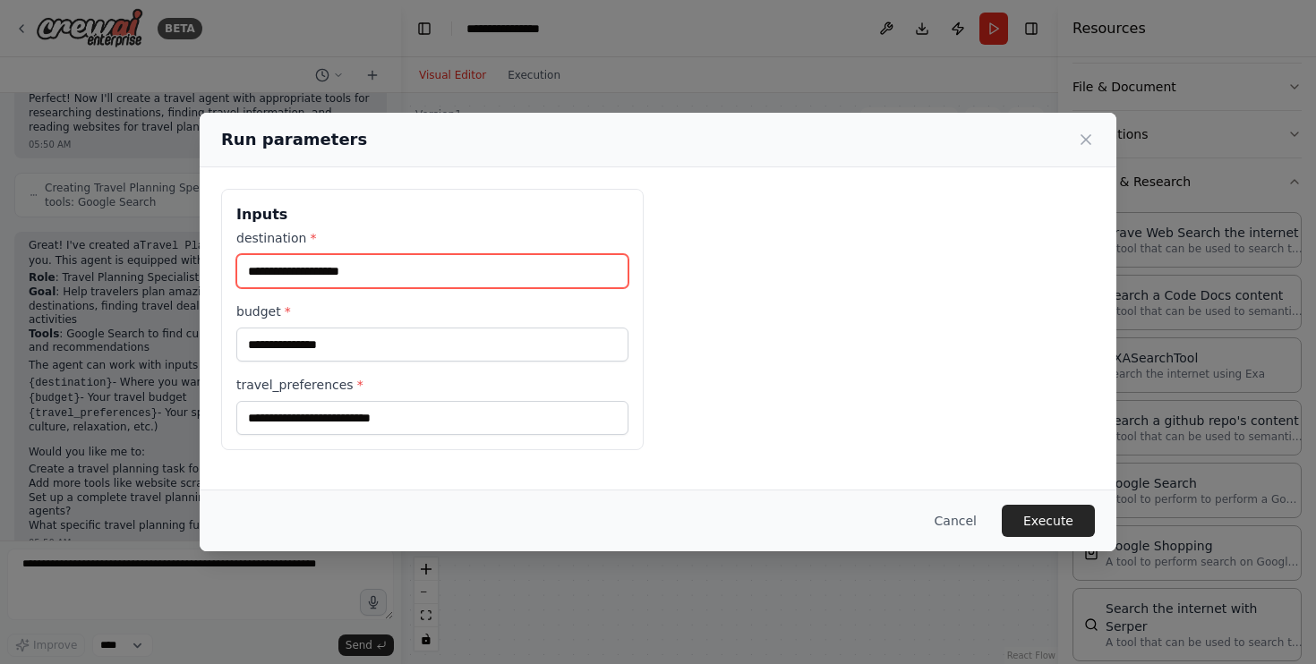
click at [420, 286] on input "destination *" at bounding box center [432, 271] width 392 height 34
click at [513, 253] on div "destination *" at bounding box center [432, 258] width 392 height 59
click at [489, 265] on input "destination *" at bounding box center [432, 271] width 392 height 34
type input "******"
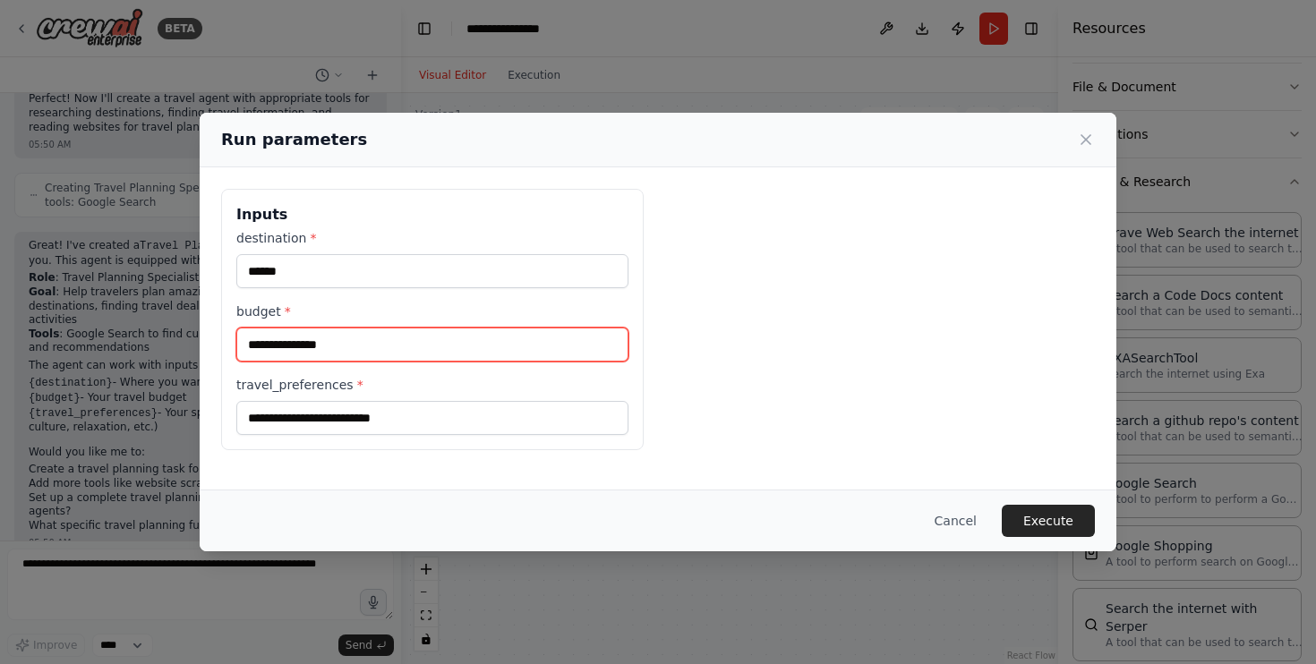
click at [458, 340] on input "budget *" at bounding box center [432, 345] width 392 height 34
type input "****"
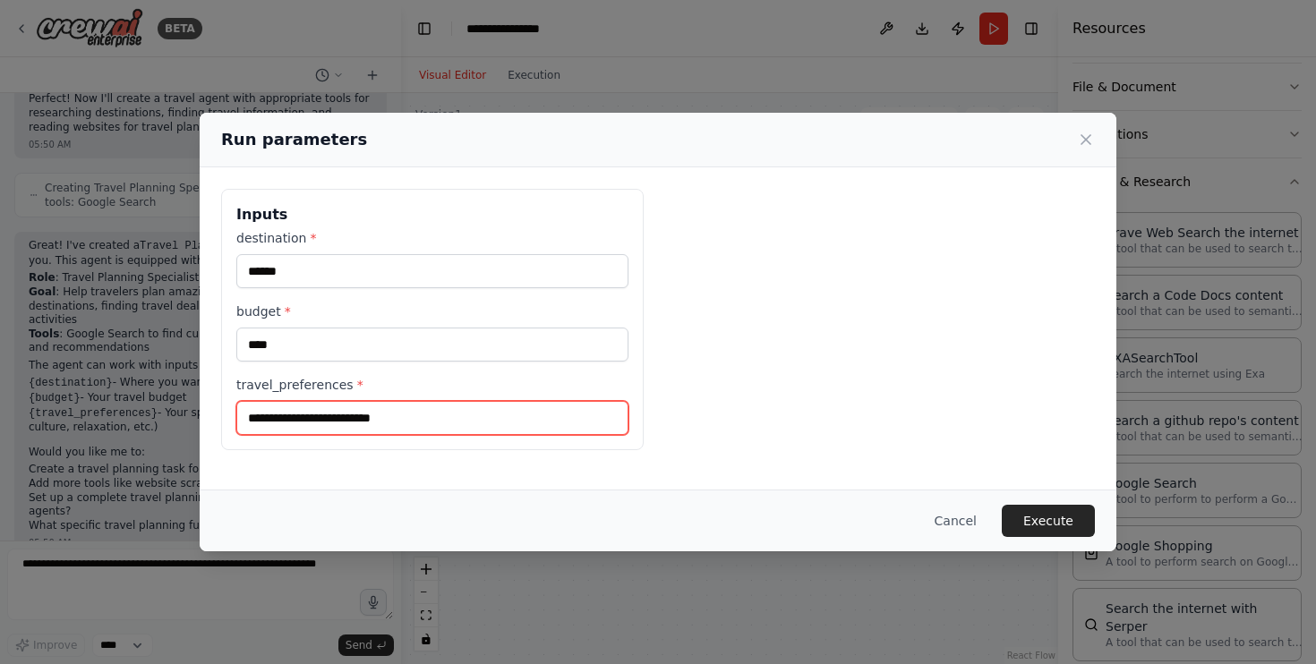
click at [364, 417] on input "travel_preferences *" at bounding box center [432, 418] width 392 height 34
type input "**********"
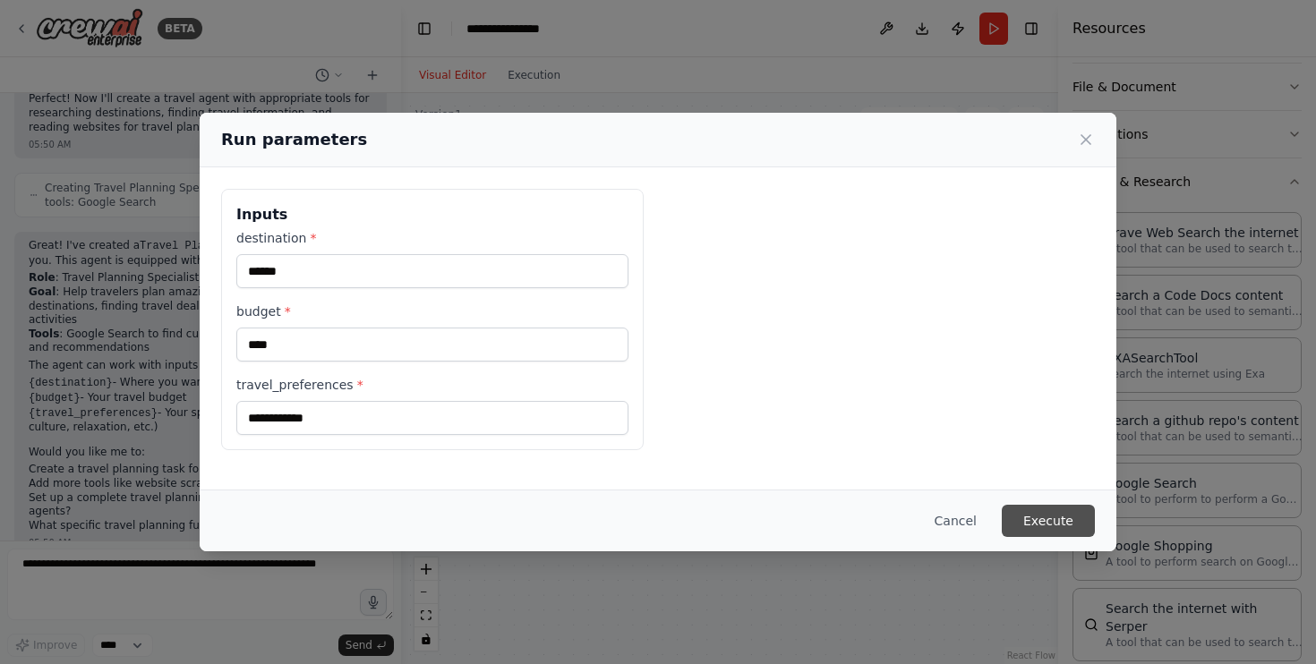
click at [1031, 510] on button "Execute" at bounding box center [1048, 521] width 93 height 32
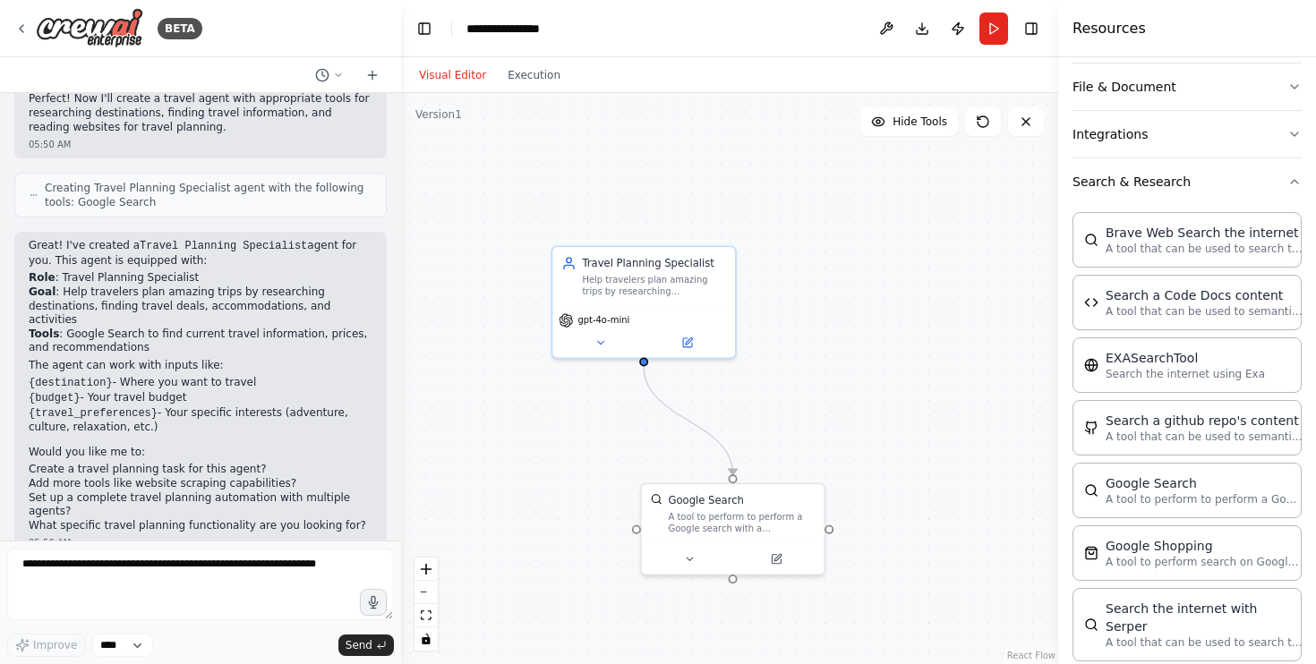
drag, startPoint x: 790, startPoint y: 269, endPoint x: 836, endPoint y: 387, distance: 127.0
click at [836, 387] on div ".deletable-edge-delete-btn { width: 20px; height: 20px; border: 0px solid #ffff…" at bounding box center [729, 378] width 657 height 571
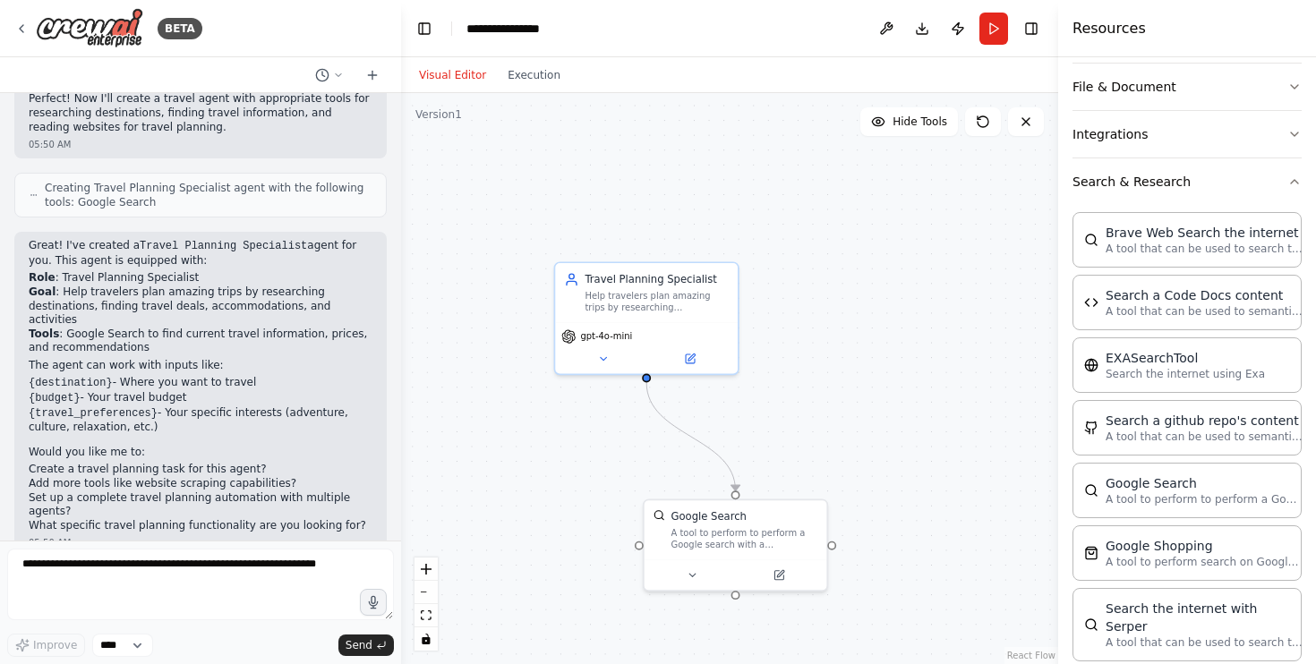
click at [1071, 156] on div "Crew Task Agent Tools AI & Machine Learning File & Document Integrations Search…" at bounding box center [1187, 360] width 258 height 607
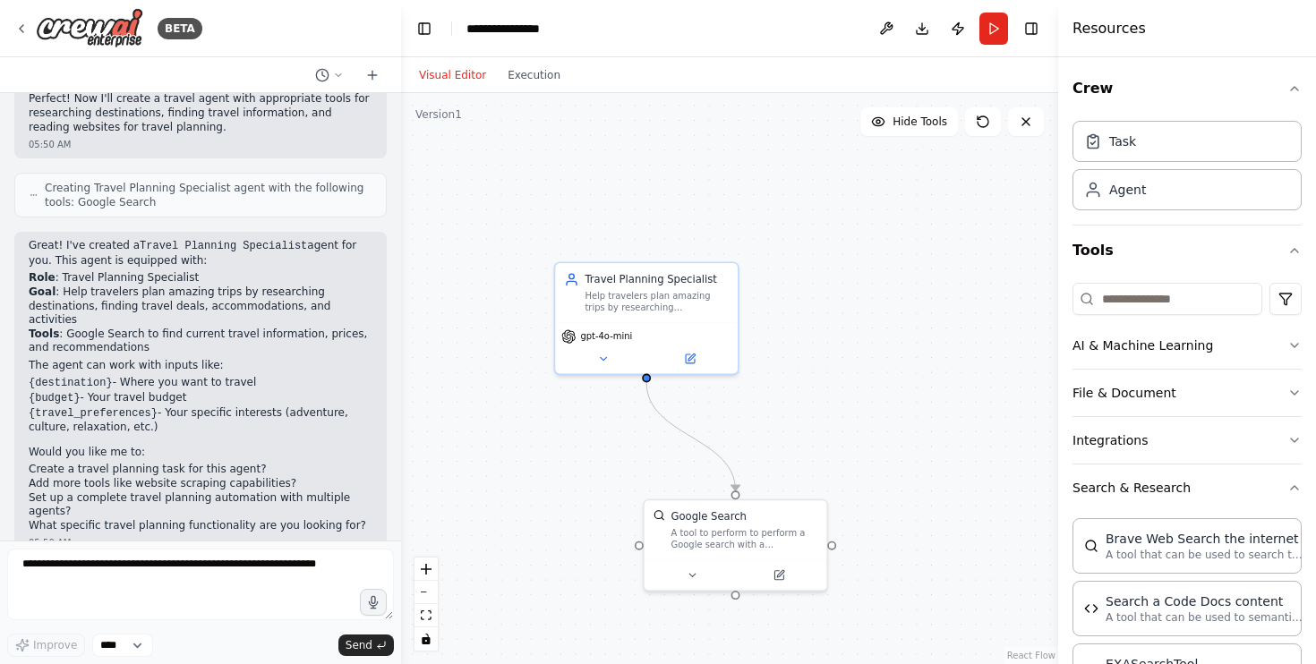
scroll to position [0, 0]
click at [757, 200] on div "Task description" at bounding box center [761, 201] width 144 height 12
drag, startPoint x: 741, startPoint y: 197, endPoint x: 623, endPoint y: 177, distance: 118.9
click at [623, 177] on div "New Task Task description" at bounding box center [642, 179] width 144 height 27
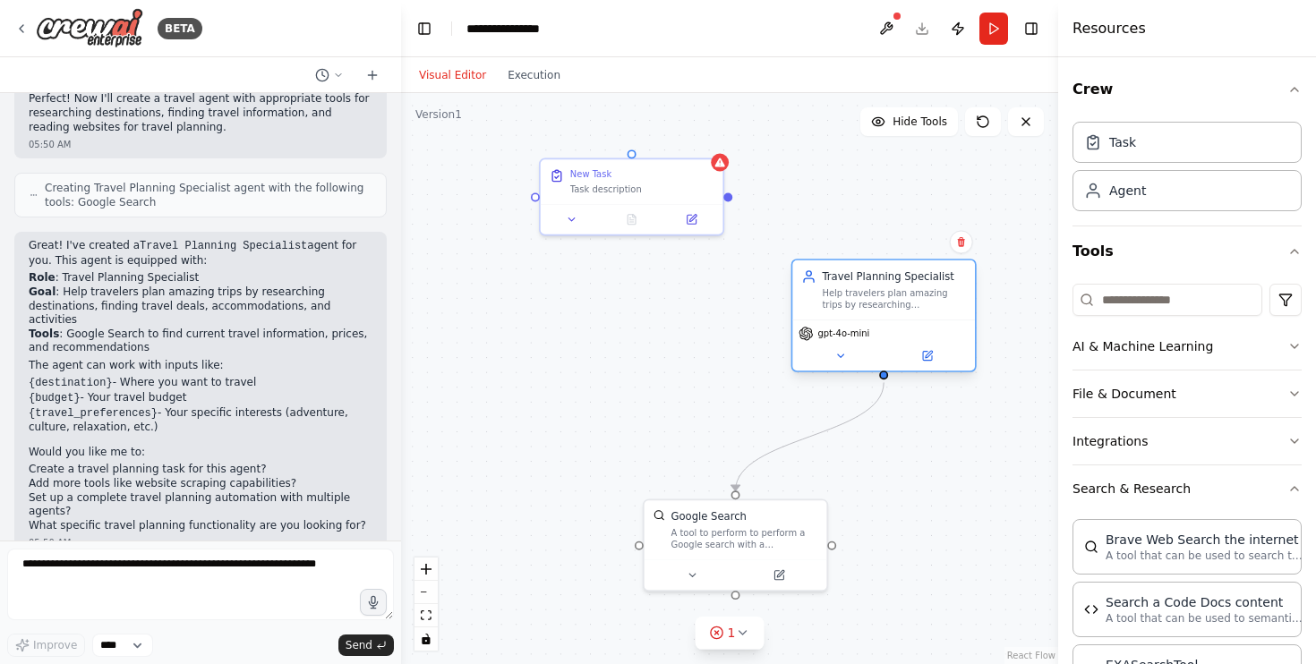
drag, startPoint x: 655, startPoint y: 291, endPoint x: 887, endPoint y: 284, distance: 232.9
click at [887, 284] on div "Travel Planning Specialist Help travelers plan amazing trips by researching des…" at bounding box center [894, 290] width 144 height 41
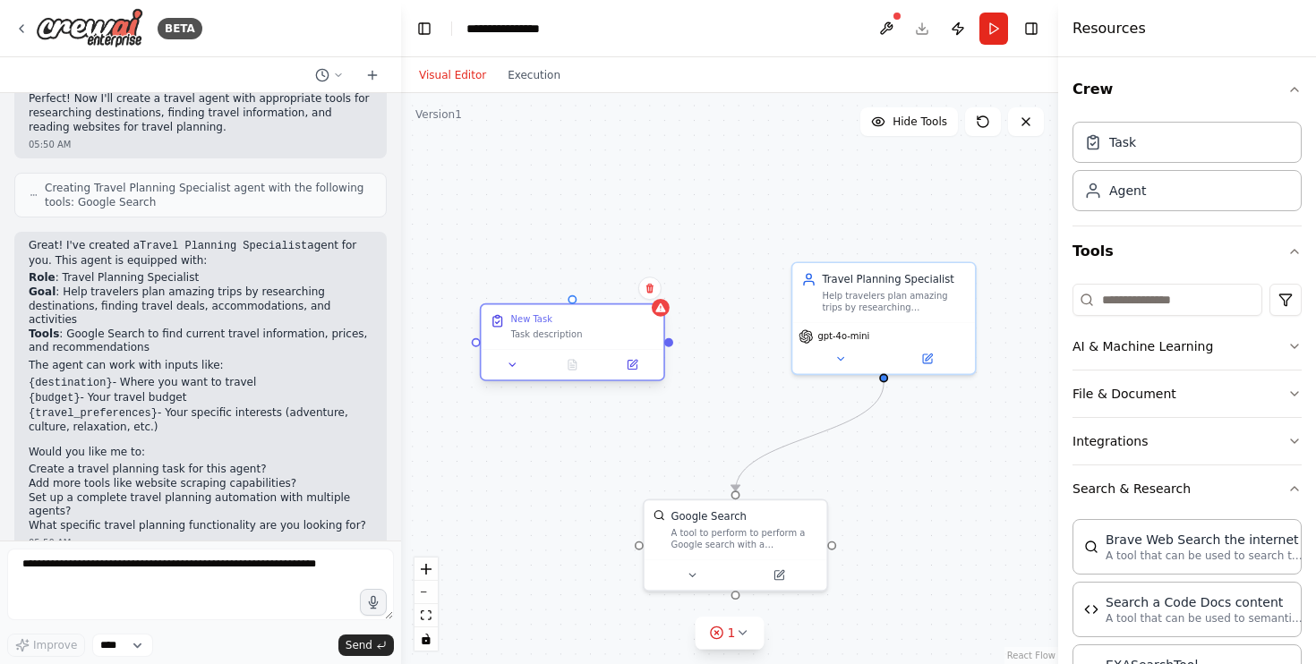
drag, startPoint x: 652, startPoint y: 185, endPoint x: 596, endPoint y: 331, distance: 156.2
click at [596, 331] on div "Task description" at bounding box center [583, 335] width 144 height 12
click at [496, 367] on button at bounding box center [512, 365] width 51 height 18
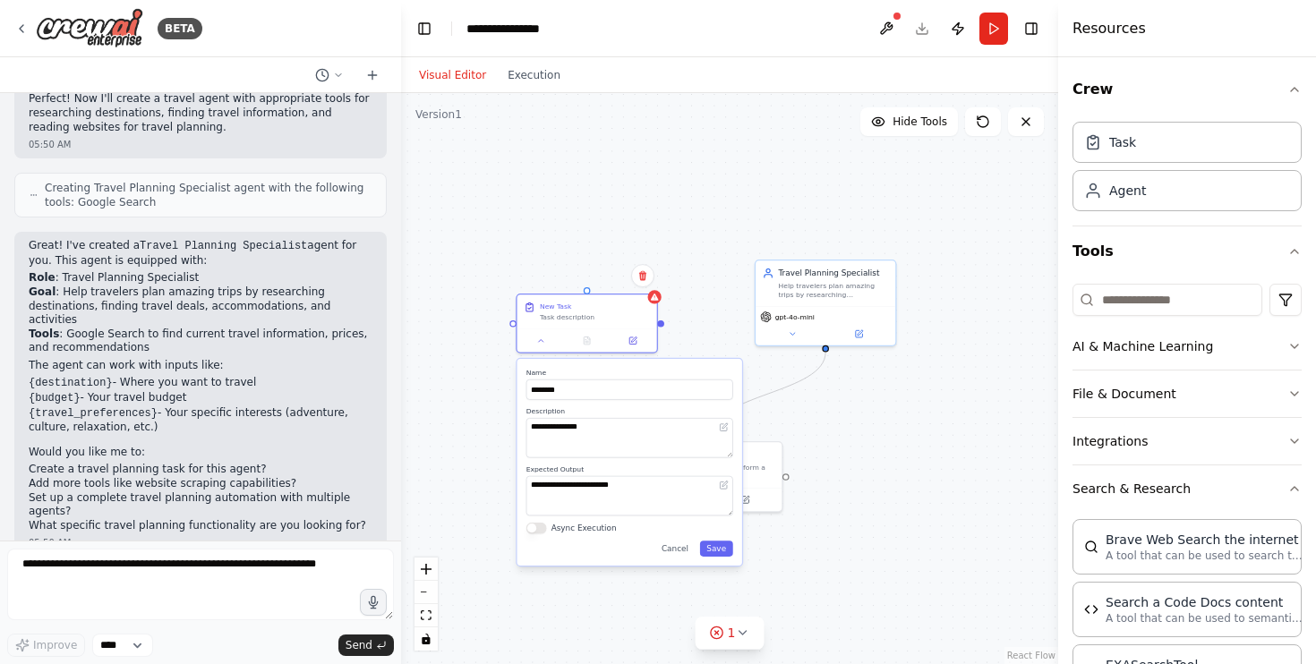
drag, startPoint x: 489, startPoint y: 499, endPoint x: 489, endPoint y: 424, distance: 75.2
click at [489, 424] on div ".deletable-edge-delete-btn { width: 20px; height: 20px; border: 0px solid #ffff…" at bounding box center [729, 378] width 657 height 571
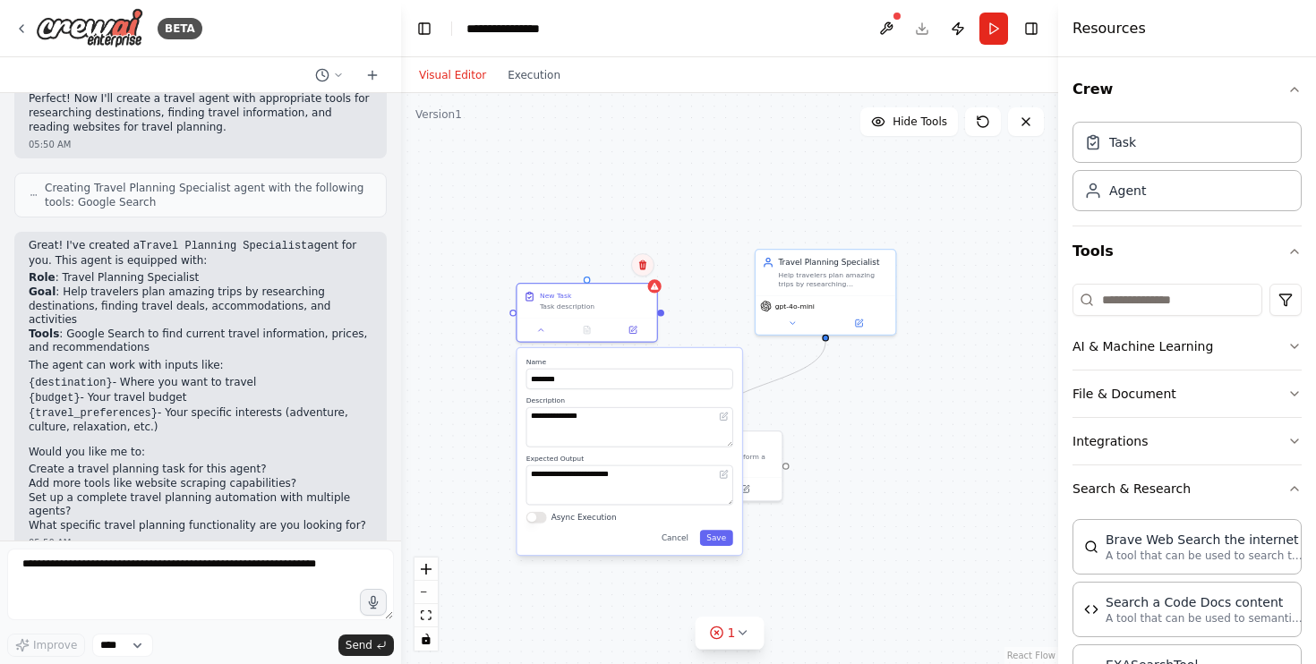
click at [650, 270] on button at bounding box center [642, 264] width 23 height 23
click at [603, 270] on button "Confirm" at bounding box center [593, 264] width 64 height 21
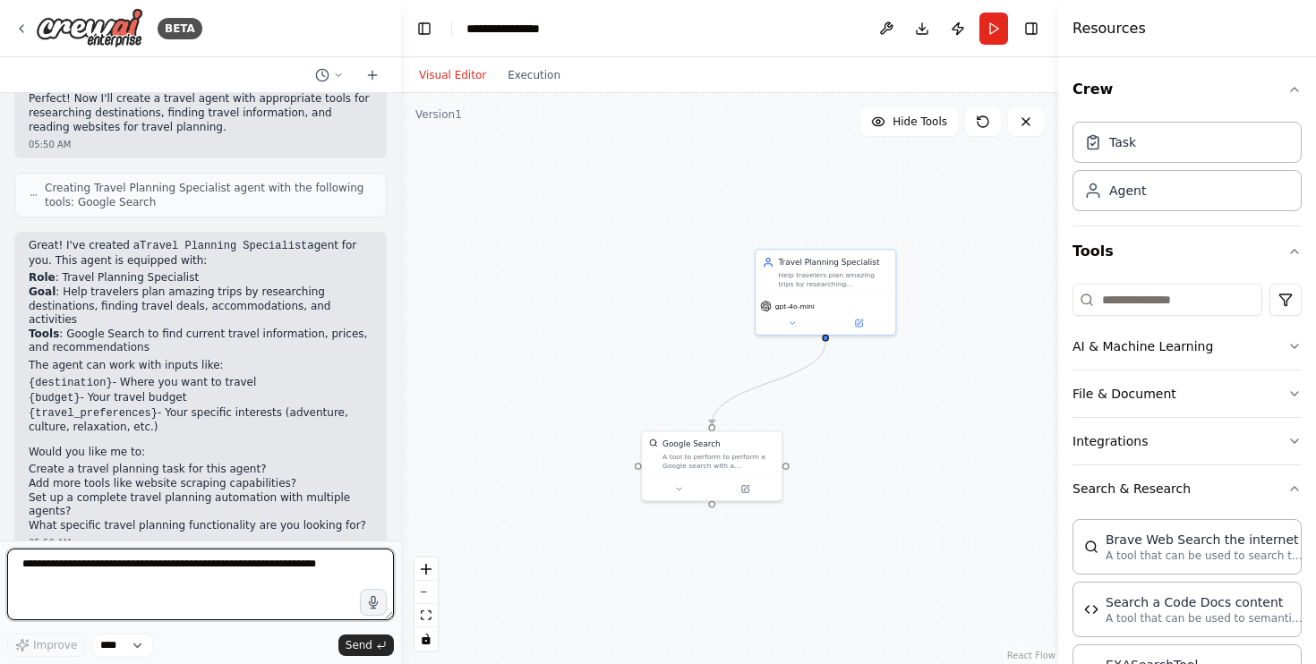
click at [285, 558] on textarea at bounding box center [200, 585] width 387 height 72
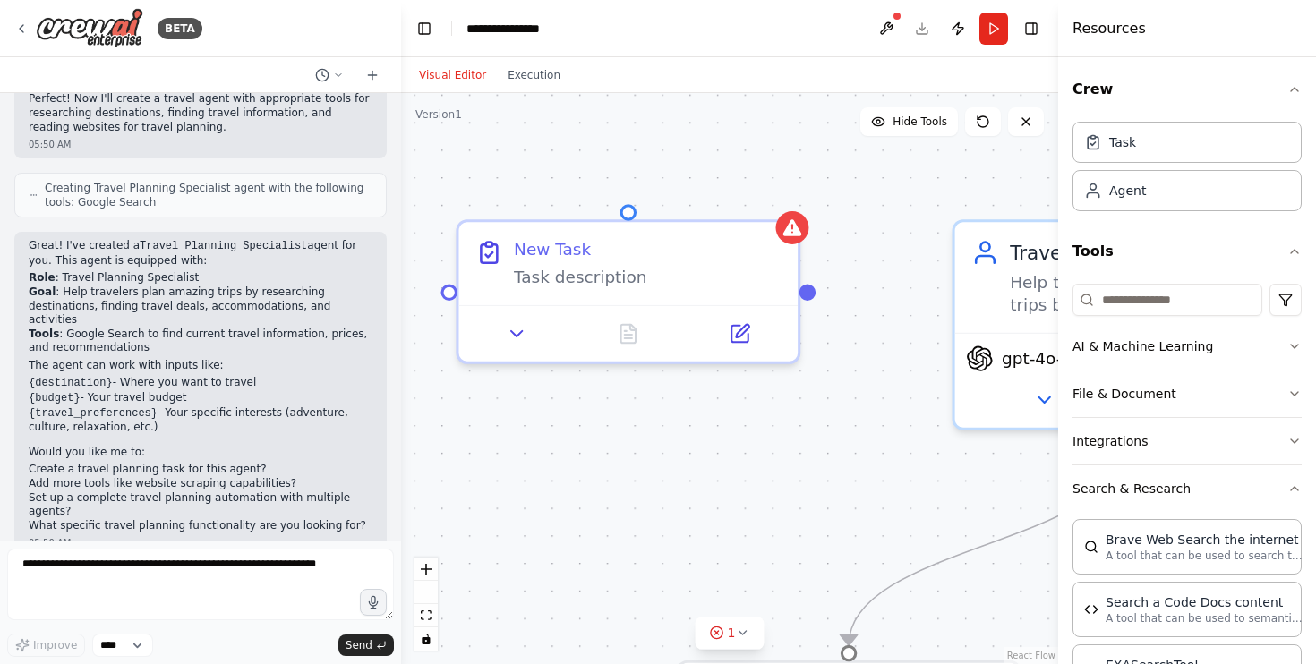
drag, startPoint x: 1131, startPoint y: 153, endPoint x: 944, endPoint y: 3, distance: 240.1
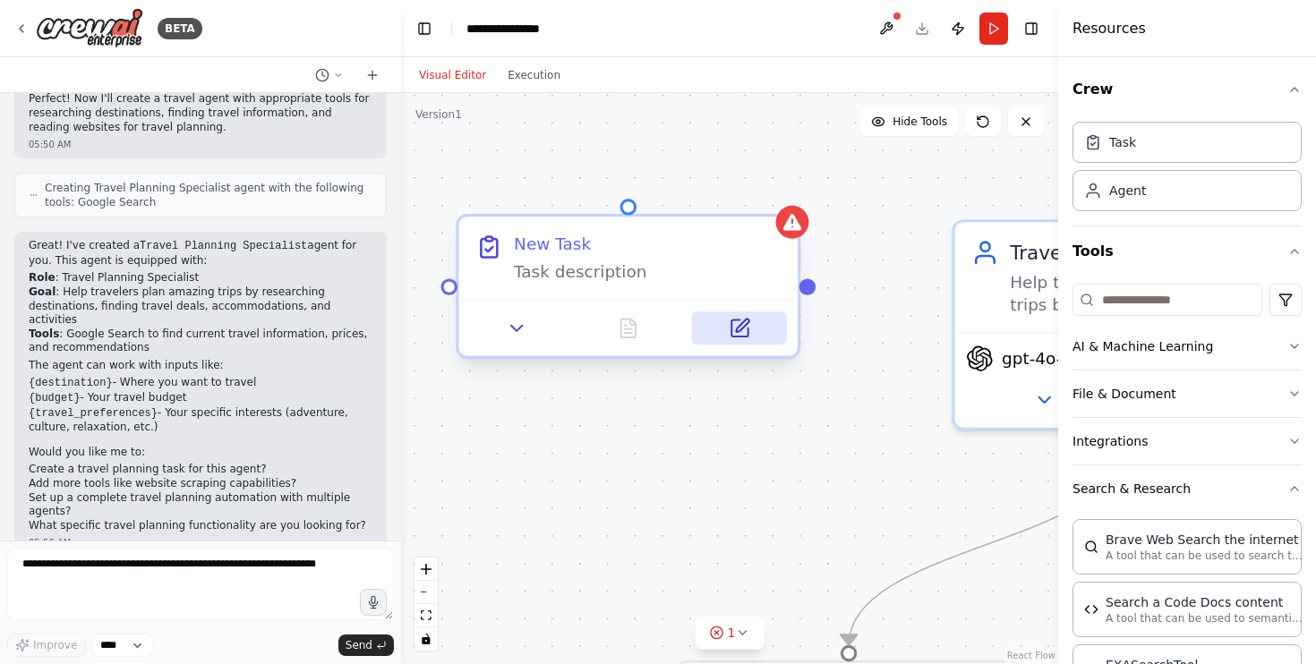
click at [728, 317] on button at bounding box center [739, 328] width 95 height 33
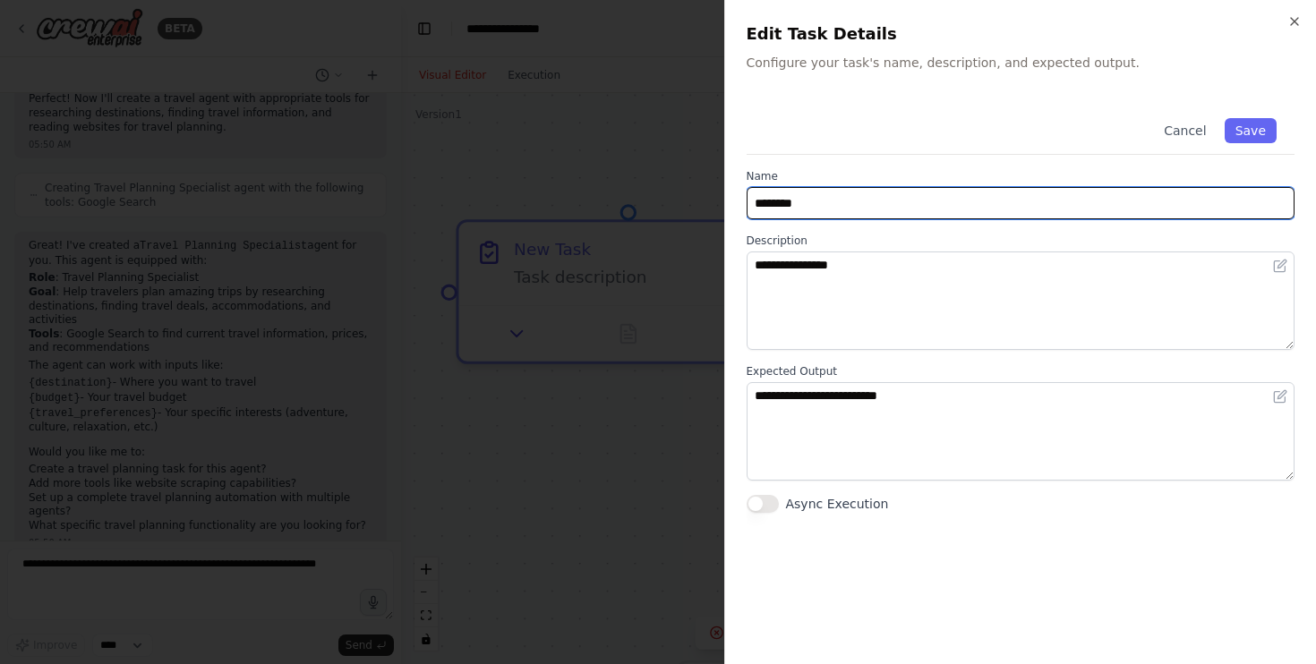
click at [841, 204] on input "********" at bounding box center [1021, 203] width 549 height 32
drag, startPoint x: 841, startPoint y: 204, endPoint x: 732, endPoint y: 203, distance: 109.2
click at [732, 203] on div "**********" at bounding box center [1020, 332] width 593 height 664
type input "*"
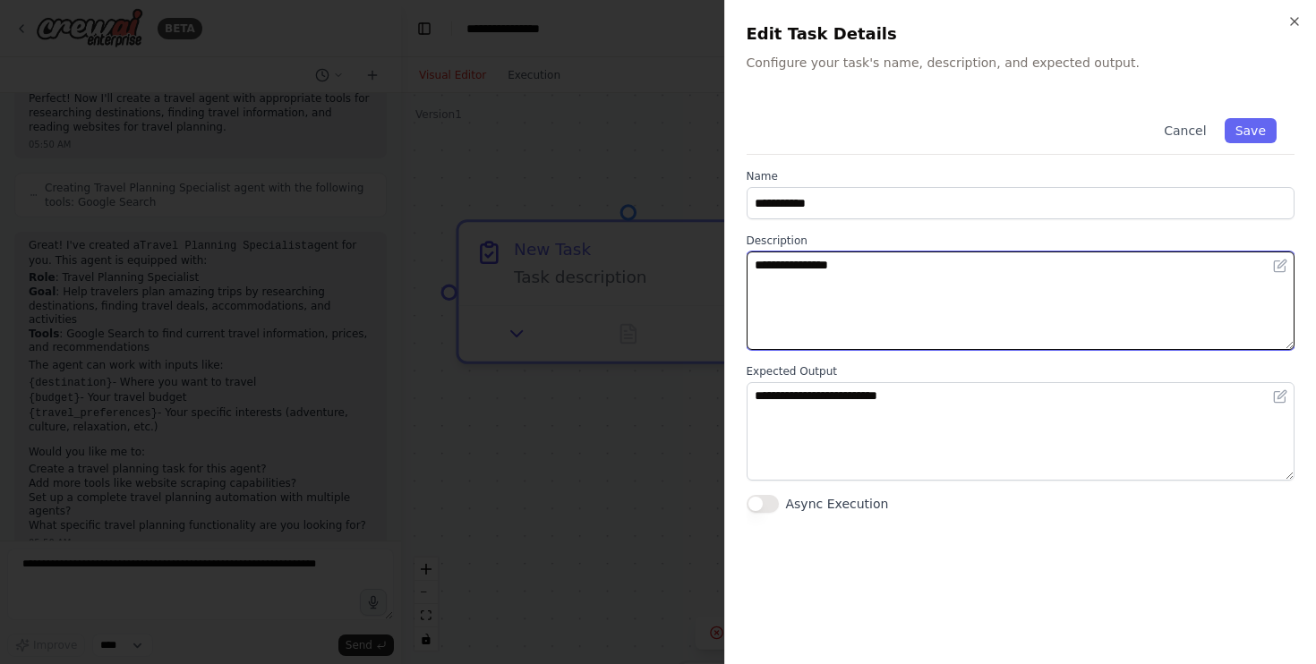
click at [801, 254] on textarea "**********" at bounding box center [1021, 301] width 549 height 98
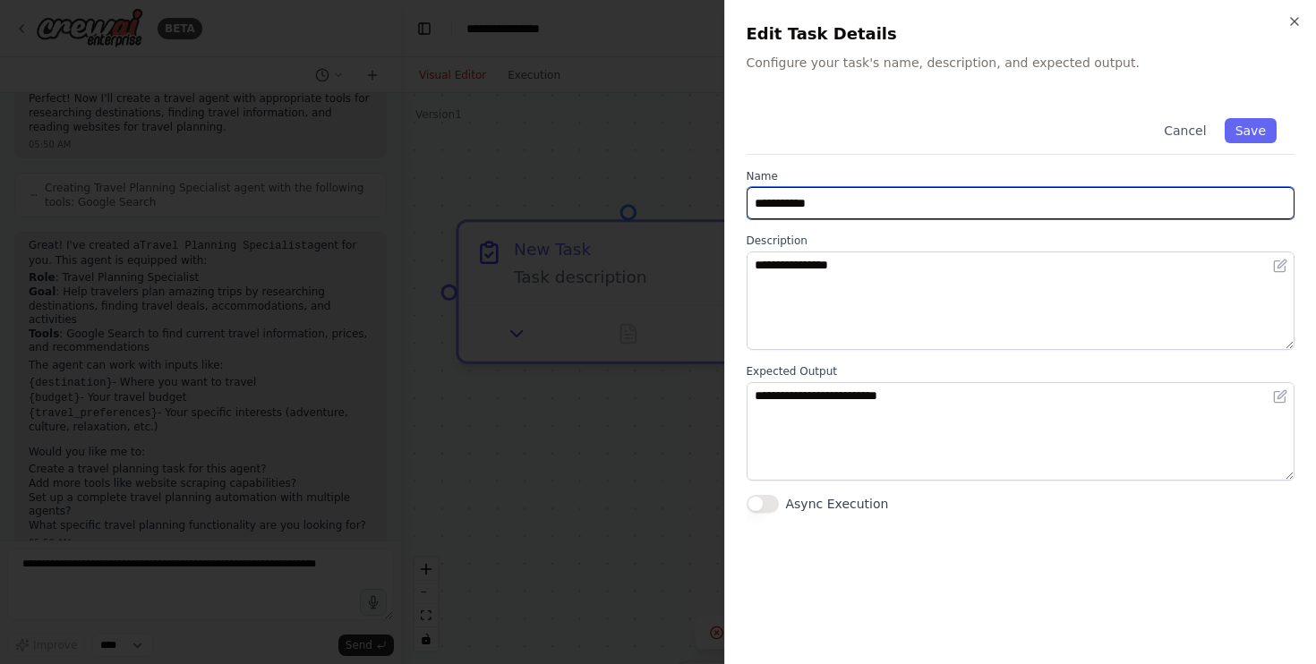
drag, startPoint x: 821, startPoint y: 208, endPoint x: 788, endPoint y: 203, distance: 33.4
click at [787, 203] on input "**********" at bounding box center [1021, 203] width 549 height 32
type input "**********"
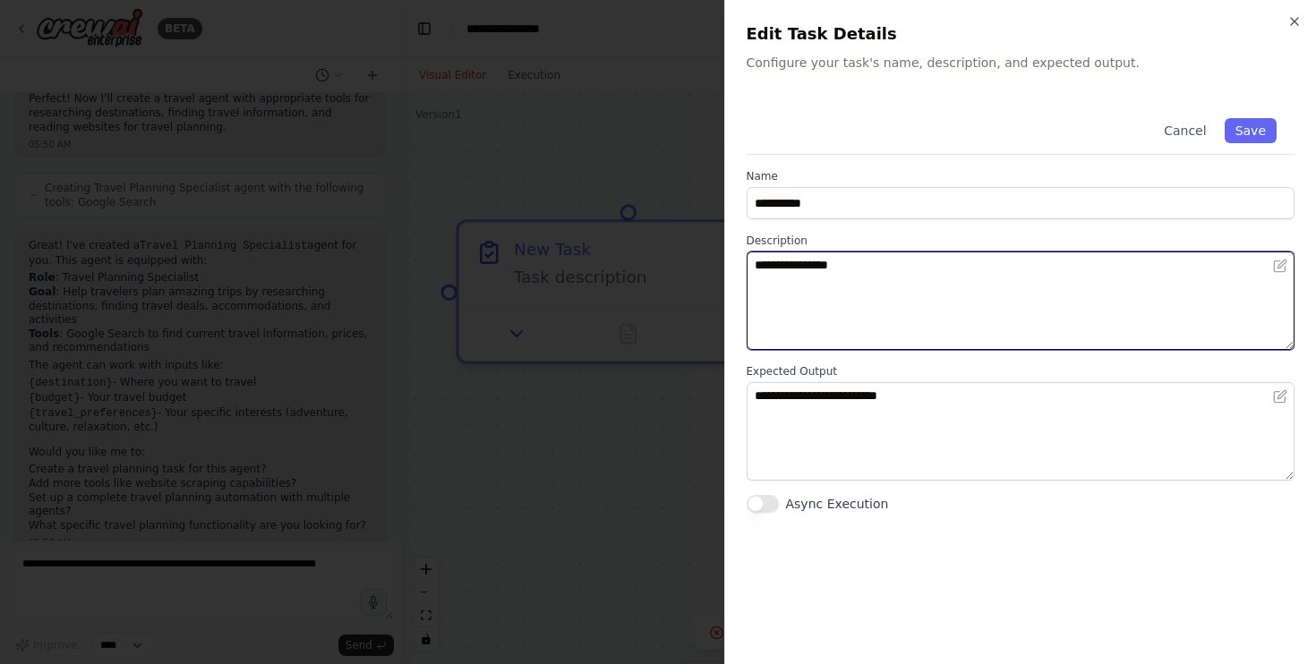
click at [804, 269] on textarea "**********" at bounding box center [1021, 301] width 549 height 98
type textarea "*"
drag, startPoint x: 1100, startPoint y: 277, endPoint x: 710, endPoint y: 254, distance: 391.1
click at [710, 254] on body "BETA Hello! I'm the CrewAI assistant. What kind of automation do you want to bu…" at bounding box center [658, 332] width 1316 height 664
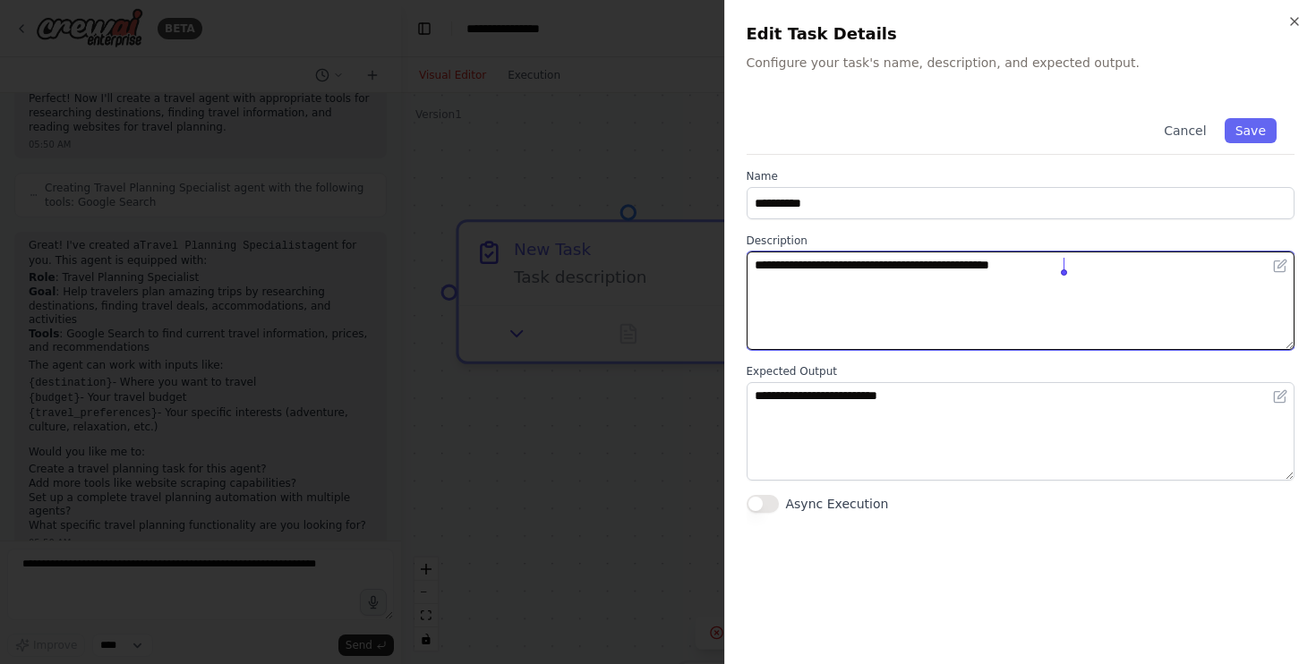
click at [1061, 309] on textarea "**********" at bounding box center [1021, 301] width 549 height 98
click at [1046, 267] on textarea "**********" at bounding box center [1021, 301] width 549 height 98
click at [1099, 281] on textarea "**********" at bounding box center [1021, 301] width 549 height 98
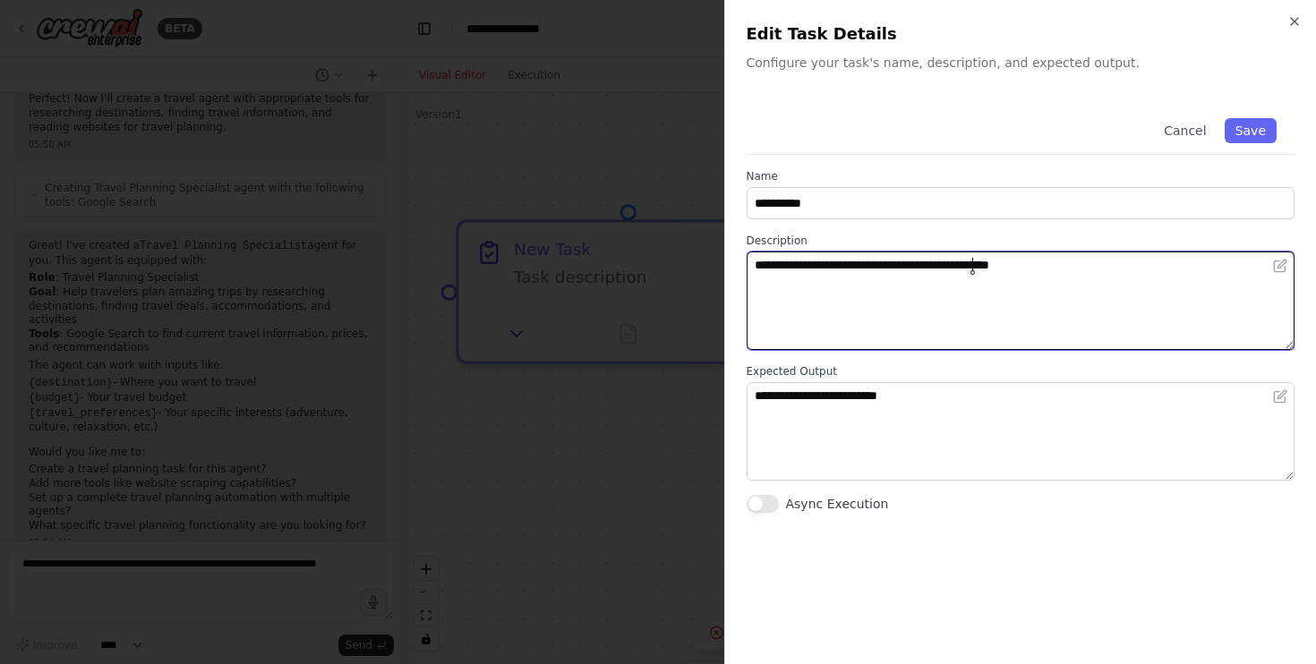
click at [973, 264] on textarea "**********" at bounding box center [1021, 301] width 549 height 98
click at [0, 0] on lt-span "*** * ******" at bounding box center [0, 0] width 0 height 0
click at [1070, 286] on textarea "**********" at bounding box center [1021, 301] width 549 height 98
drag, startPoint x: 1084, startPoint y: 266, endPoint x: 718, endPoint y: 268, distance: 366.2
click at [718, 268] on body "BETA Hello! I'm the CrewAI assistant. What kind of automation do you want to bu…" at bounding box center [658, 332] width 1316 height 664
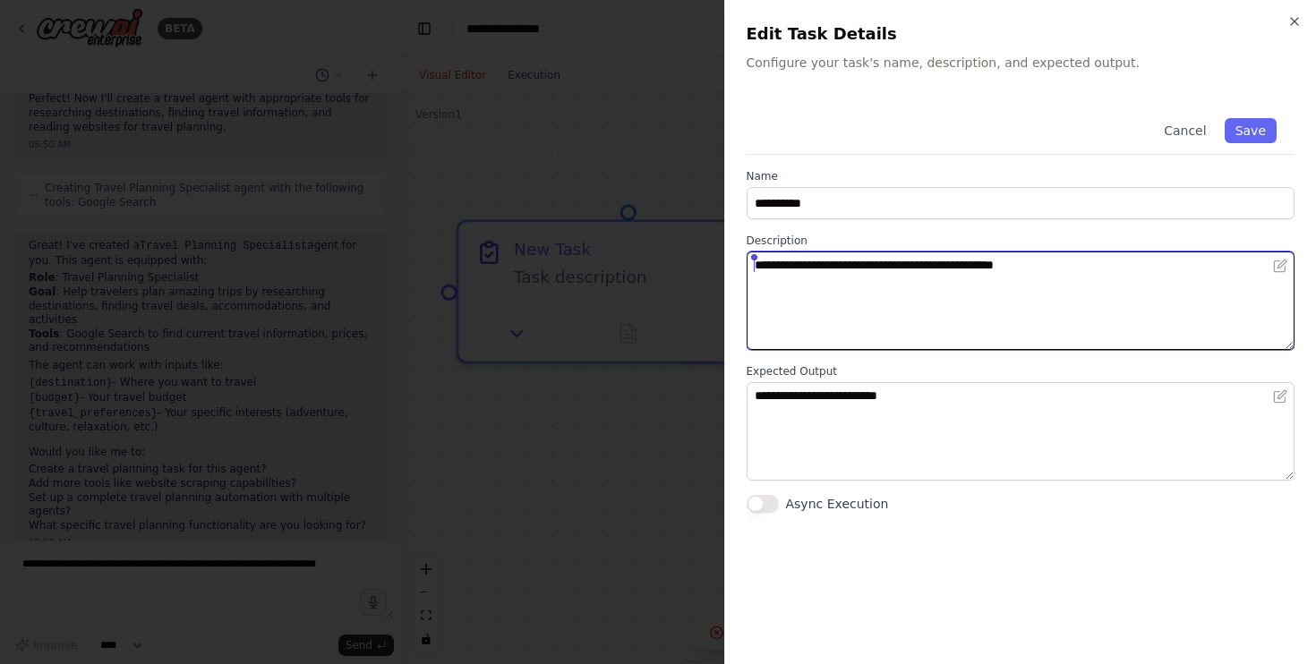
click at [863, 268] on textarea "**********" at bounding box center [1021, 301] width 549 height 98
type textarea "**********"
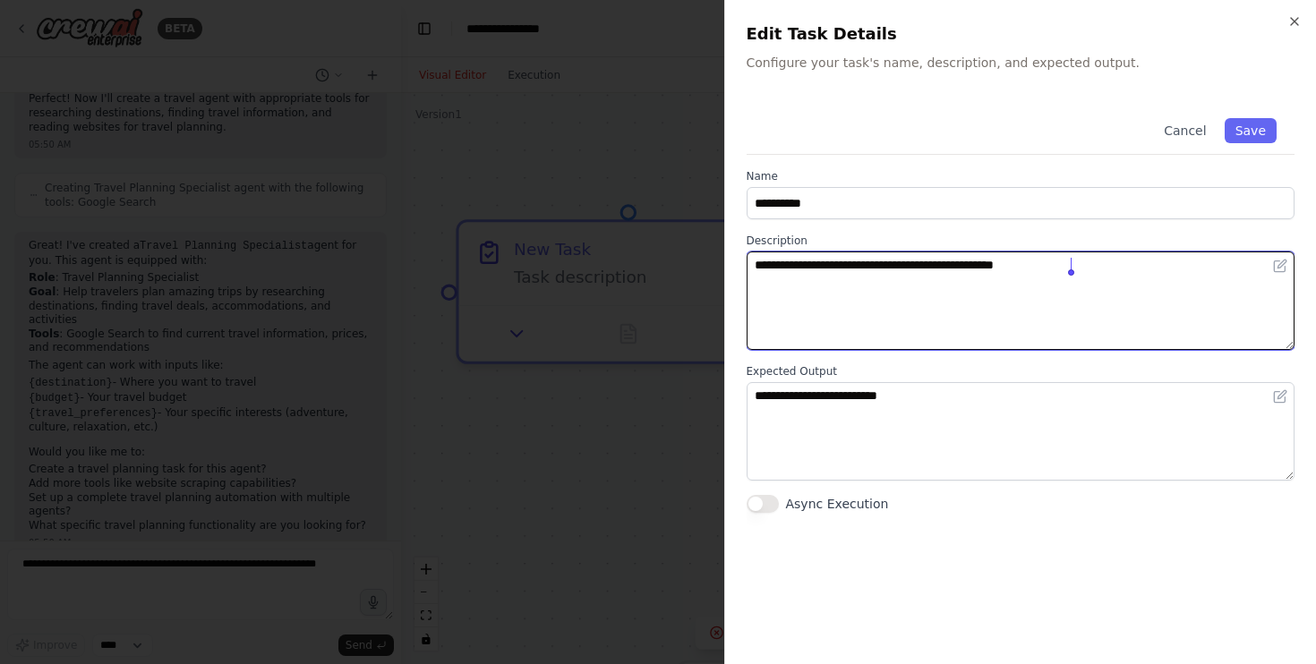
click at [887, 299] on textarea "**********" at bounding box center [1021, 301] width 549 height 98
click at [1015, 292] on textarea "**********" at bounding box center [1021, 301] width 549 height 98
click at [1096, 309] on textarea "**********" at bounding box center [1021, 301] width 549 height 98
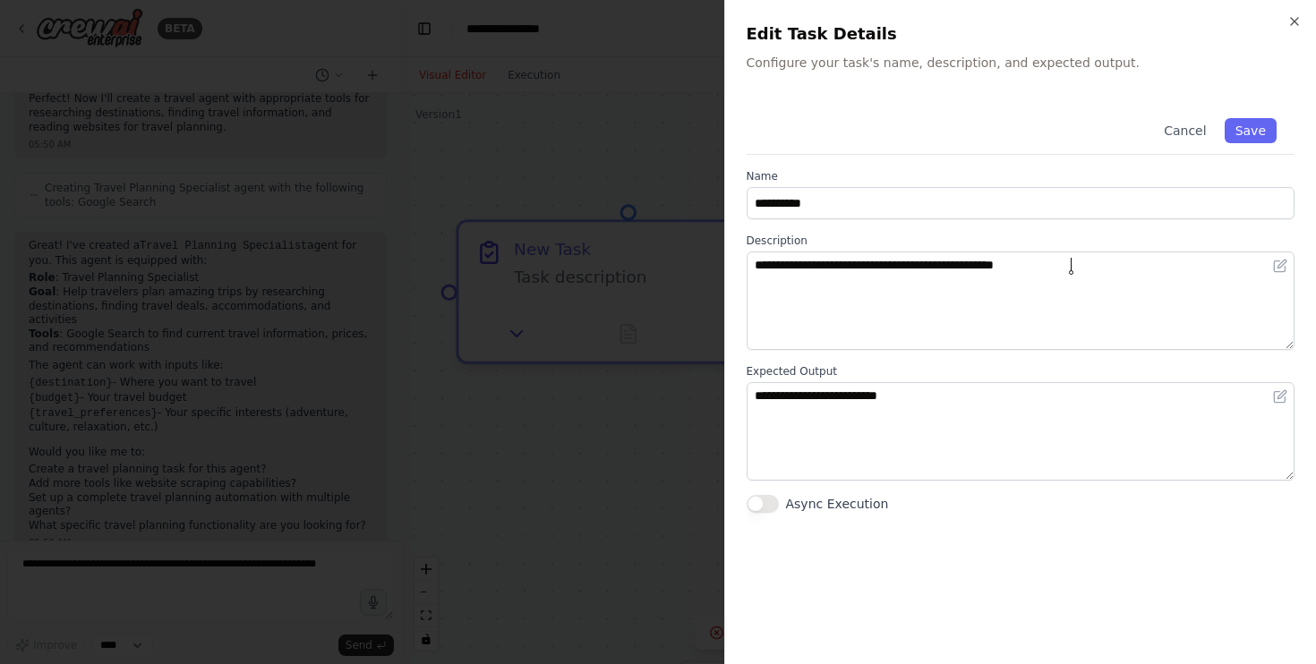
click at [1110, 374] on label "Expected Output" at bounding box center [1021, 371] width 549 height 14
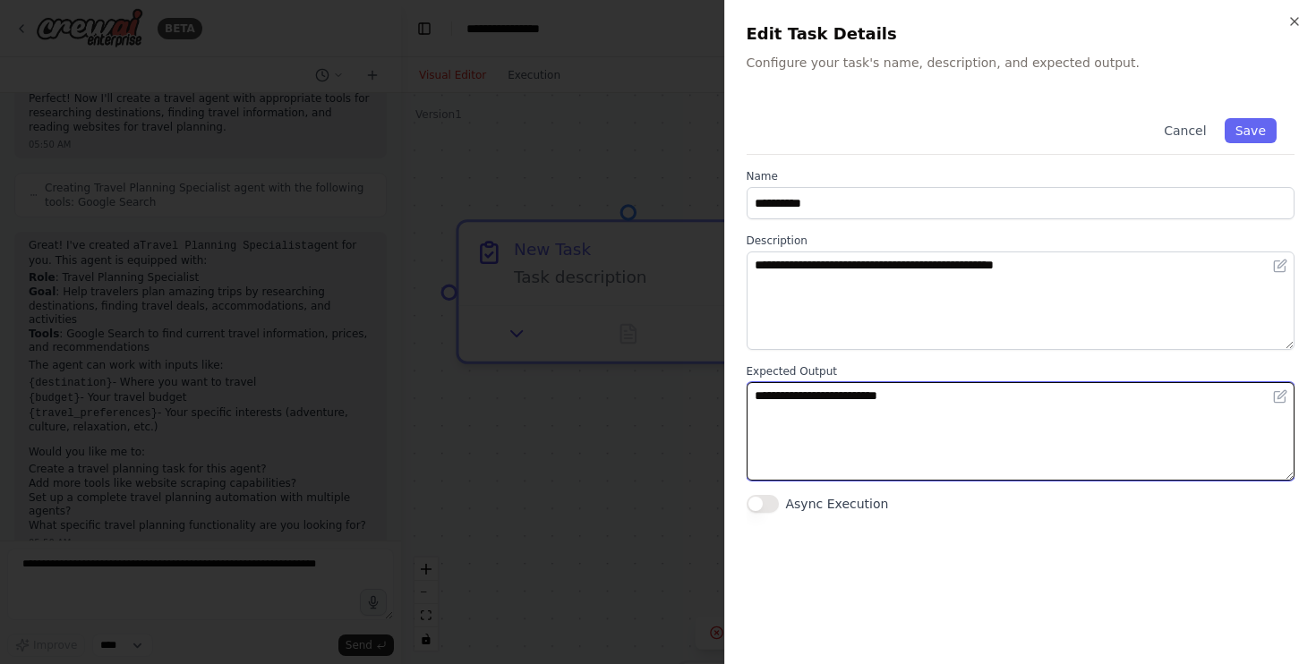
click at [1080, 405] on textarea "**********" at bounding box center [1021, 431] width 549 height 98
drag, startPoint x: 934, startPoint y: 401, endPoint x: 732, endPoint y: 404, distance: 202.4
click at [732, 404] on div "**********" at bounding box center [1020, 332] width 593 height 664
type textarea "*"
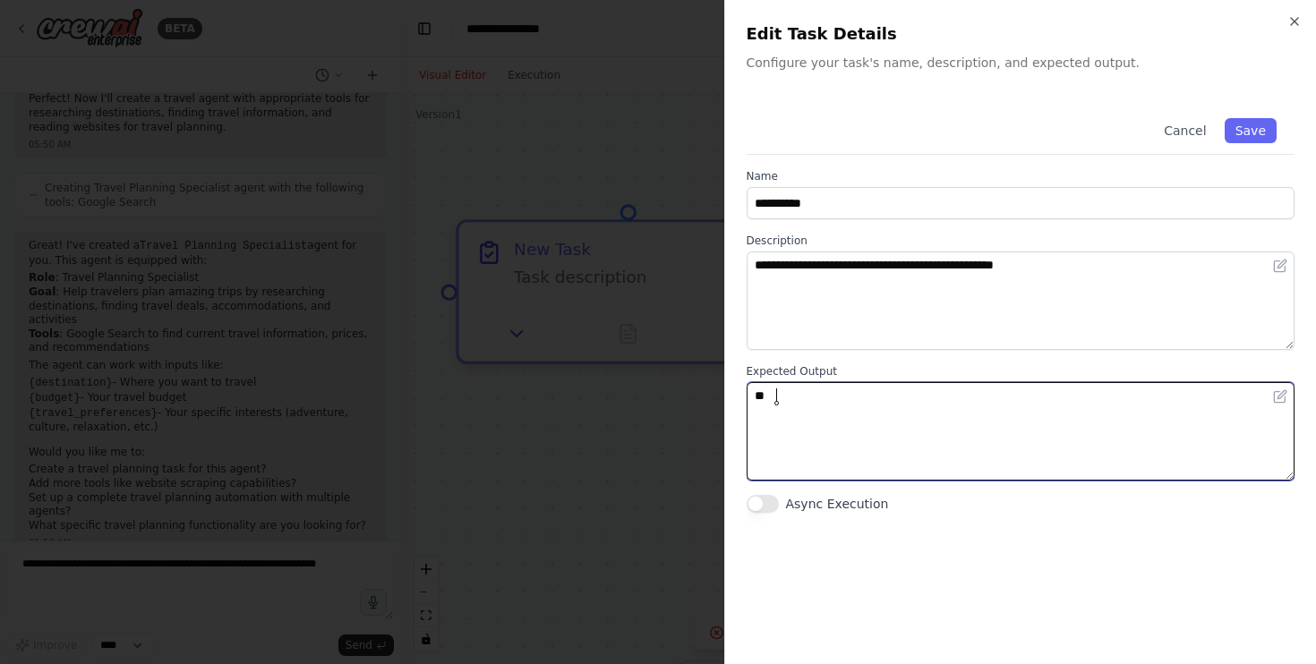
type textarea "*"
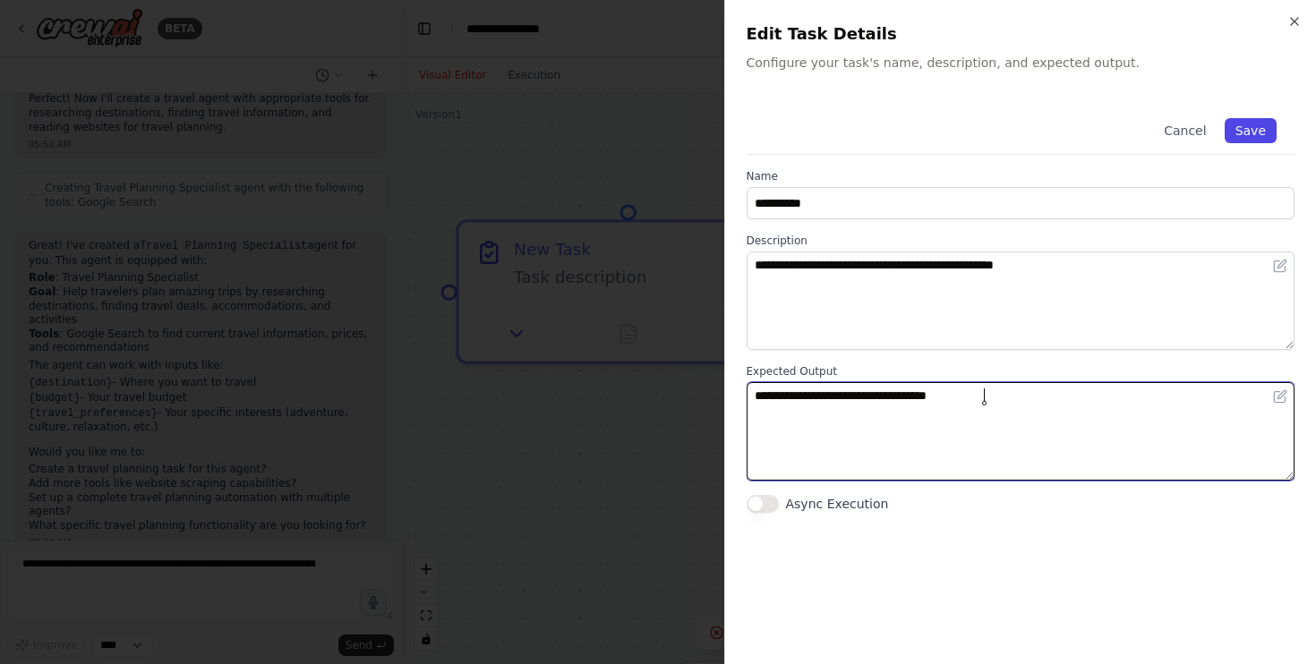
type textarea "**********"
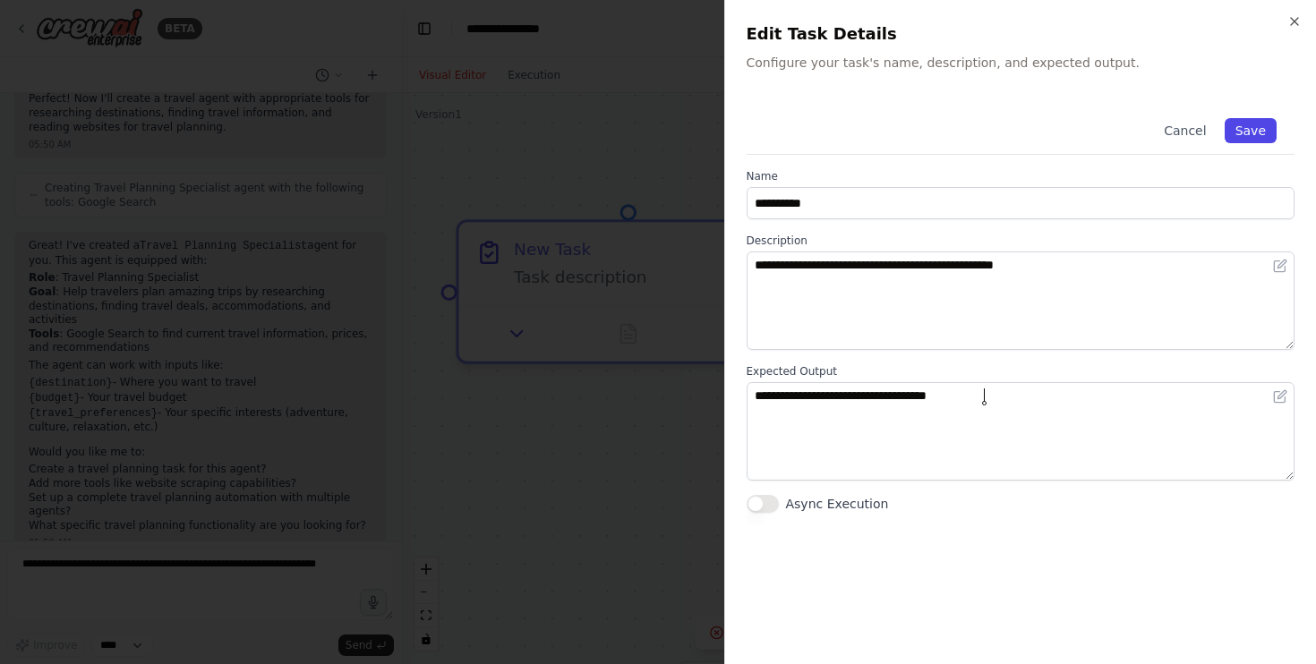
click at [1255, 129] on button "Save" at bounding box center [1251, 130] width 52 height 25
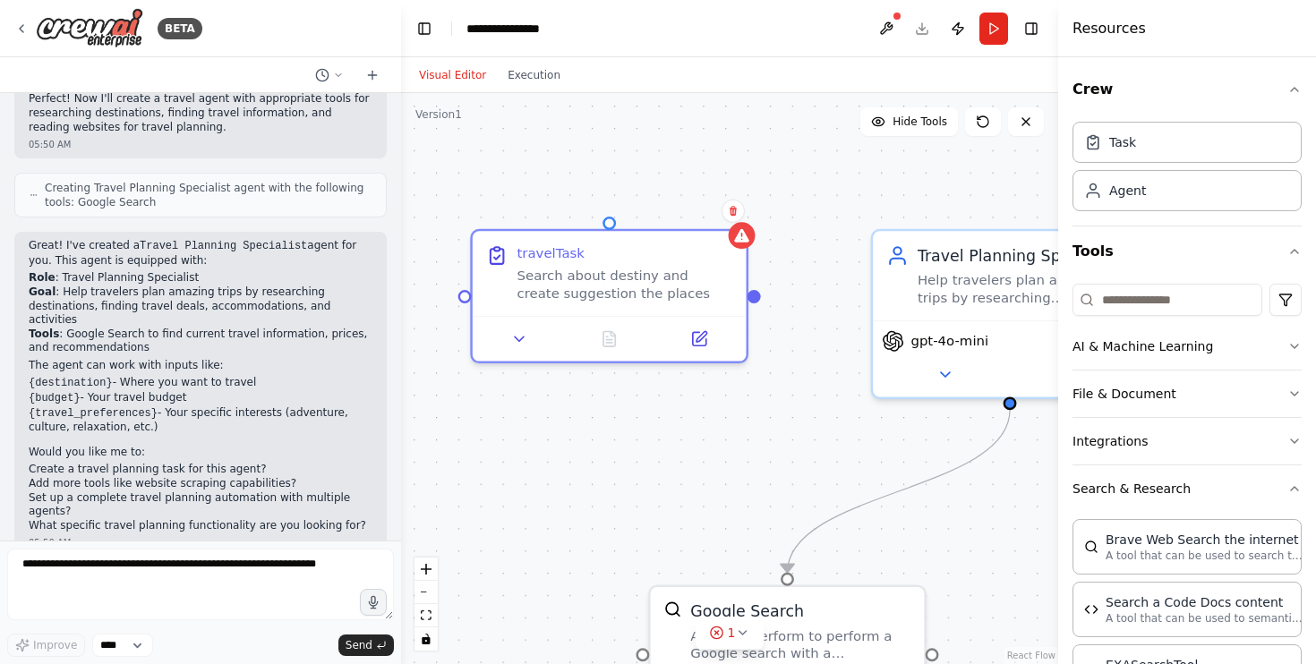
drag, startPoint x: 795, startPoint y: 439, endPoint x: 694, endPoint y: 406, distance: 106.5
click at [694, 406] on div ".deletable-edge-delete-btn { width: 20px; height: 20px; border: 0px solid #ffff…" at bounding box center [729, 378] width 657 height 571
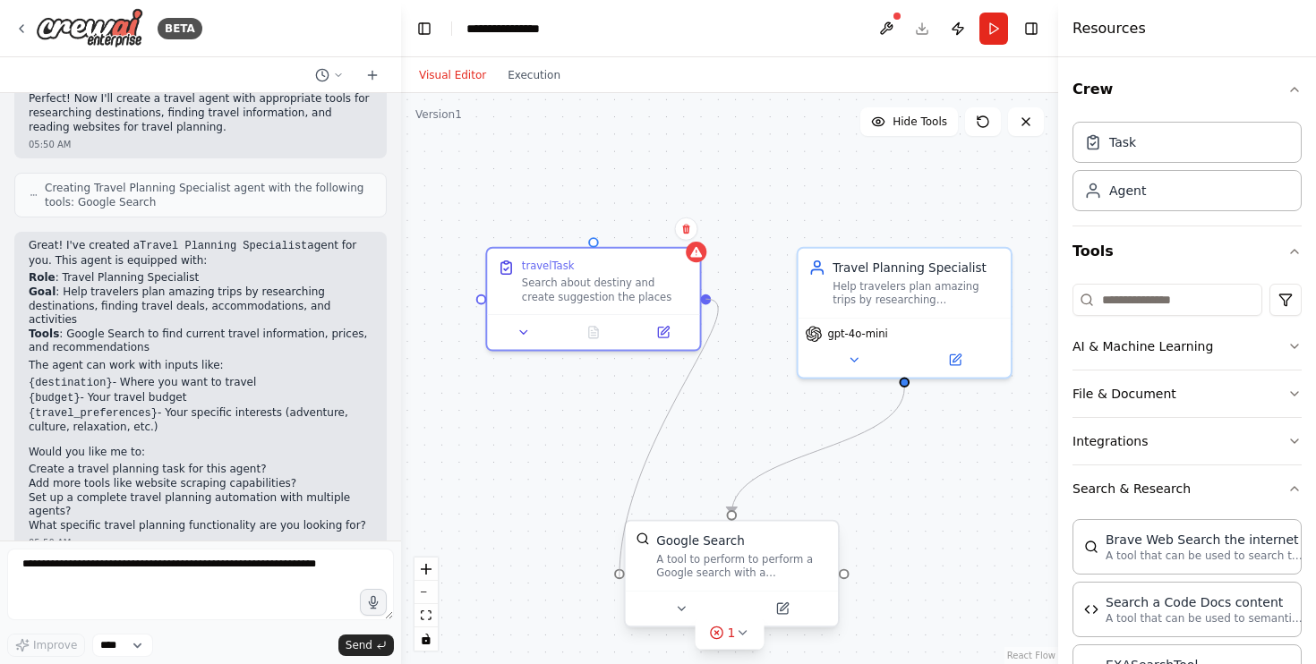
drag, startPoint x: 710, startPoint y: 294, endPoint x: 630, endPoint y: 572, distance: 289.7
click at [630, 572] on div "Travel Planning Specialist Help travelers plan amazing trips by researching des…" at bounding box center [750, 436] width 634 height 552
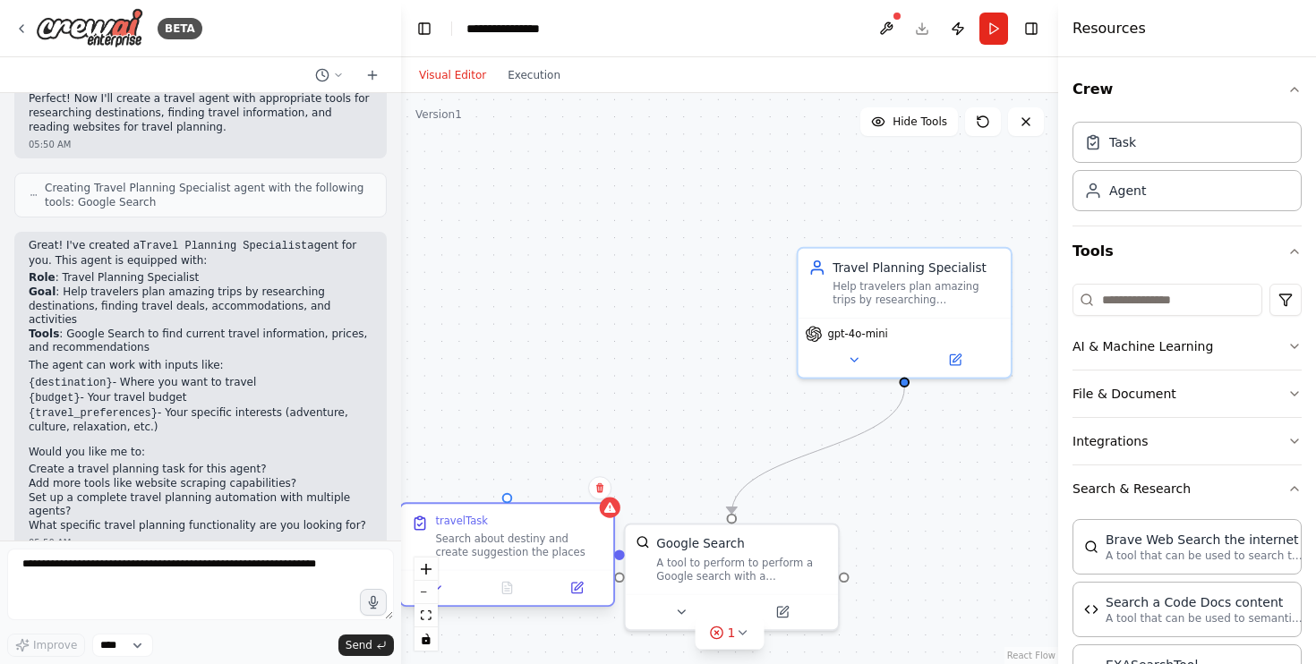
drag, startPoint x: 607, startPoint y: 261, endPoint x: 516, endPoint y: 538, distance: 291.4
click at [516, 528] on div "travelTask" at bounding box center [518, 521] width 167 height 13
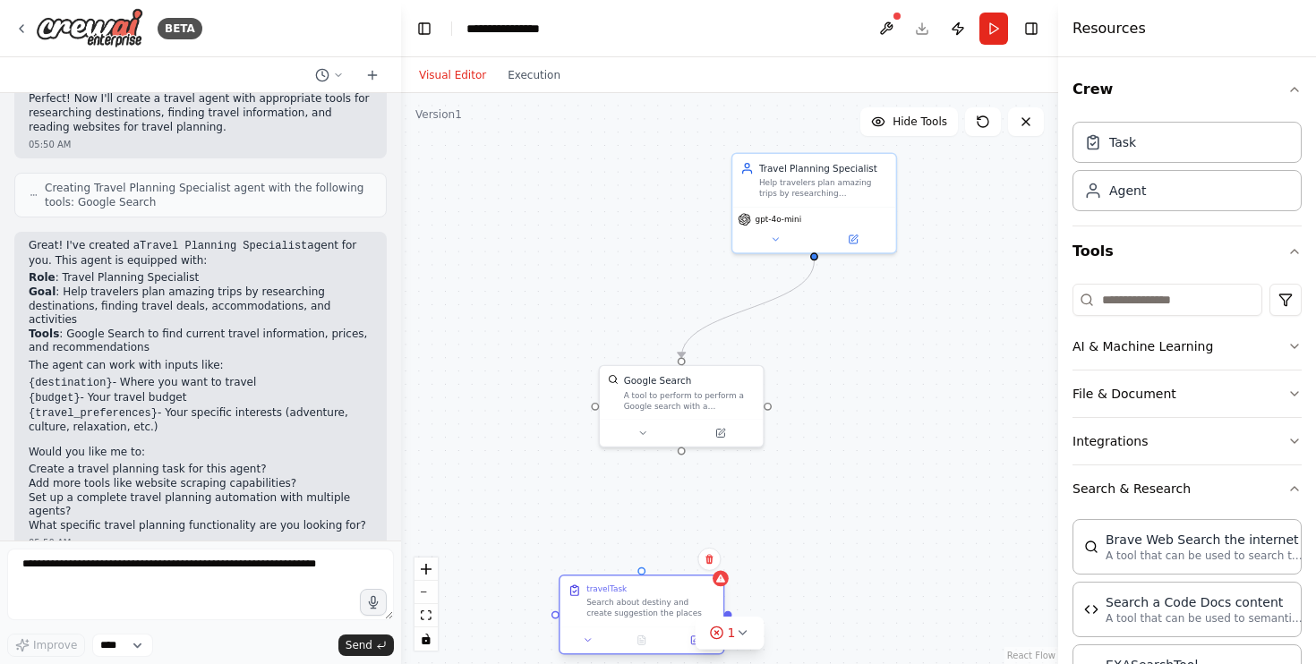
drag, startPoint x: 518, startPoint y: 544, endPoint x: 657, endPoint y: 584, distance: 145.4
click at [657, 597] on div "Search about destiny and create suggestion the places" at bounding box center [651, 607] width 129 height 21
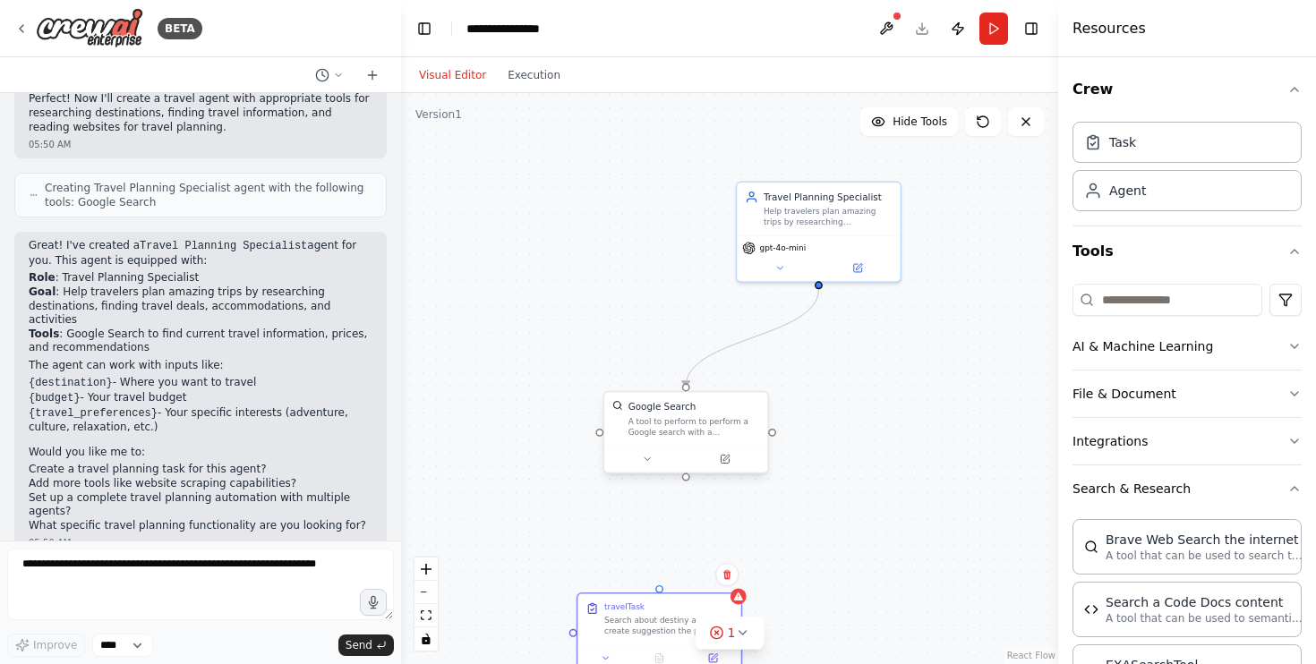
drag, startPoint x: 681, startPoint y: 453, endPoint x: 733, endPoint y: 304, distance: 157.5
click at [733, 304] on div ".deletable-edge-delete-btn { width: 20px; height: 20px; border: 0px solid #ffff…" at bounding box center [729, 378] width 657 height 571
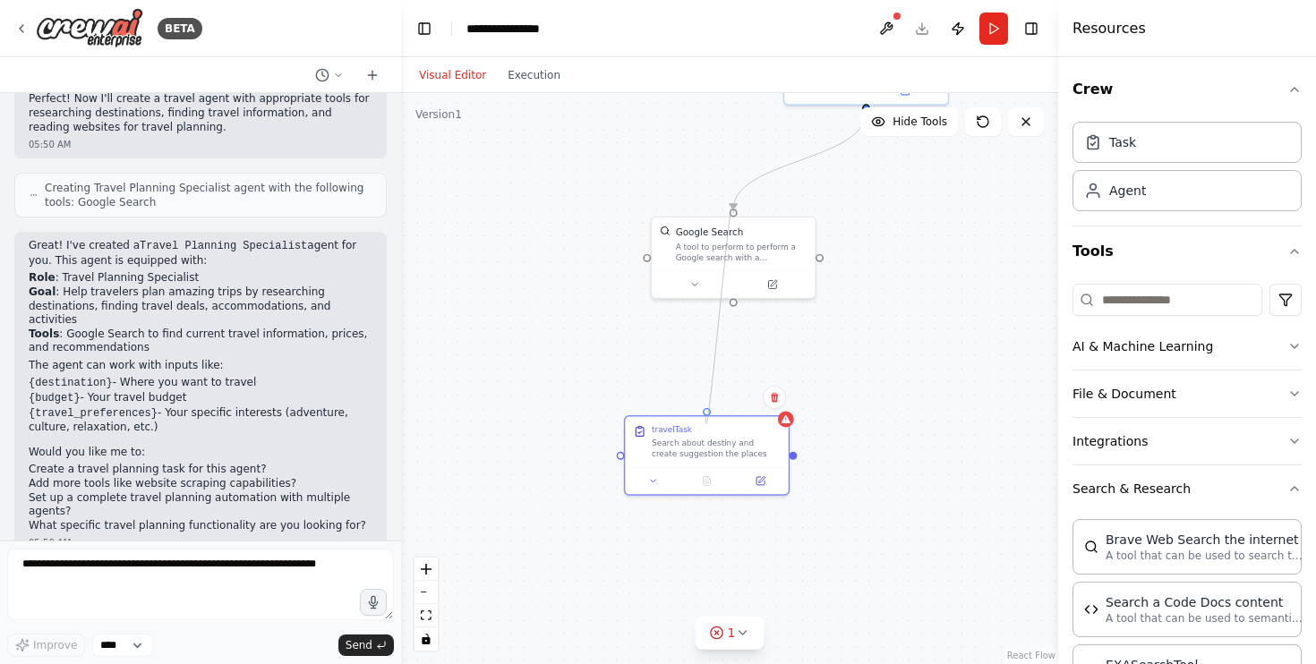
drag, startPoint x: 734, startPoint y: 300, endPoint x: 703, endPoint y: 414, distance: 118.0
click at [703, 414] on div ".deletable-edge-delete-btn { width: 20px; height: 20px; border: 0px solid #ffff…" at bounding box center [729, 378] width 657 height 571
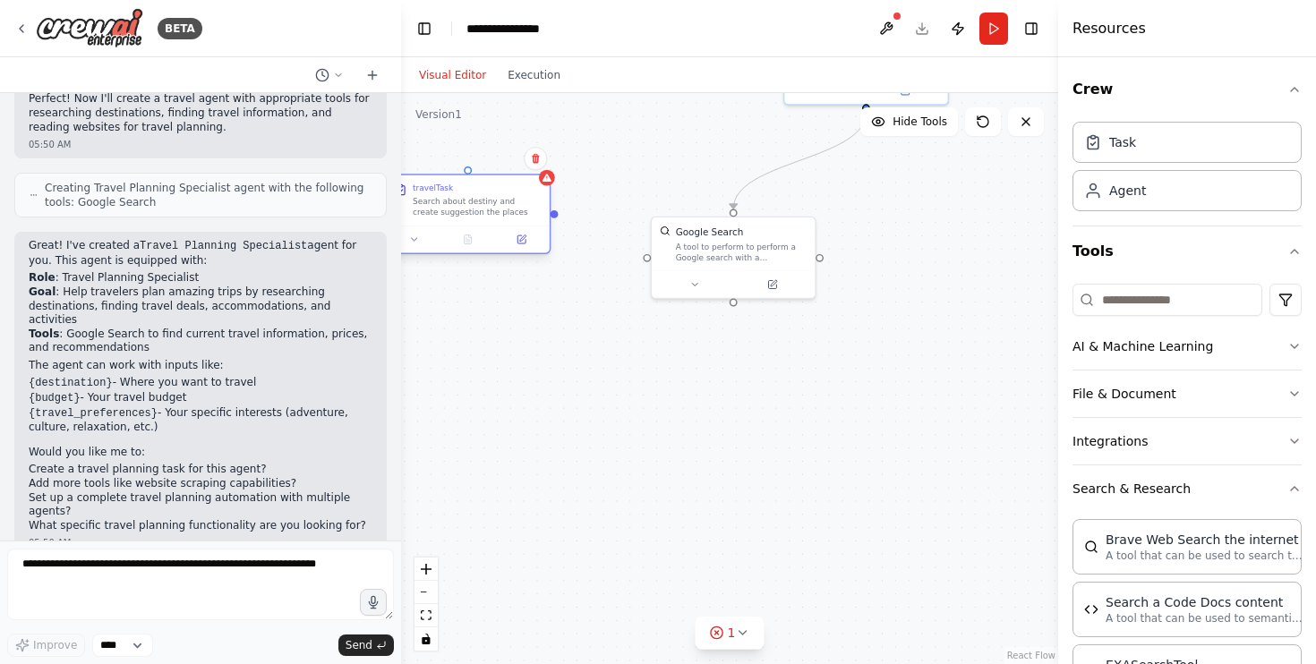
drag, startPoint x: 720, startPoint y: 433, endPoint x: 480, endPoint y: 187, distance: 343.8
click at [480, 187] on div "travelTask Search about destiny and create suggestion the places" at bounding box center [477, 201] width 129 height 35
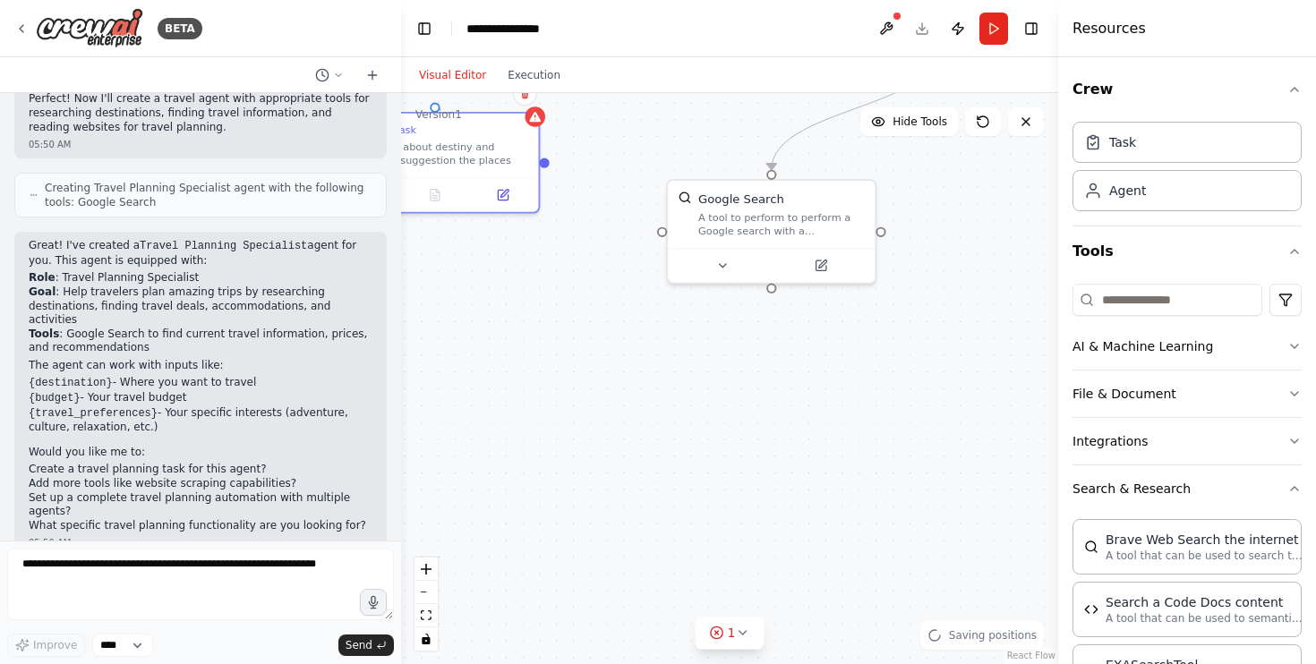
click at [591, 352] on div ".deletable-edge-delete-btn { width: 20px; height: 20px; border: 0px solid #ffff…" at bounding box center [729, 378] width 657 height 571
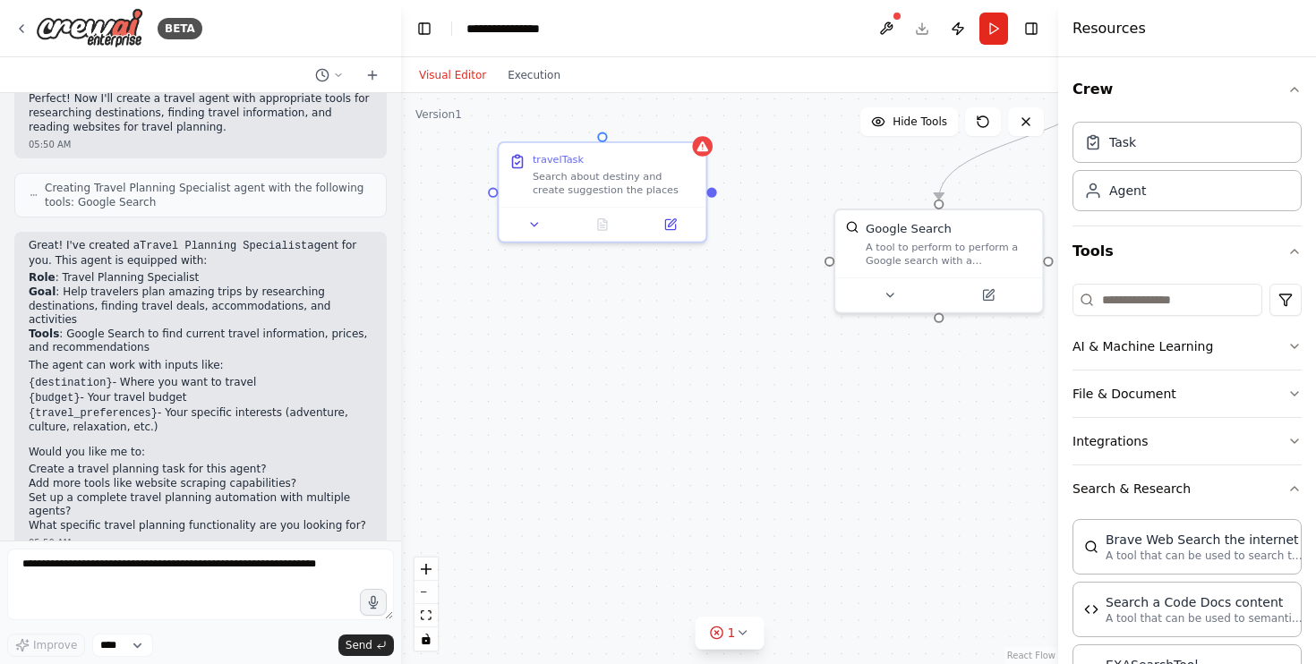
drag, startPoint x: 591, startPoint y: 352, endPoint x: 824, endPoint y: 449, distance: 252.1
click at [824, 449] on div ".deletable-edge-delete-btn { width: 20px; height: 20px; border: 0px solid #ffff…" at bounding box center [729, 378] width 657 height 571
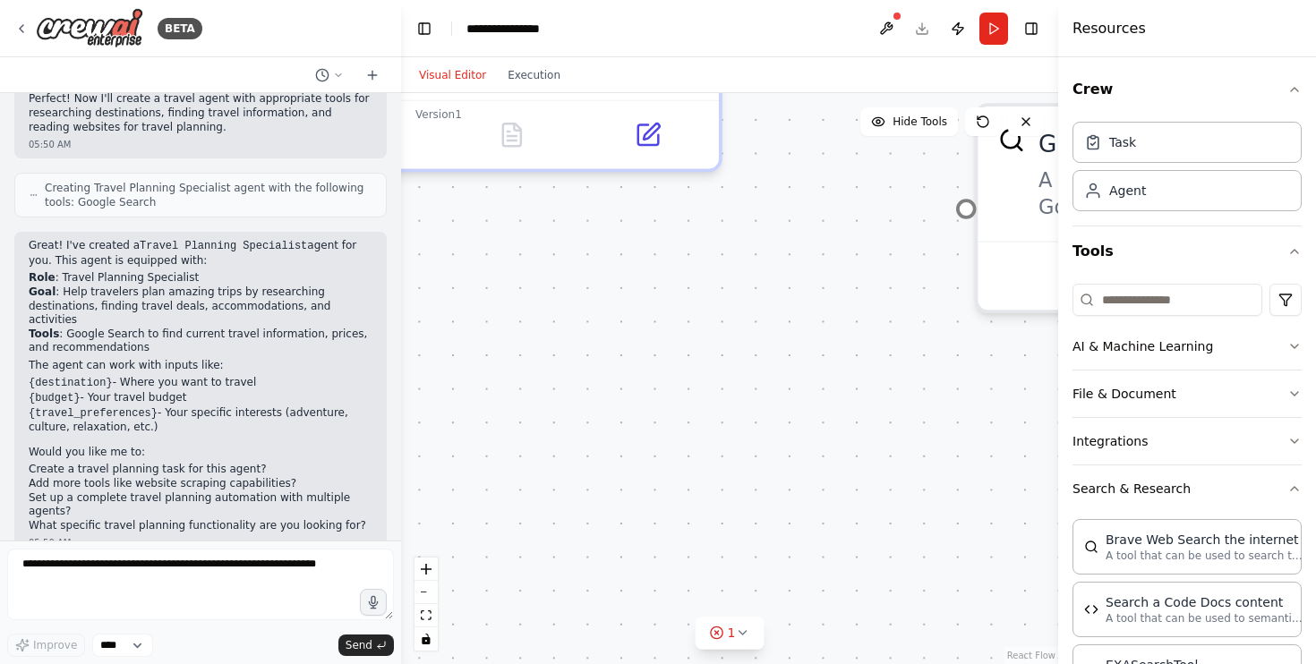
click at [803, 265] on div ".deletable-edge-delete-btn { width: 20px; height: 20px; border: 0px solid #ffff…" at bounding box center [729, 378] width 657 height 571
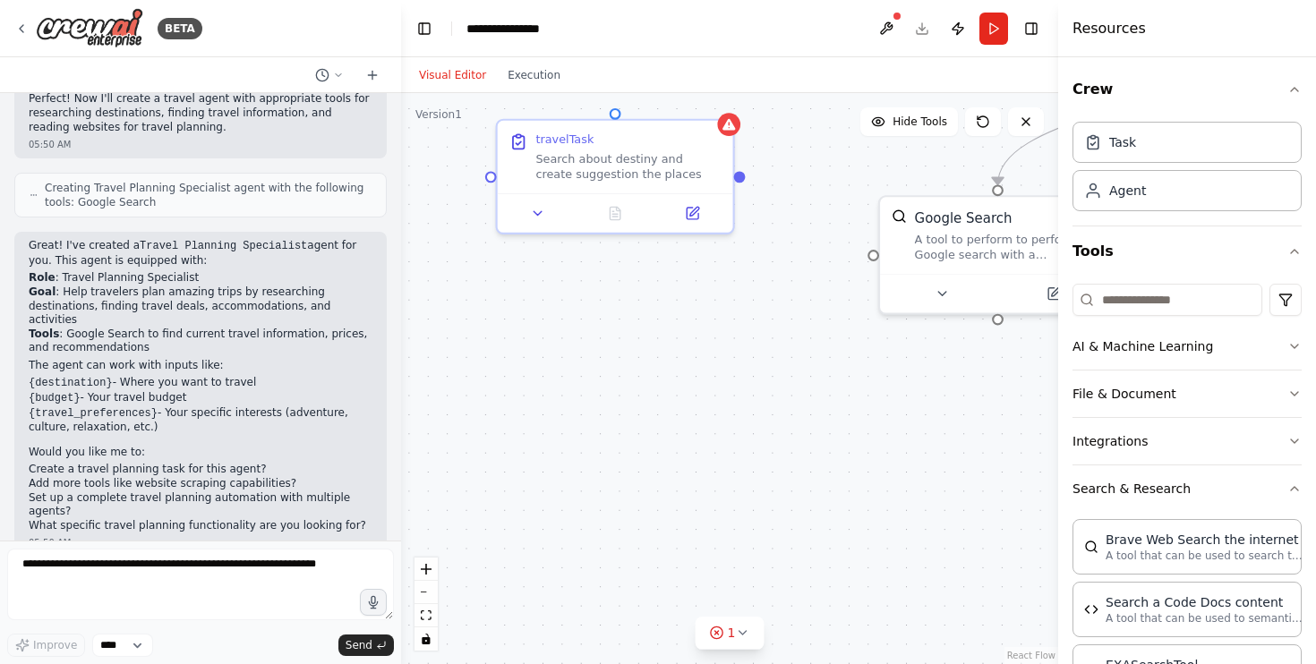
drag, startPoint x: 803, startPoint y: 265, endPoint x: 781, endPoint y: 287, distance: 31.7
click at [781, 287] on div ".deletable-edge-delete-btn { width: 20px; height: 20px; border: 0px solid #ffff…" at bounding box center [729, 378] width 657 height 571
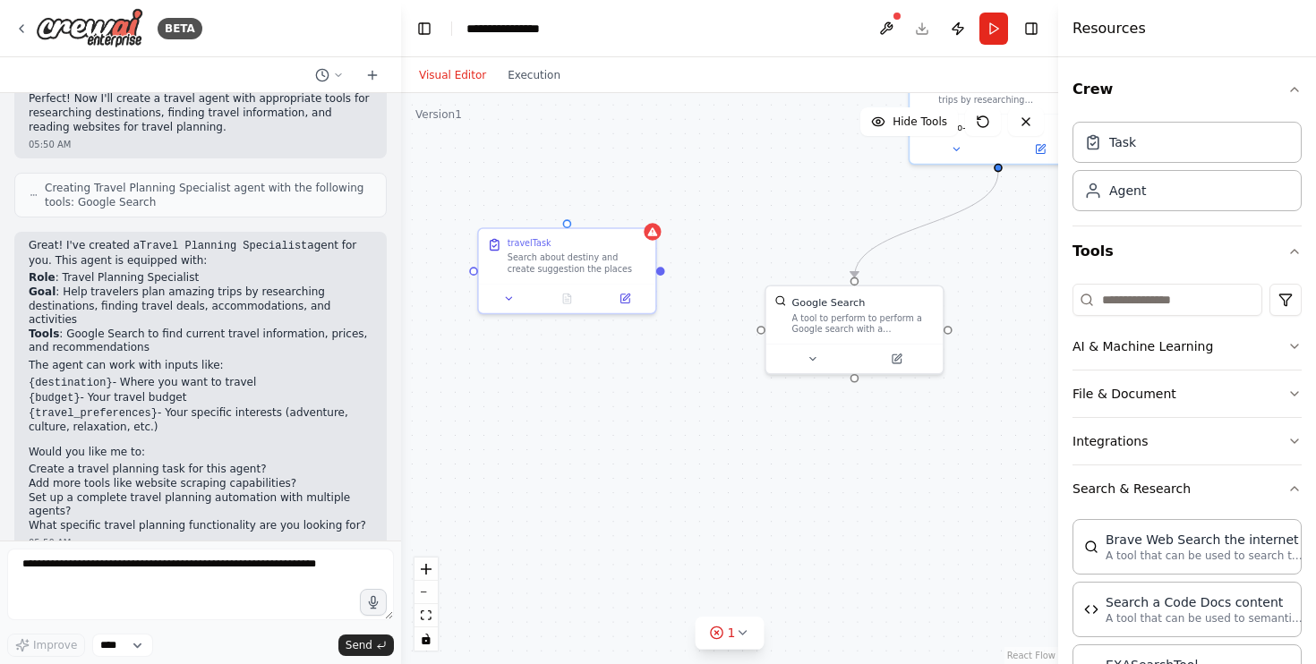
drag, startPoint x: 764, startPoint y: 185, endPoint x: 646, endPoint y: 302, distance: 165.9
click at [646, 302] on div ".deletable-edge-delete-btn { width: 20px; height: 20px; border: 0px solid #ffff…" at bounding box center [729, 378] width 657 height 571
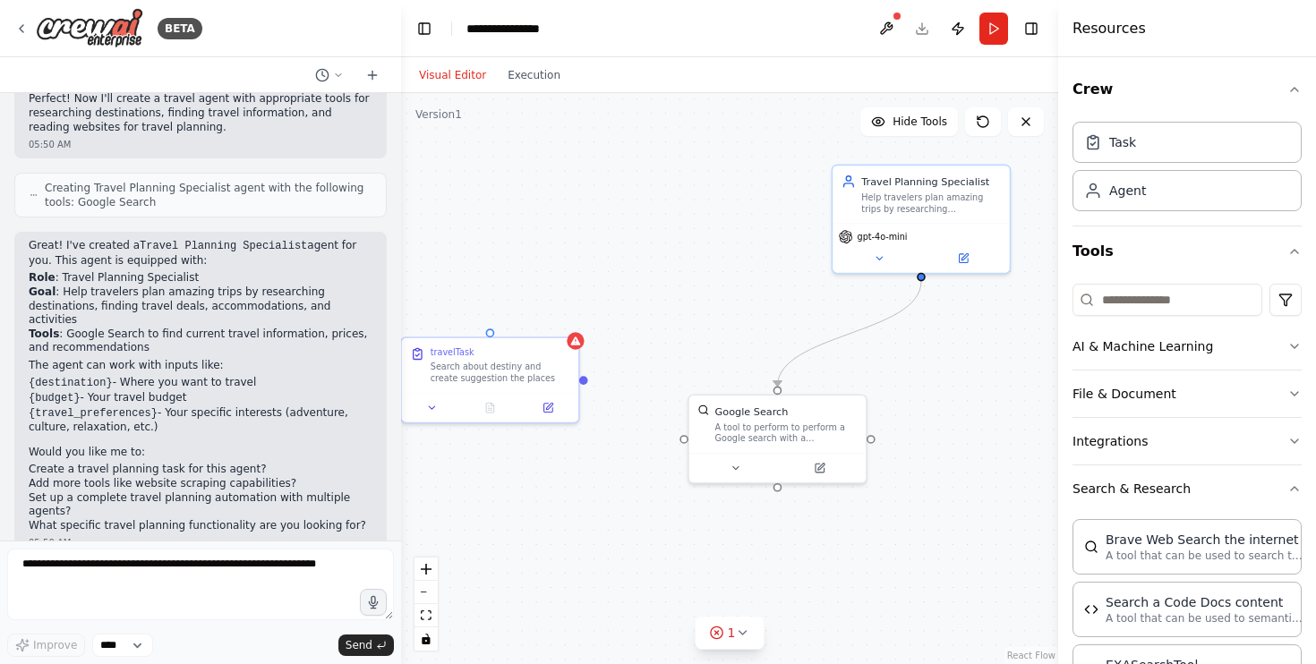
drag, startPoint x: 686, startPoint y: 289, endPoint x: 641, endPoint y: 373, distance: 95.3
click at [641, 374] on div ".deletable-edge-delete-btn { width: 20px; height: 20px; border: 0px solid #ffff…" at bounding box center [729, 378] width 657 height 571
drag, startPoint x: 581, startPoint y: 377, endPoint x: 681, endPoint y: 446, distance: 121.7
click at [681, 446] on div ".deletable-edge-delete-btn { width: 20px; height: 20px; border: 0px solid #ffff…" at bounding box center [729, 378] width 657 height 571
click at [582, 353] on div ".deletable-edge-delete-btn { width: 20px; height: 20px; border: 0px solid #ffff…" at bounding box center [729, 378] width 657 height 571
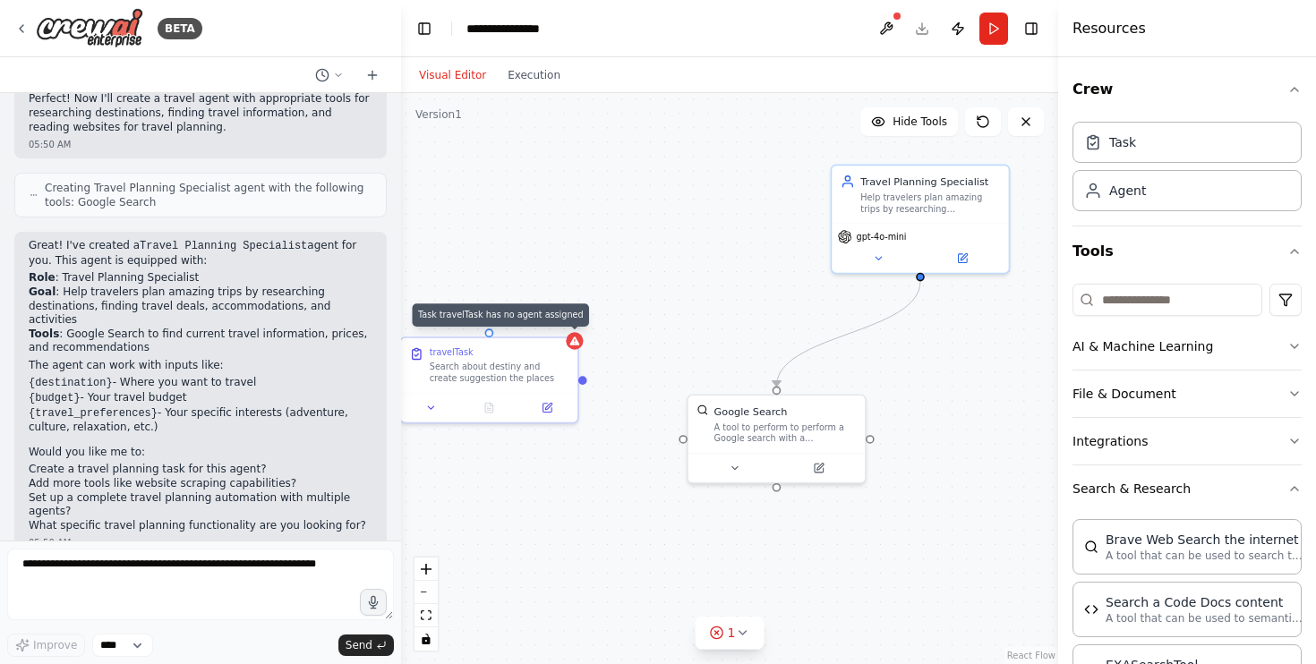
click at [578, 346] on div ".deletable-edge-delete-btn { width: 20px; height: 20px; border: 0px solid #ffff…" at bounding box center [729, 378] width 657 height 571
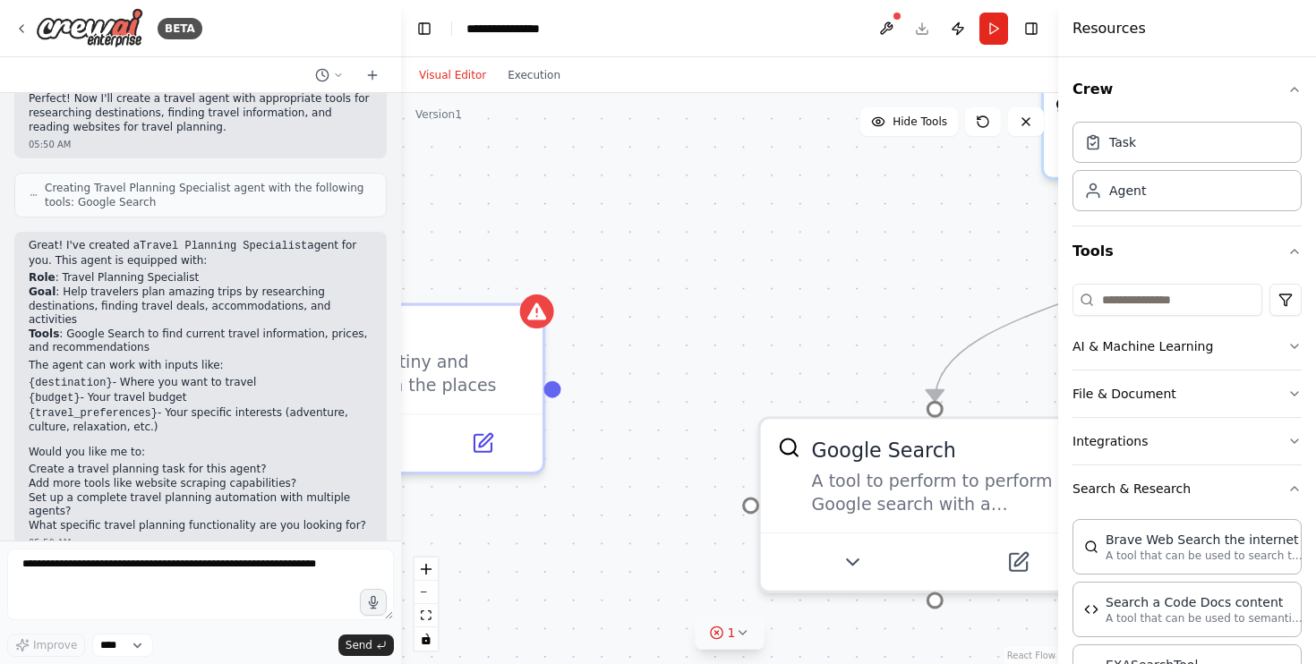
click at [722, 628] on circle at bounding box center [717, 633] width 12 height 12
click at [829, 587] on button at bounding box center [828, 587] width 30 height 21
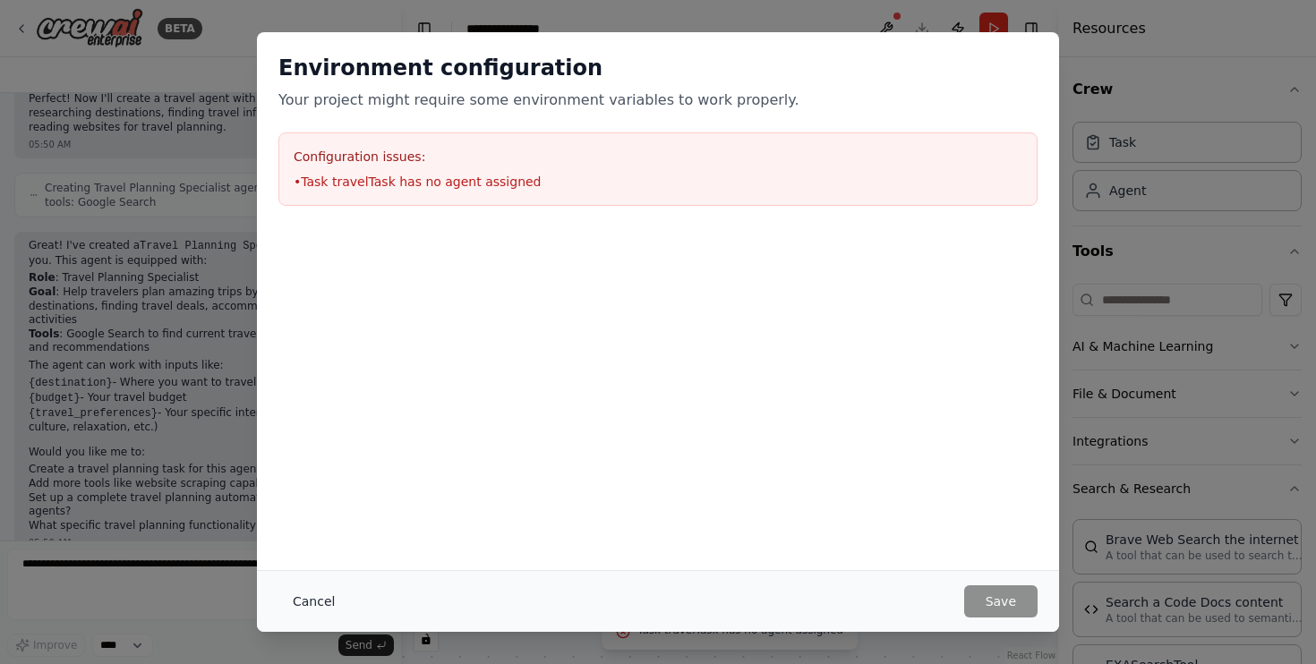
click at [313, 606] on button "Cancel" at bounding box center [313, 602] width 71 height 32
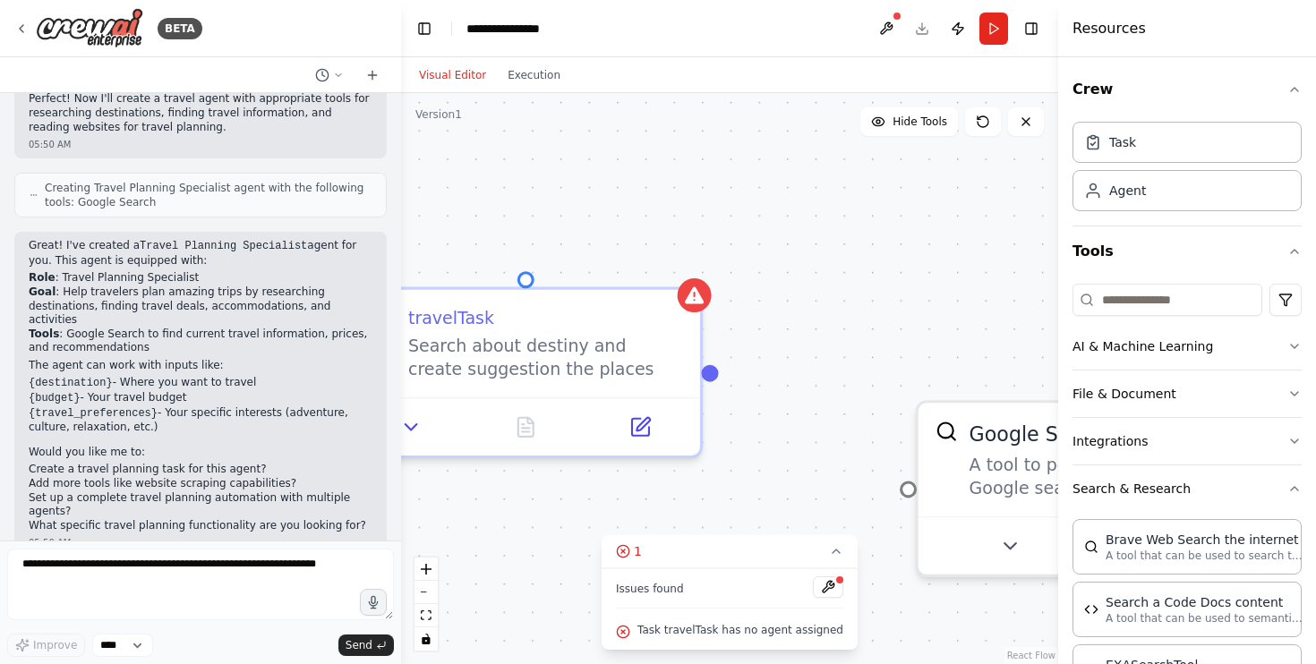
drag, startPoint x: 689, startPoint y: 417, endPoint x: 878, endPoint y: 401, distance: 190.5
click at [878, 401] on div ".deletable-edge-delete-btn { width: 20px; height: 20px; border: 0px solid #ffff…" at bounding box center [729, 378] width 657 height 571
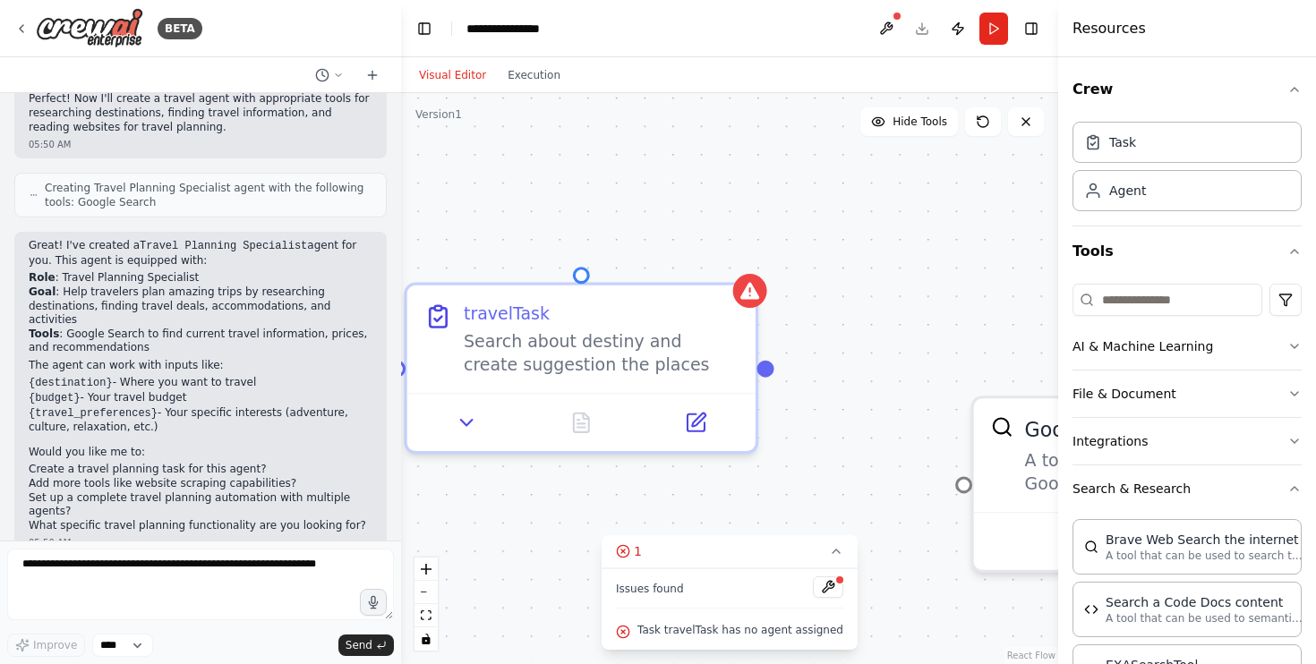
drag, startPoint x: 878, startPoint y: 401, endPoint x: 912, endPoint y: 393, distance: 35.0
click at [912, 393] on div ".deletable-edge-delete-btn { width: 20px; height: 20px; border: 0px solid #ffff…" at bounding box center [729, 378] width 657 height 571
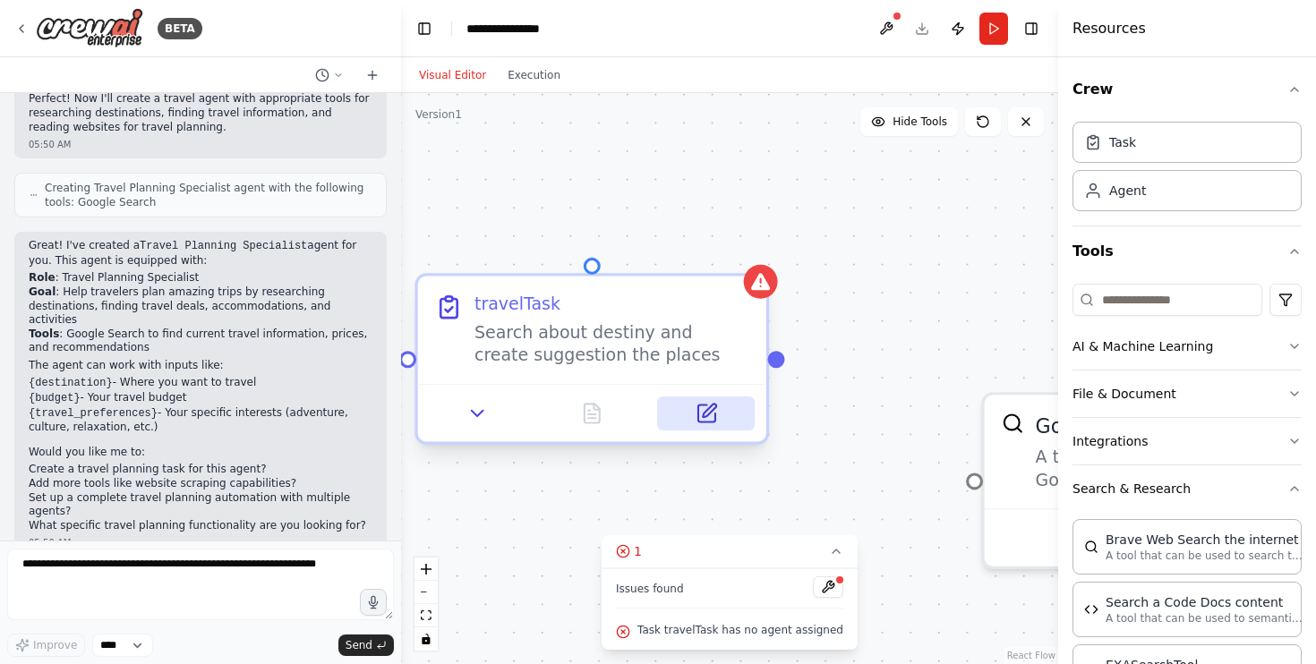
click at [712, 415] on icon at bounding box center [706, 413] width 17 height 17
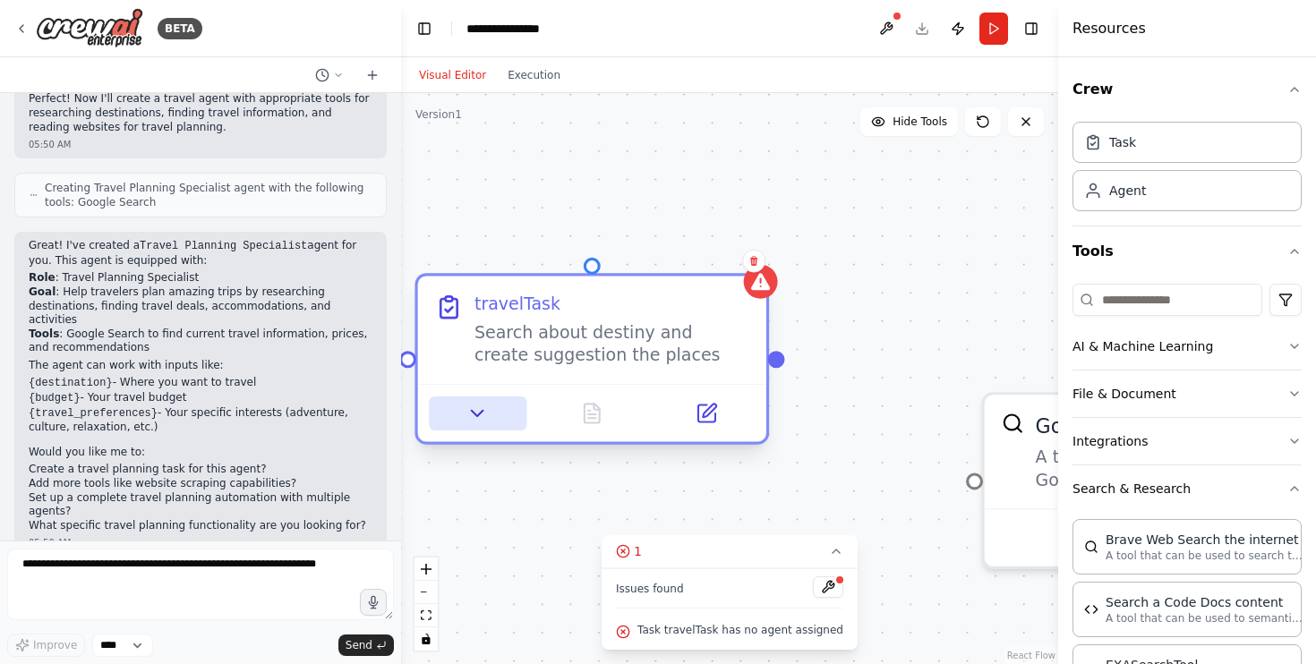
click at [480, 415] on icon at bounding box center [478, 413] width 22 height 22
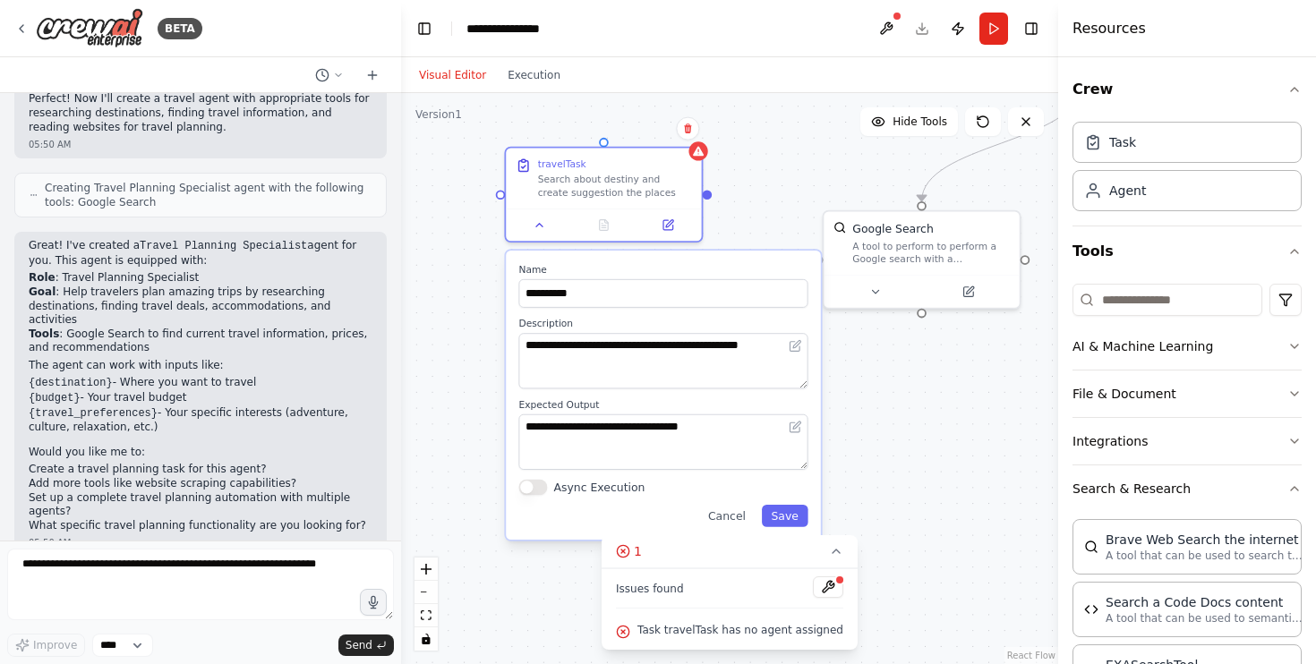
drag, startPoint x: 451, startPoint y: 515, endPoint x: 458, endPoint y: 307, distance: 207.9
click at [458, 307] on div ".deletable-edge-delete-btn { width: 20px; height: 20px; border: 0px solid #ffff…" at bounding box center [729, 378] width 657 height 571
click at [533, 484] on button "Async Execution" at bounding box center [532, 488] width 29 height 16
click at [793, 517] on button "Save" at bounding box center [785, 516] width 47 height 22
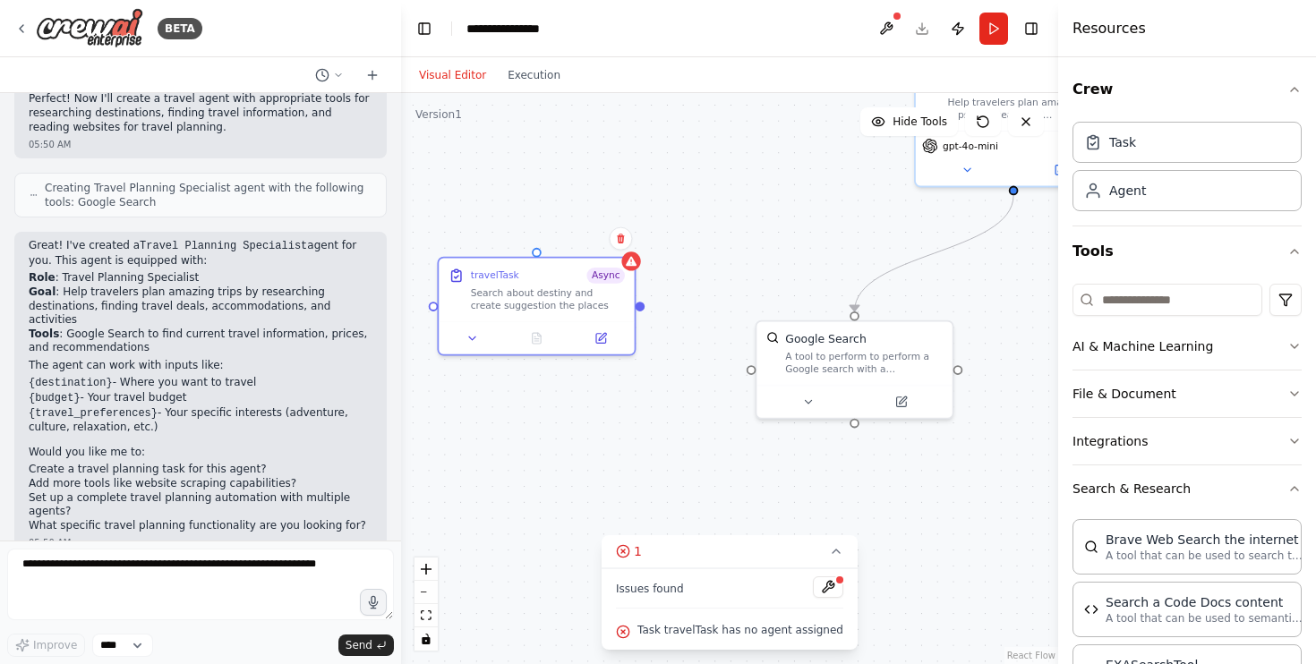
drag, startPoint x: 767, startPoint y: 252, endPoint x: 664, endPoint y: 408, distance: 188.0
click at [664, 410] on div ".deletable-edge-delete-btn { width: 20px; height: 20px; border: 0px solid #ffff…" at bounding box center [729, 378] width 657 height 571
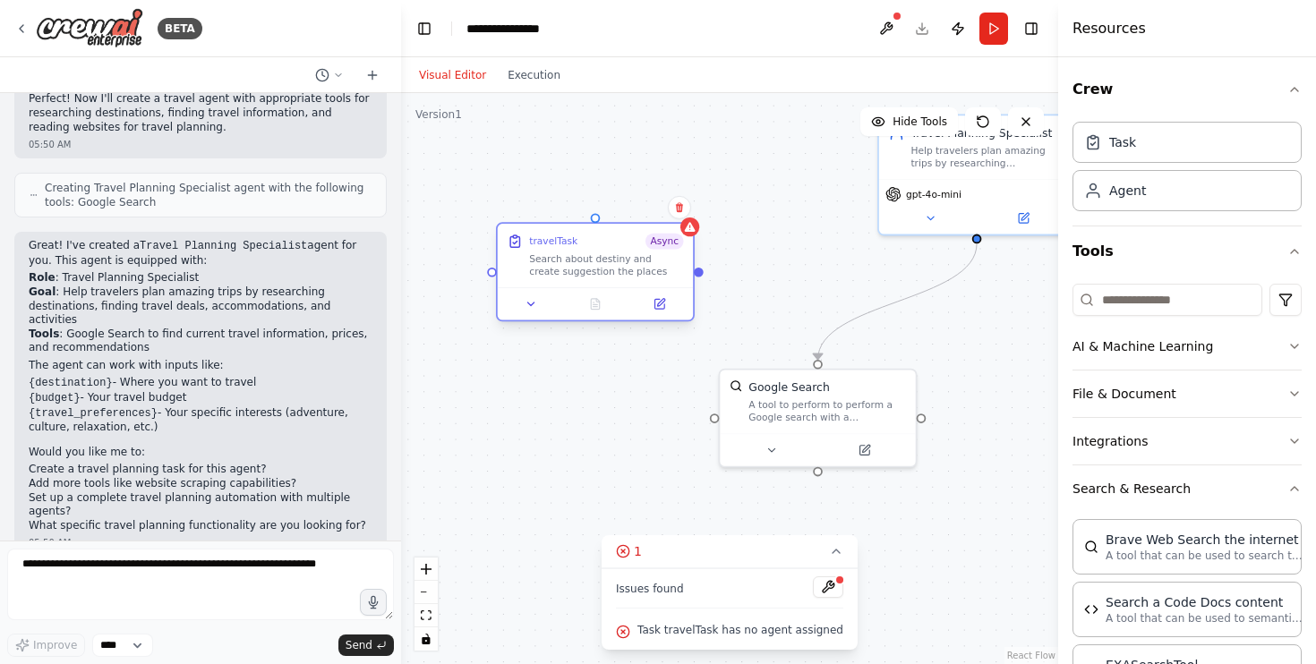
drag, startPoint x: 546, startPoint y: 327, endPoint x: 638, endPoint y: 254, distance: 117.3
click at [639, 254] on div "travelTask Async Search about destiny and create suggestion the places" at bounding box center [606, 256] width 154 height 45
drag, startPoint x: 700, startPoint y: 274, endPoint x: 982, endPoint y: 244, distance: 283.7
click at [982, 244] on div ".deletable-edge-delete-btn { width: 20px; height: 20px; border: 0px solid #ffff…" at bounding box center [729, 378] width 657 height 571
drag, startPoint x: 975, startPoint y: 239, endPoint x: 699, endPoint y: 276, distance: 278.2
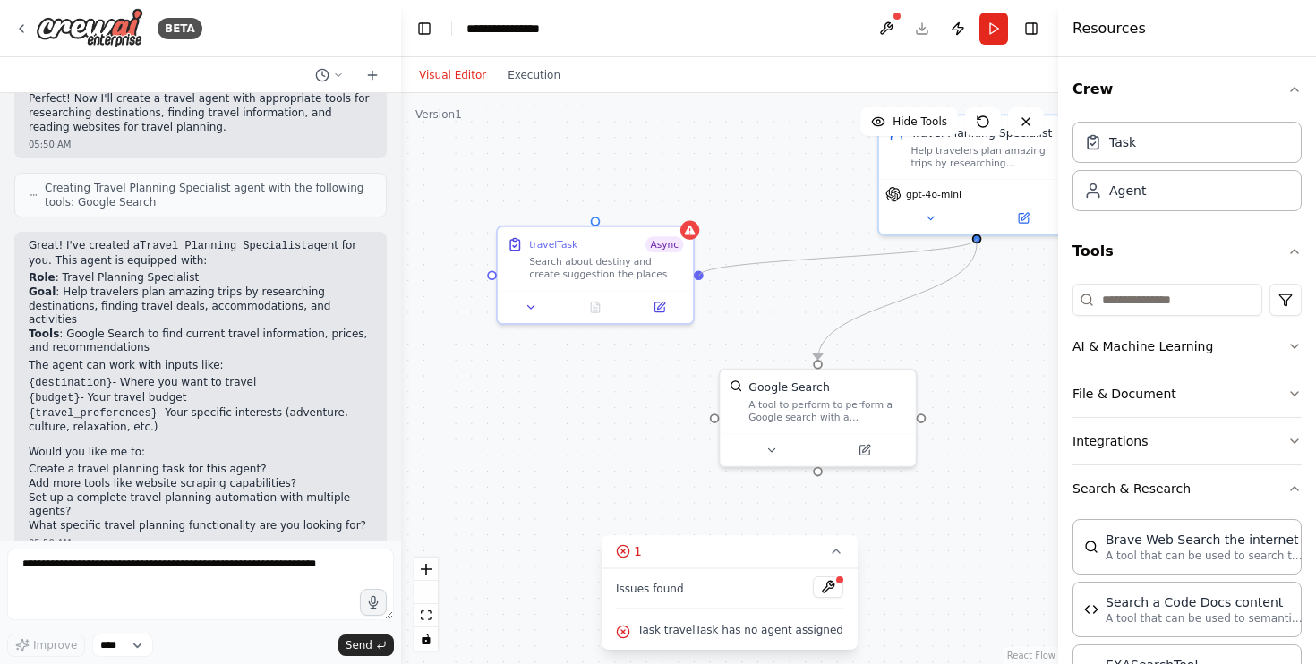
click at [699, 276] on div ".deletable-edge-delete-btn { width: 20px; height: 20px; border: 0px solid #ffff…" at bounding box center [729, 378] width 657 height 571
click at [610, 242] on div "travelTask Async" at bounding box center [606, 242] width 154 height 16
